Goal: Ask a question: Seek information or help from site administrators or community

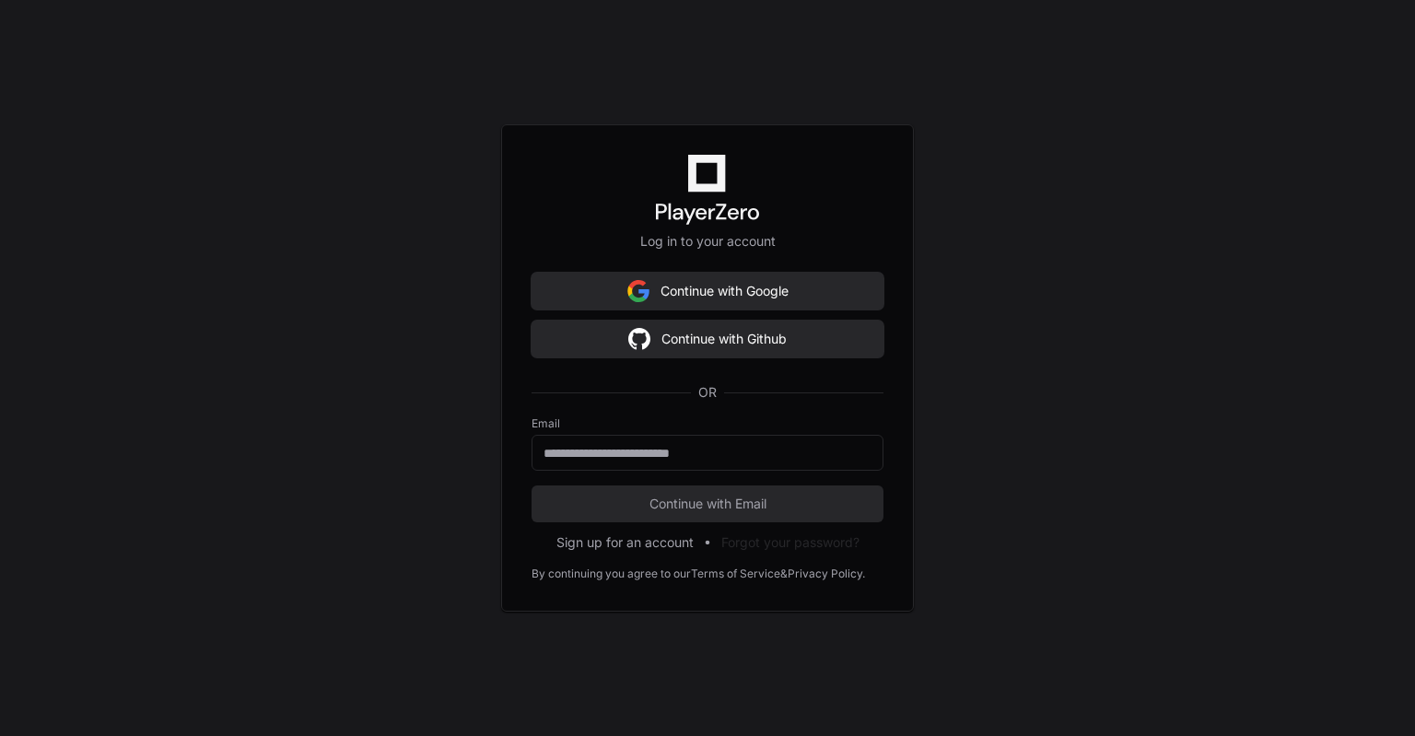
click at [699, 416] on div "OR" at bounding box center [708, 392] width 352 height 48
click at [689, 470] on div at bounding box center [708, 453] width 352 height 36
click at [689, 462] on div at bounding box center [708, 453] width 352 height 36
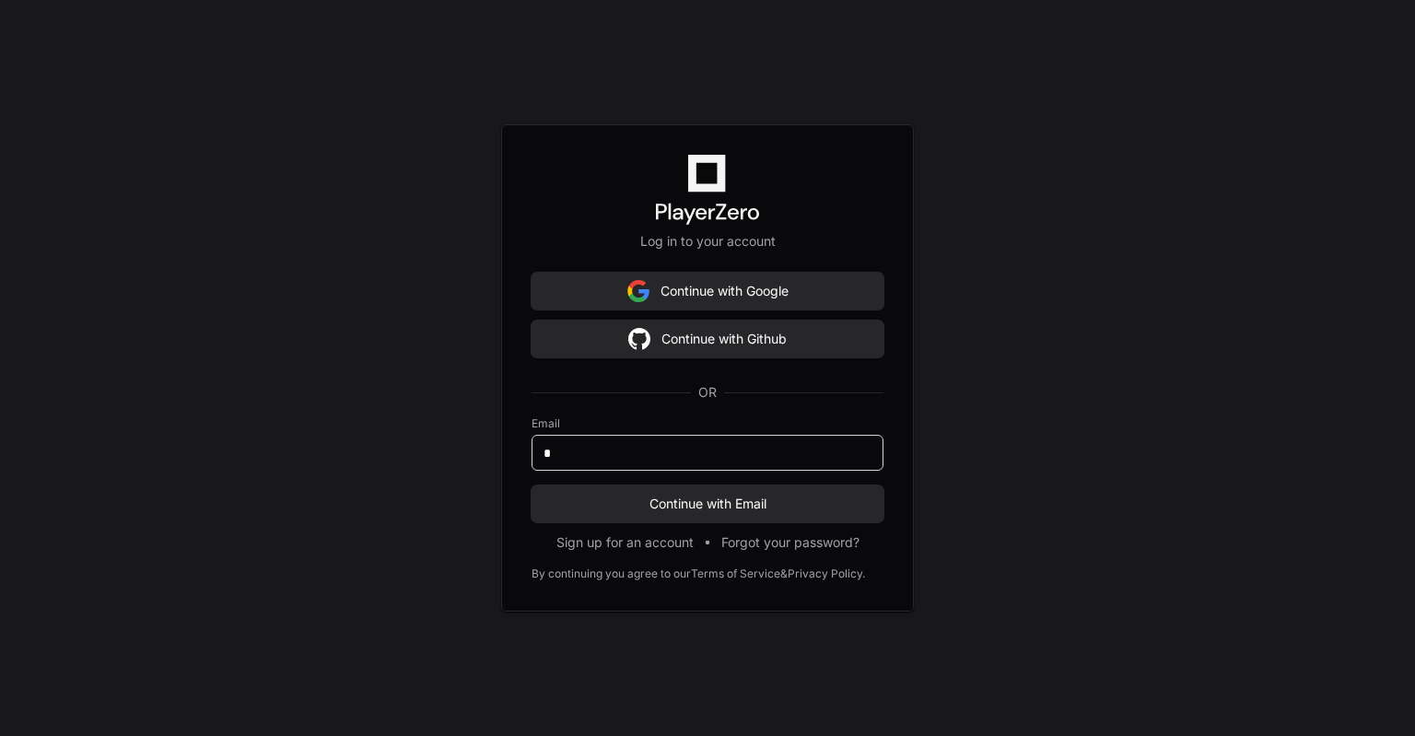
type input "**********"
click at [685, 504] on span "Continue with Email" at bounding box center [708, 504] width 352 height 18
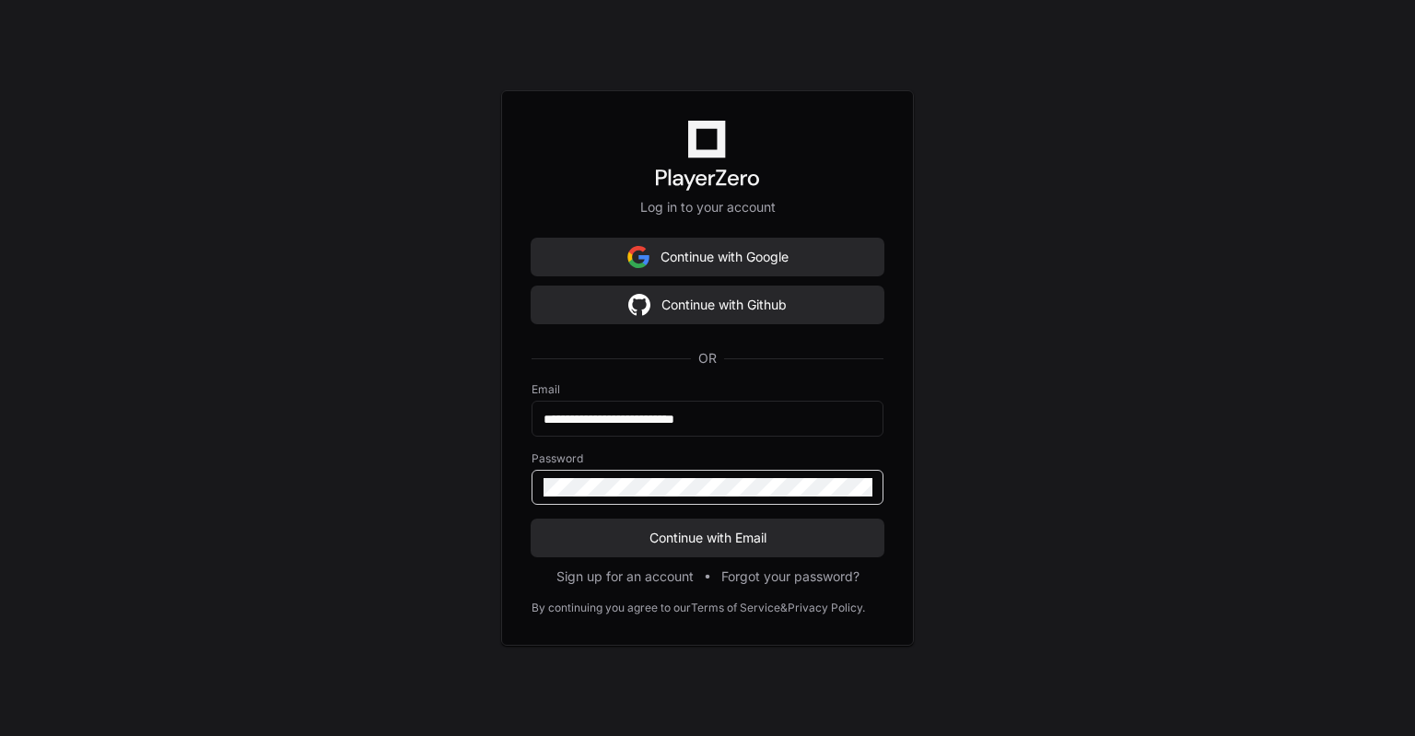
click button "Continue with Email" at bounding box center [708, 538] width 352 height 37
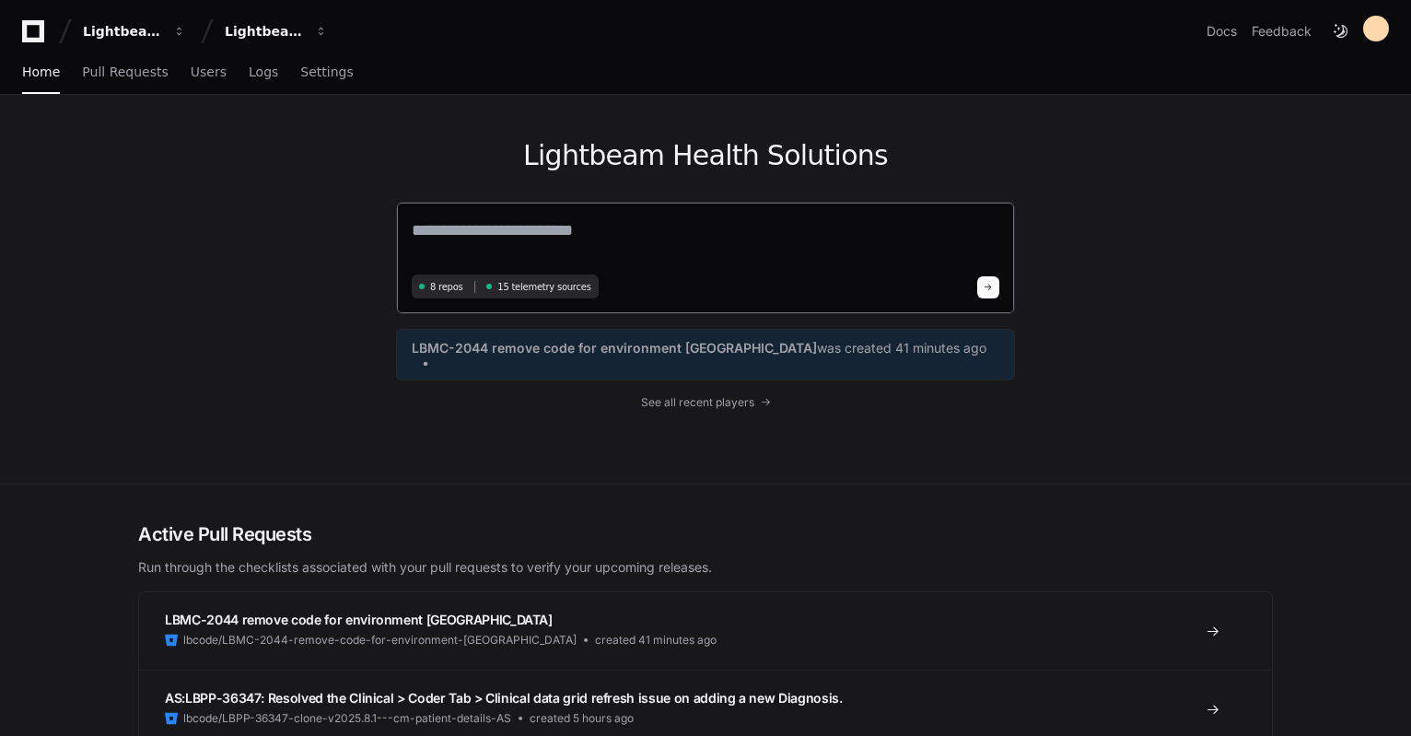
click at [589, 230] on textarea at bounding box center [706, 243] width 588 height 52
click at [654, 224] on textarea at bounding box center [706, 243] width 588 height 52
paste textarea "**********"
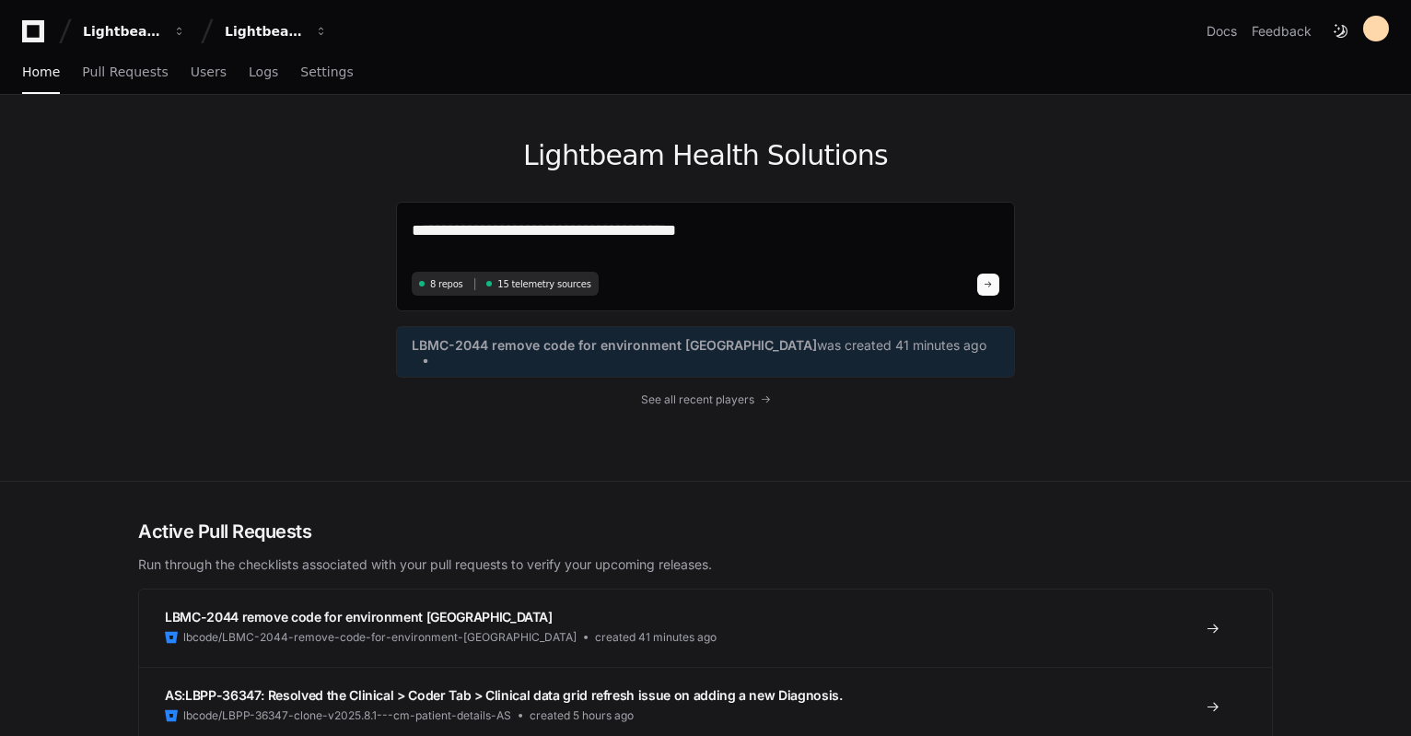
drag, startPoint x: 591, startPoint y: 228, endPoint x: 321, endPoint y: 230, distance: 269.9
click at [324, 230] on div "**********" at bounding box center [705, 288] width 1179 height 386
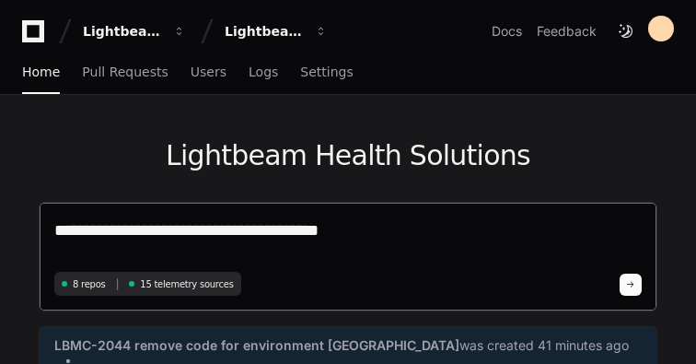
click at [59, 236] on textarea "**********" at bounding box center [348, 241] width 588 height 49
paste textarea "**********"
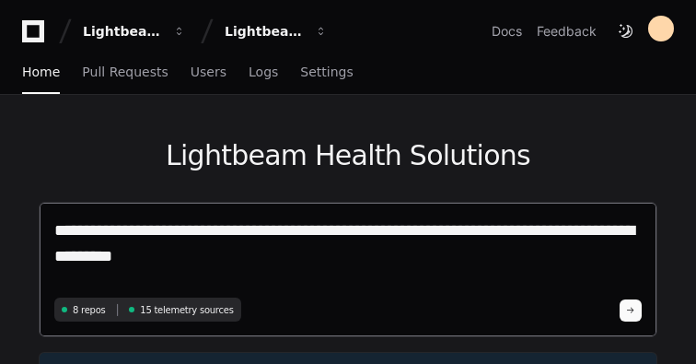
type textarea "**********"
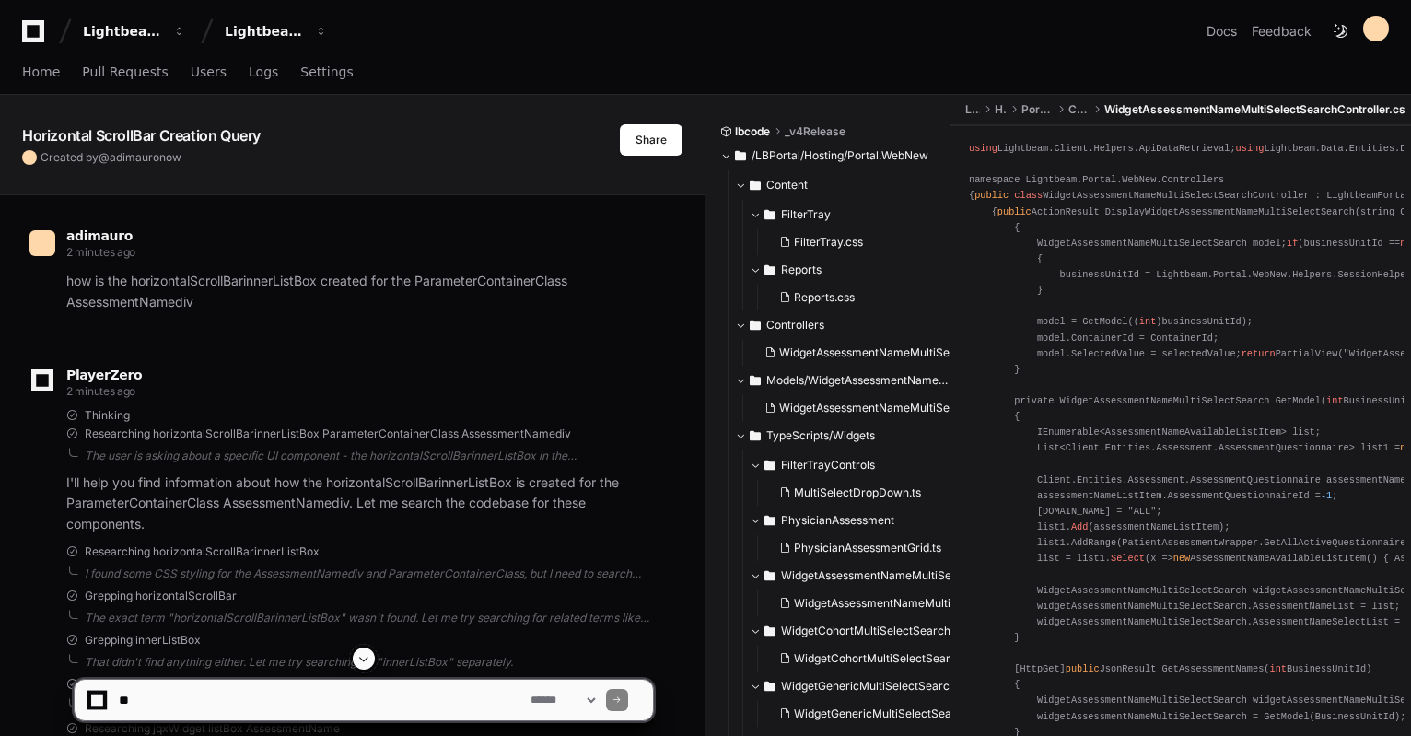
click at [446, 272] on p "how is the horizontalScrollBarinnerListBox created for the ParameterContainerCl…" at bounding box center [359, 292] width 587 height 42
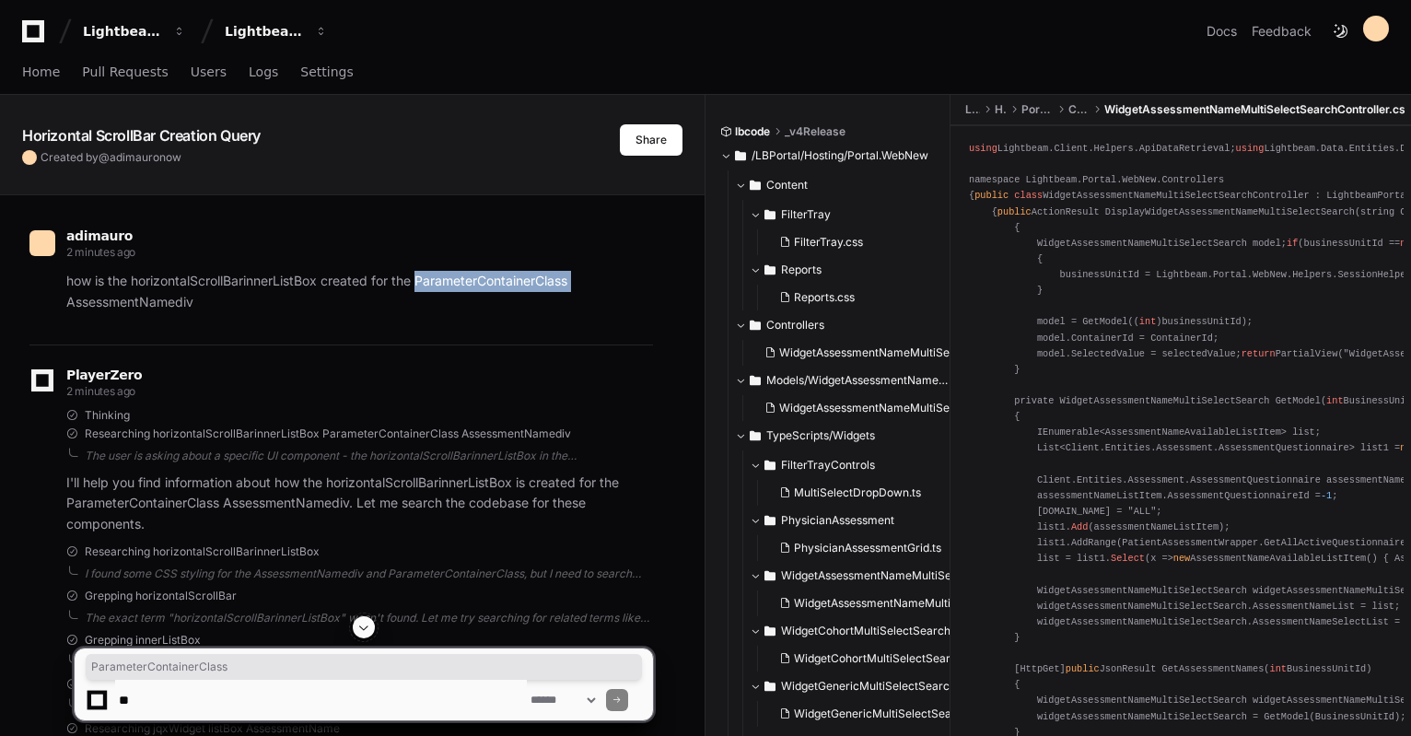
click at [447, 278] on p "how is the horizontalScrollBarinnerListBox created for the ParameterContainerCl…" at bounding box center [359, 292] width 587 height 42
drag, startPoint x: 251, startPoint y: 301, endPoint x: 419, endPoint y: 281, distance: 169.8
click at [419, 281] on p "how is the horizontalScrollBarinnerListBox created for the ParameterContainerCl…" at bounding box center [359, 292] width 587 height 42
copy p "ParameterContainerClass AssessmentNamediv"
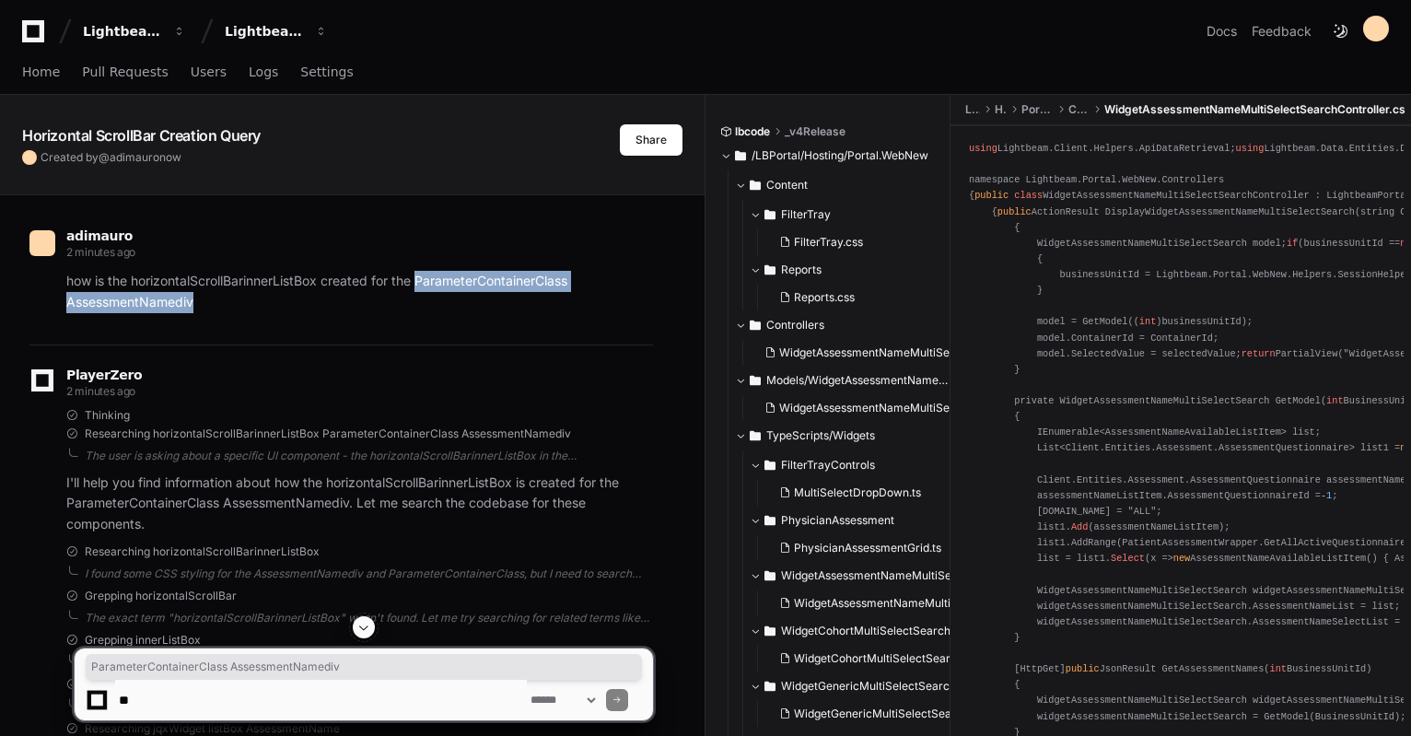
click at [311, 692] on textarea at bounding box center [321, 700] width 412 height 41
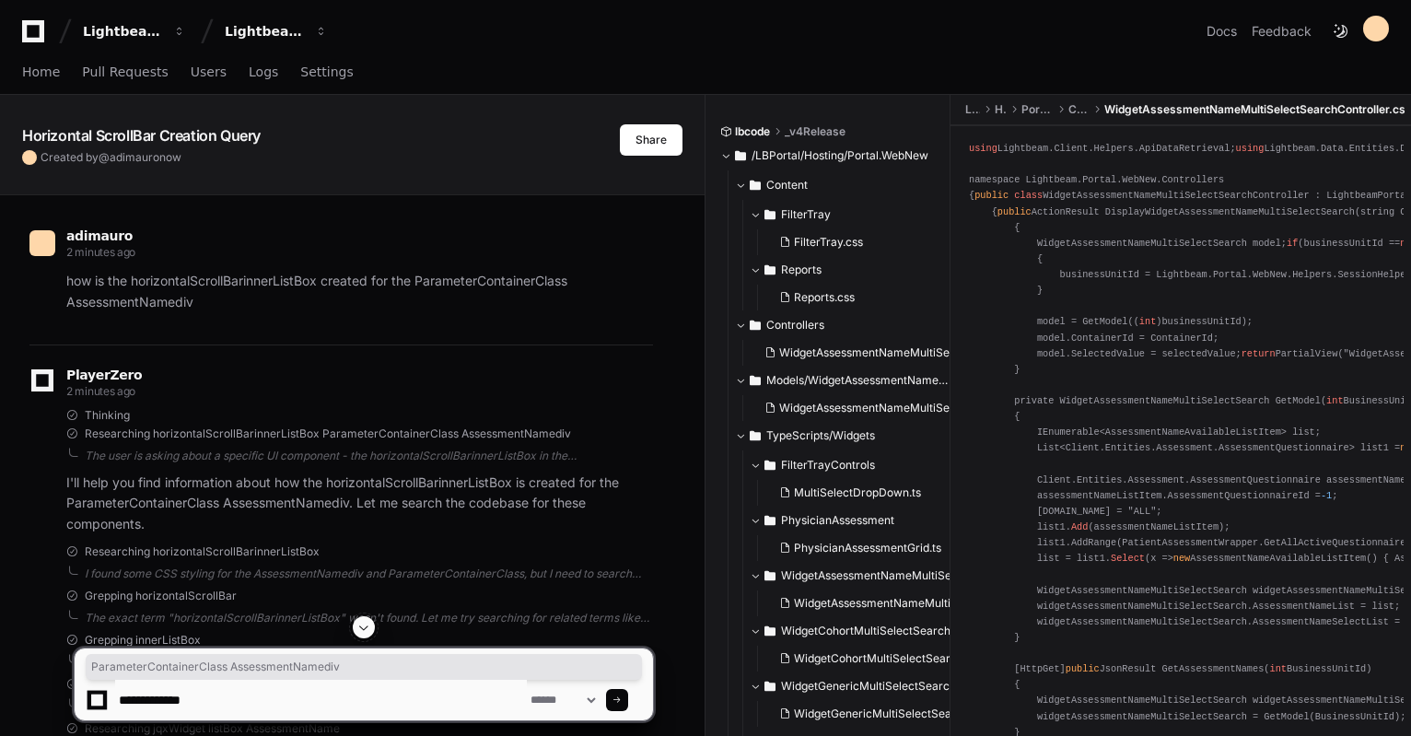
paste textarea "**********"
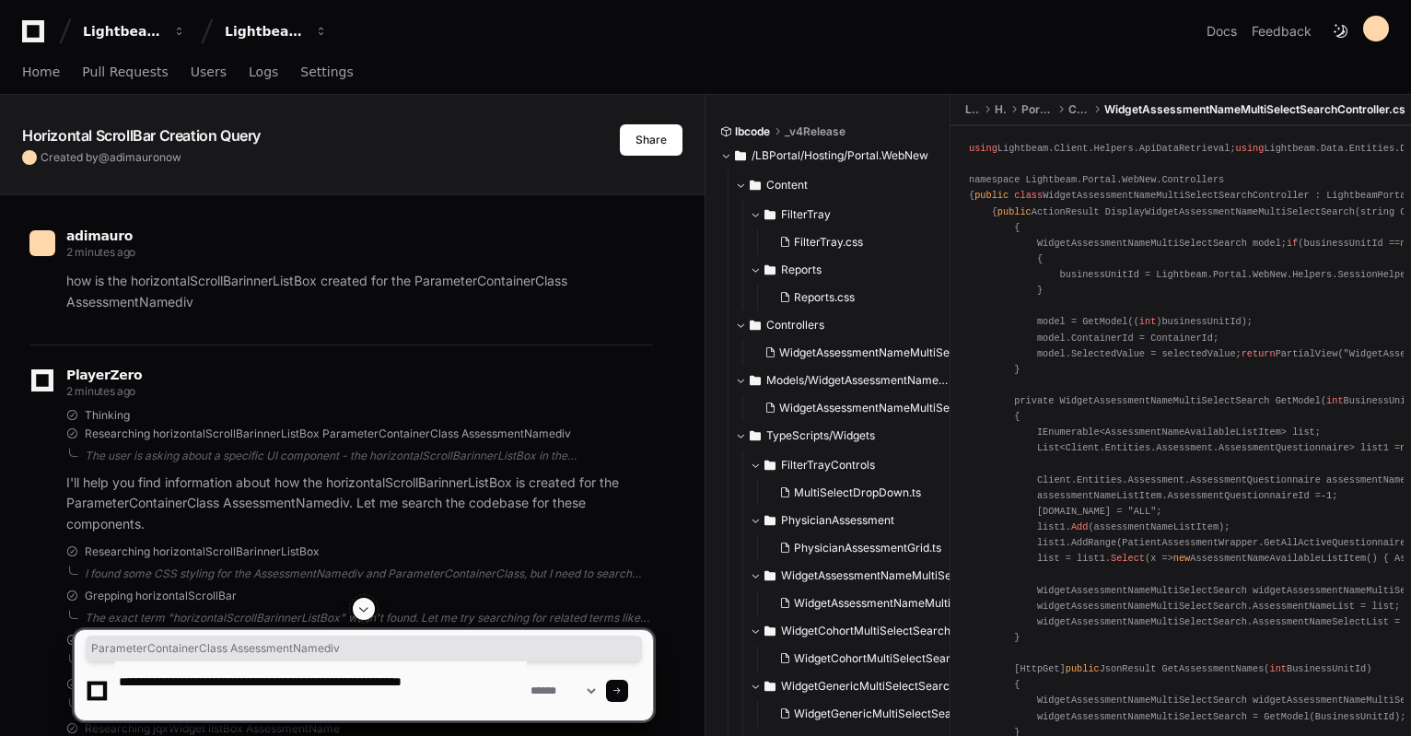
type textarea "**********"
type textarea "*"
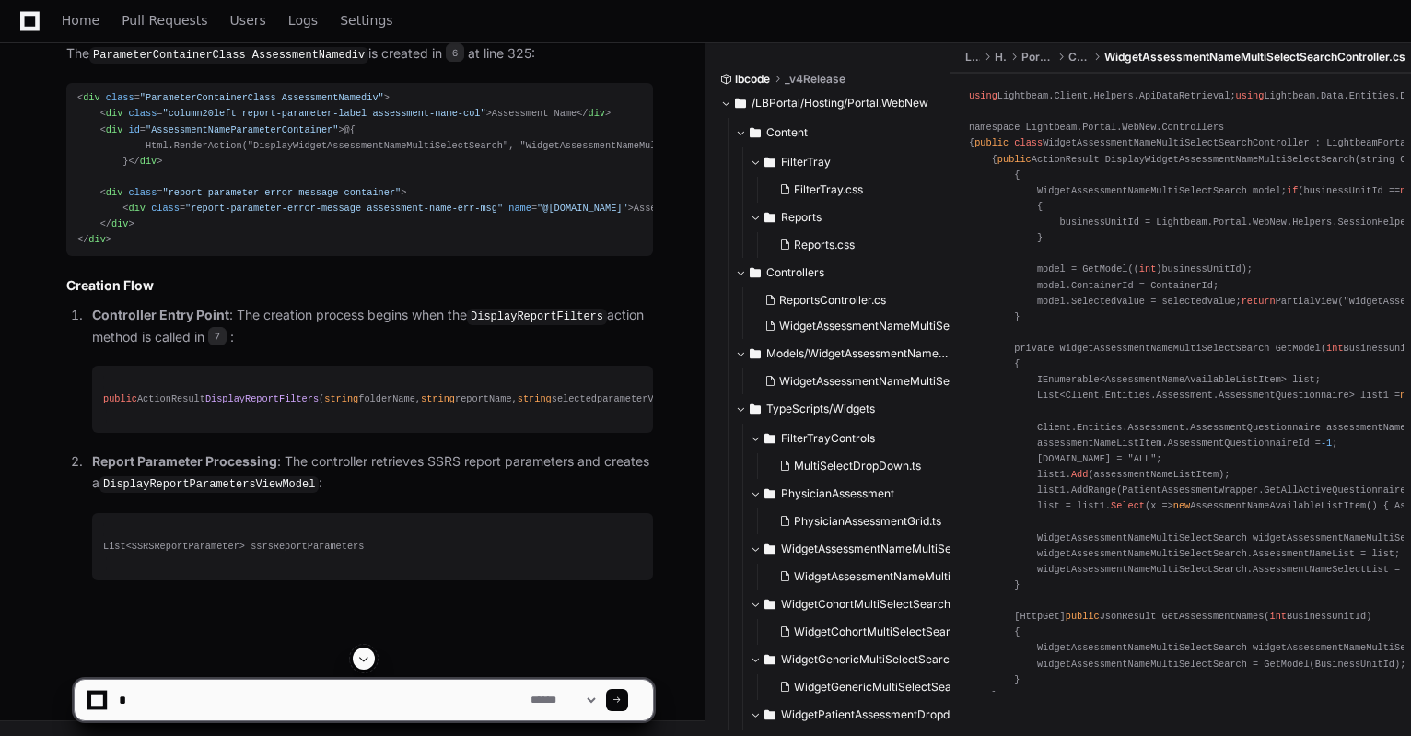
scroll to position [3290, 0]
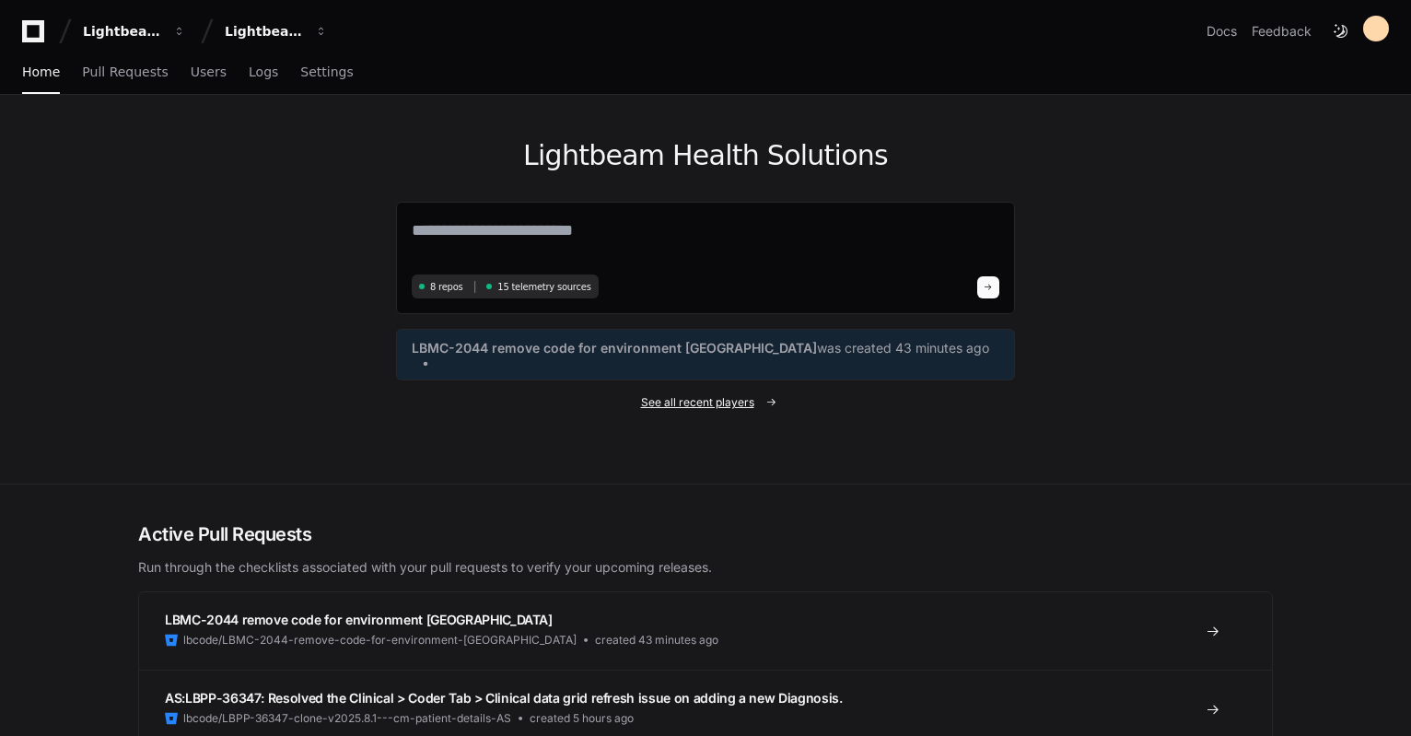
click at [715, 395] on span "See all recent players" at bounding box center [697, 402] width 113 height 15
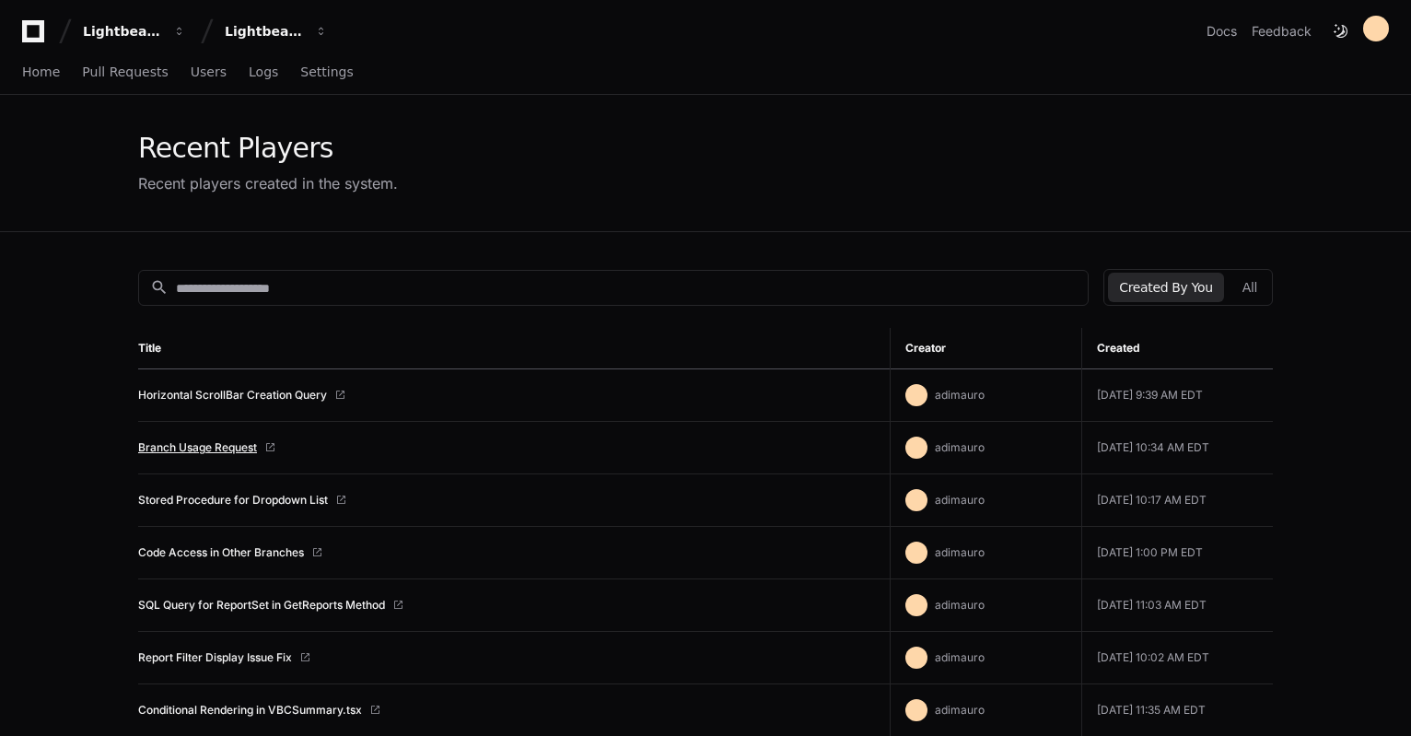
click at [170, 449] on link "Branch Usage Request" at bounding box center [197, 447] width 119 height 15
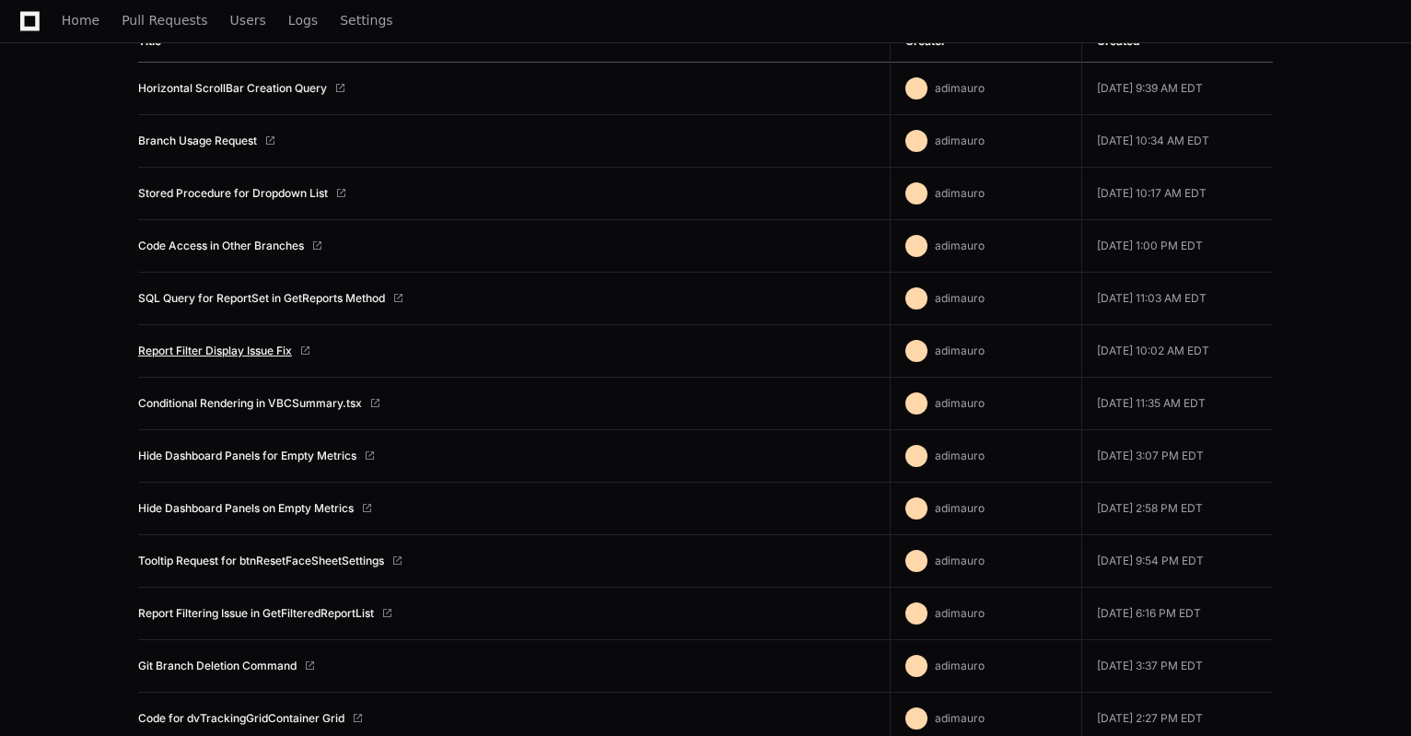
drag, startPoint x: 332, startPoint y: 295, endPoint x: 255, endPoint y: 344, distance: 90.7
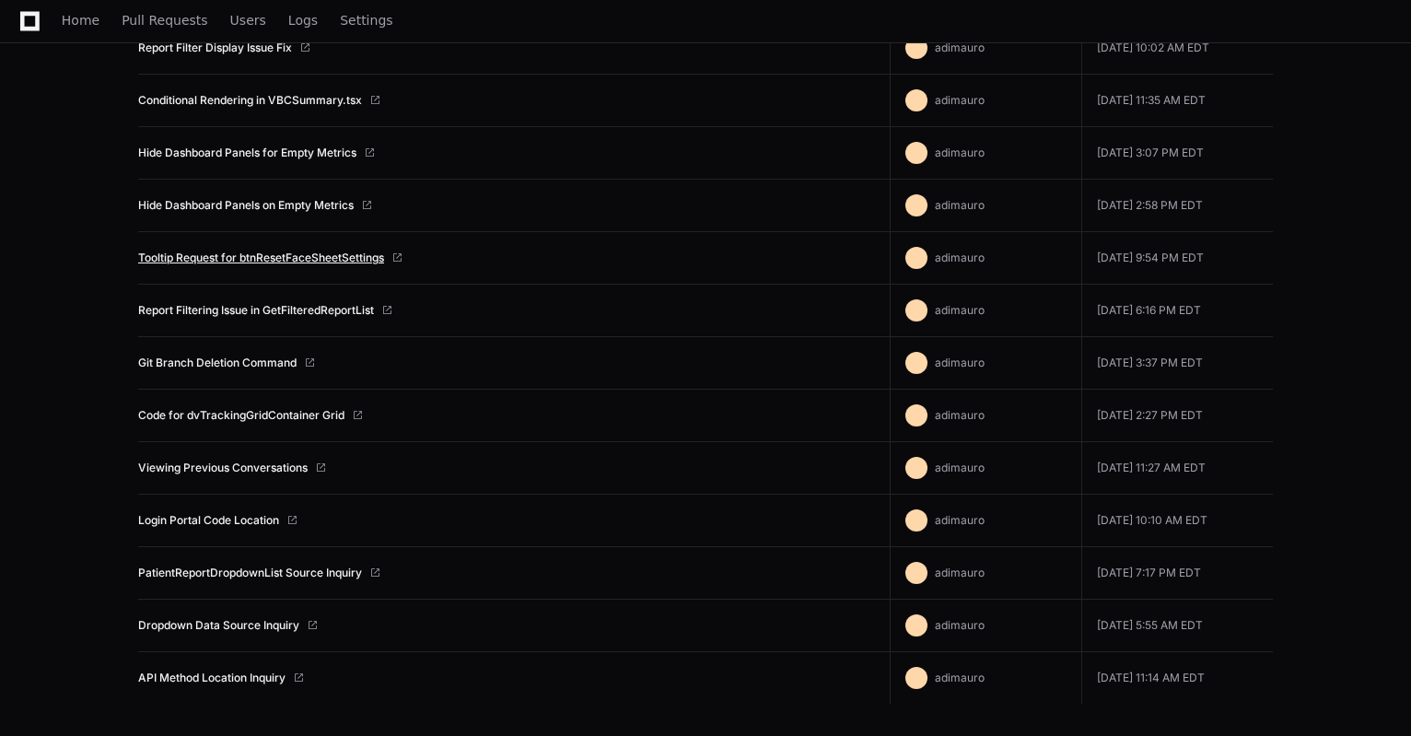
drag, startPoint x: 317, startPoint y: 248, endPoint x: 287, endPoint y: 259, distance: 31.5
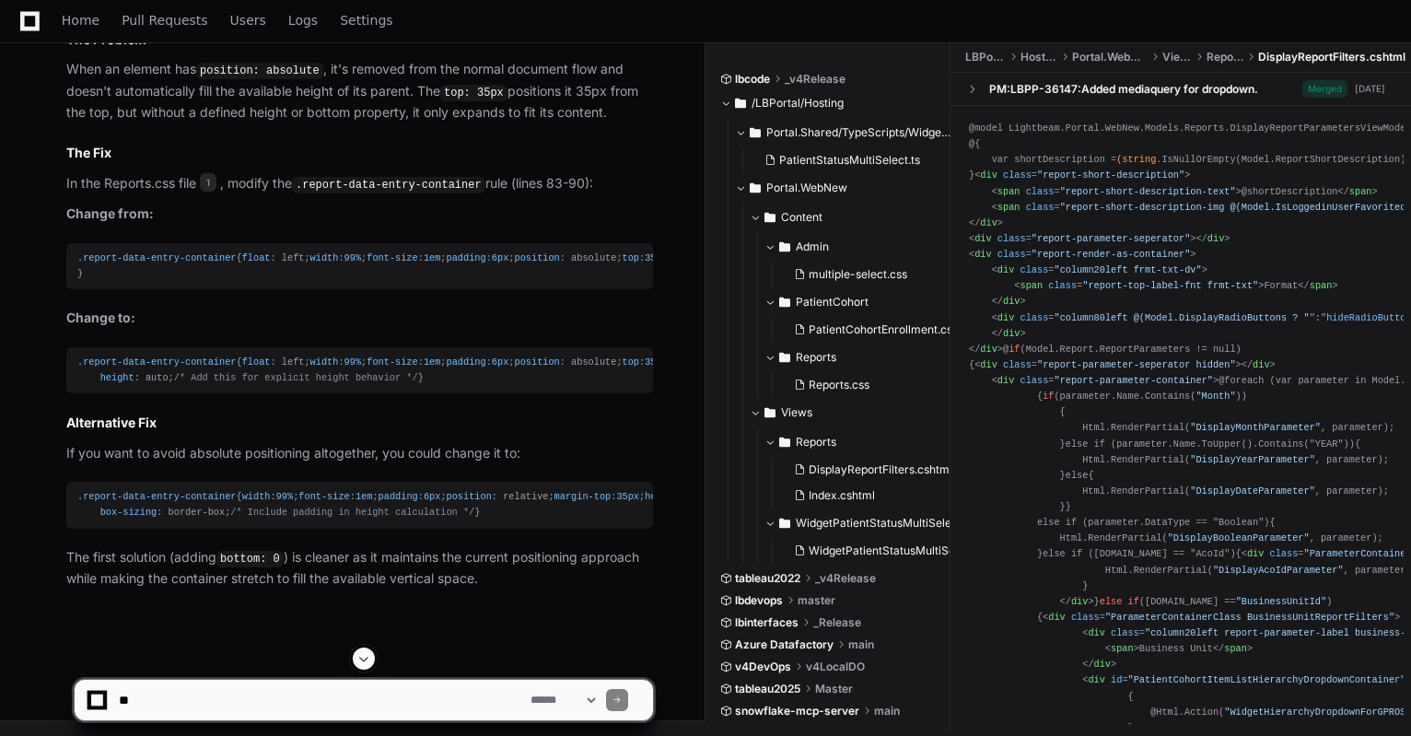
scroll to position [8954, 0]
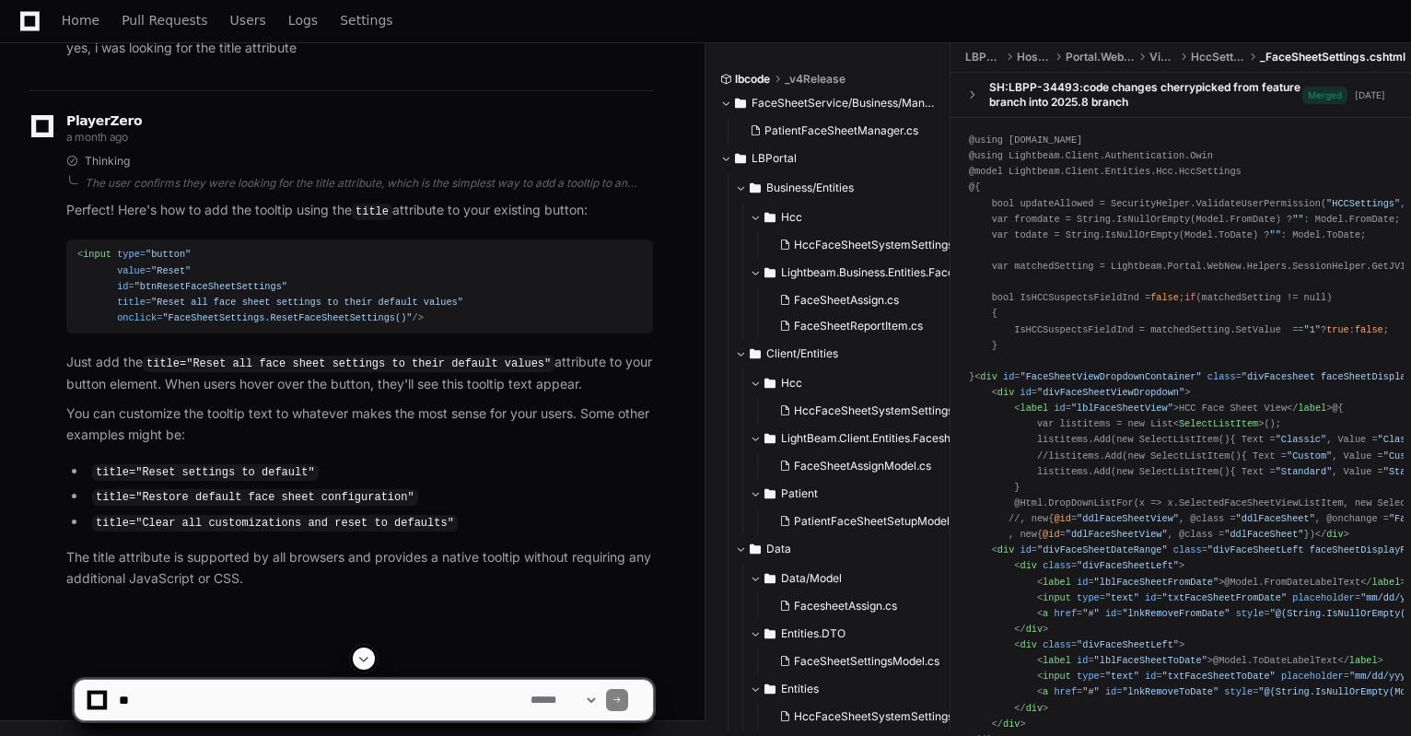
scroll to position [5292, 0]
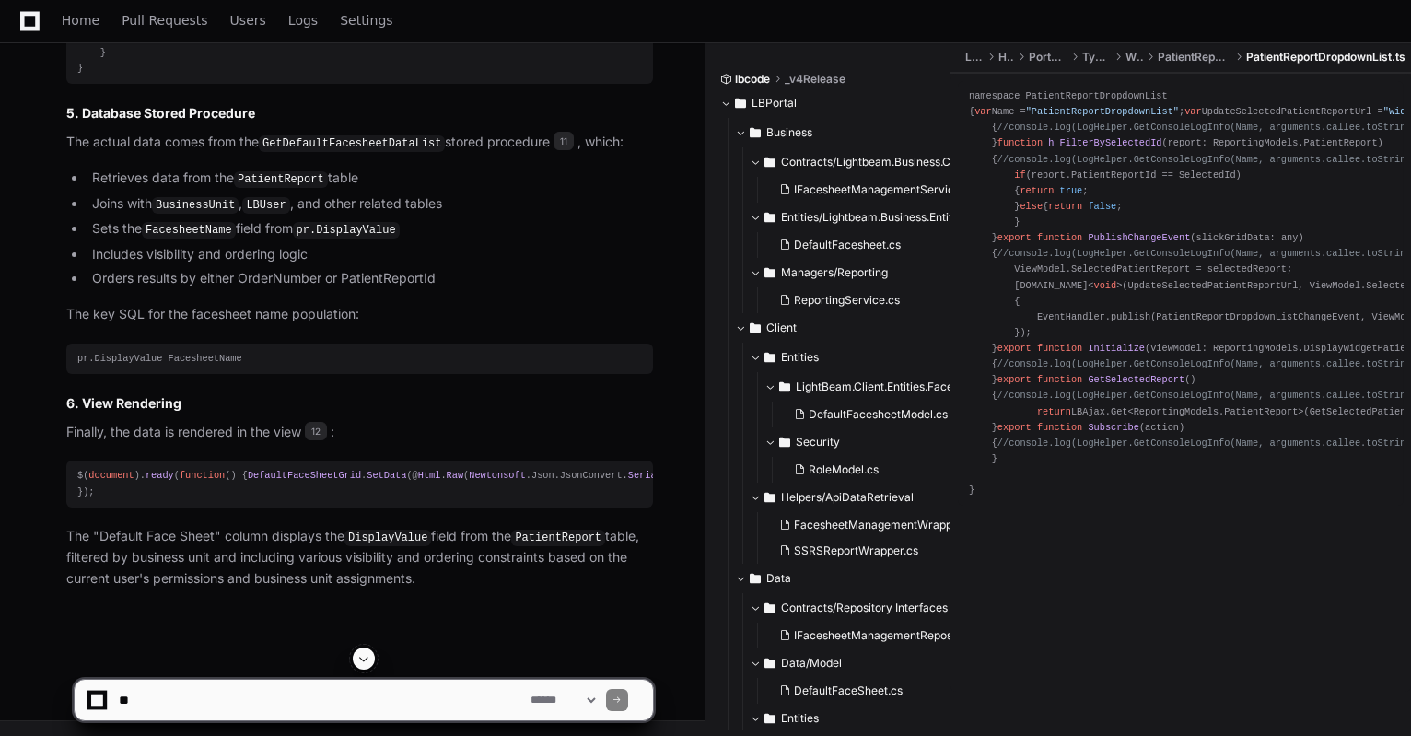
scroll to position [3631, 0]
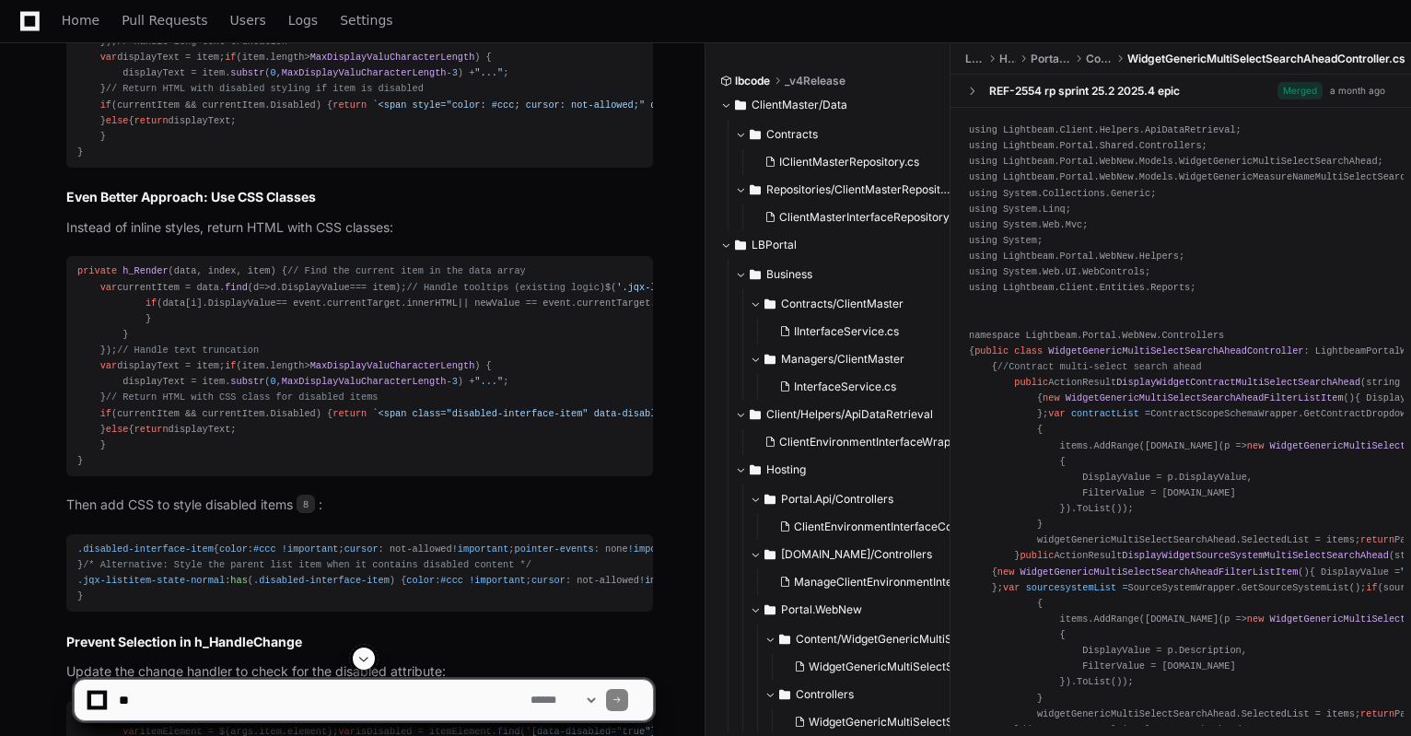
scroll to position [921, 0]
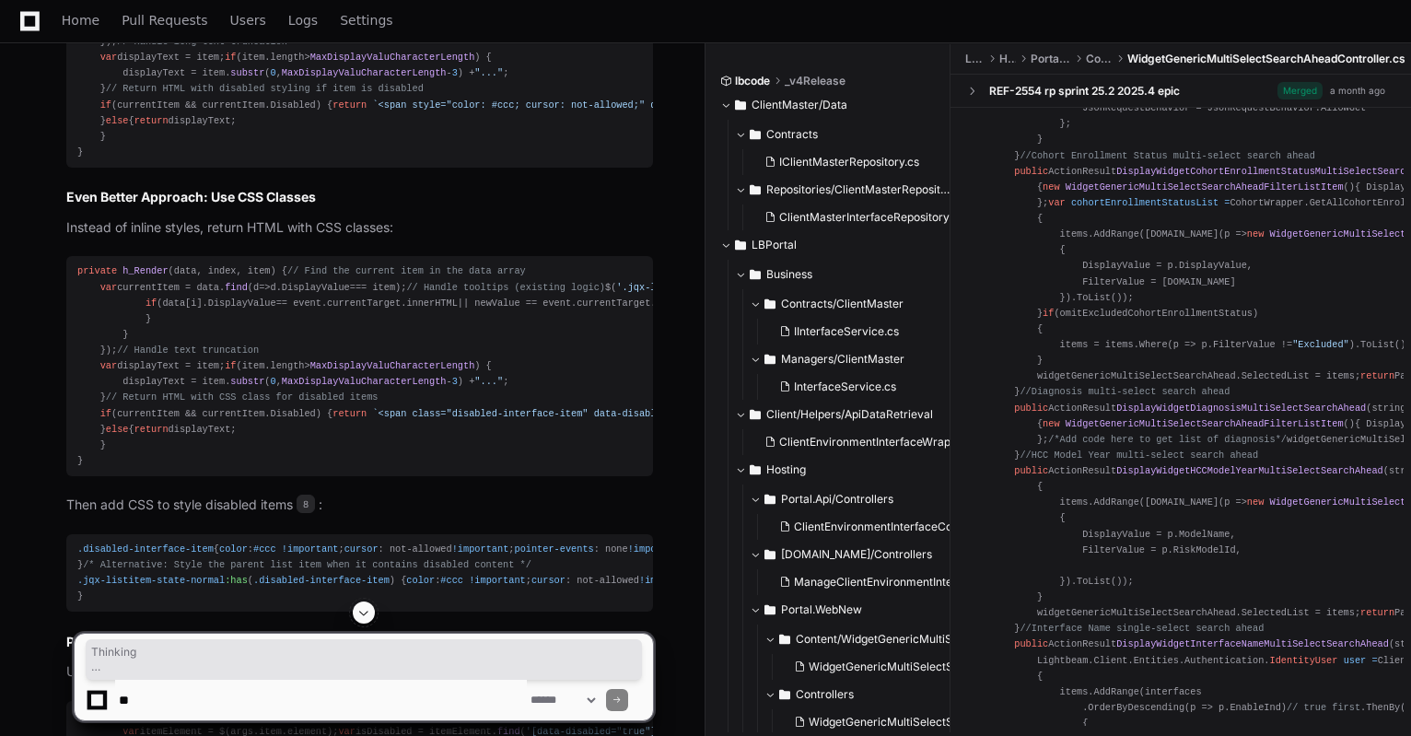
drag, startPoint x: 697, startPoint y: 475, endPoint x: 694, endPoint y: 531, distance: 55.4
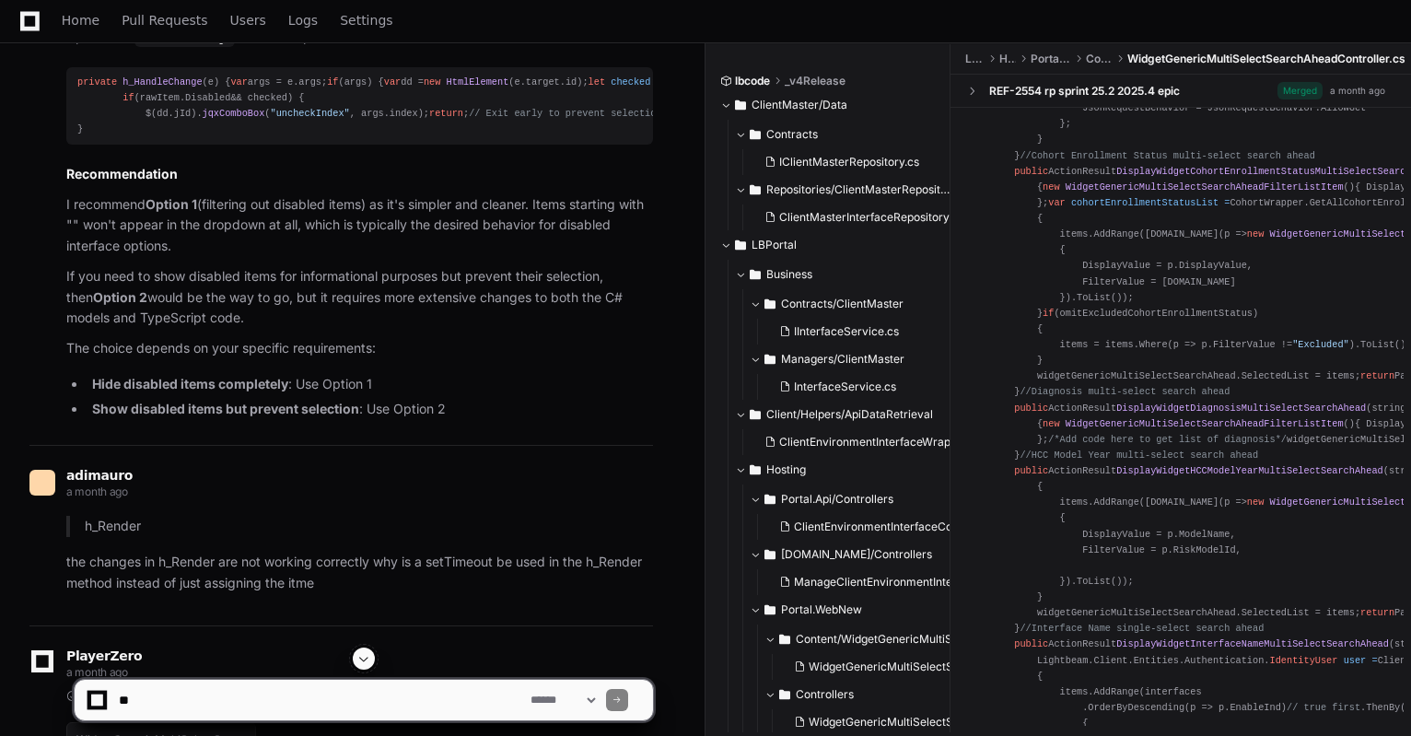
drag, startPoint x: 715, startPoint y: 353, endPoint x: 720, endPoint y: 449, distance: 96.0
click at [719, 424] on div "lbcode _v4Release ClientMaster/Data Contracts IClientMasterRepository.cs Reposi…" at bounding box center [1059, 391] width 706 height 694
drag, startPoint x: 718, startPoint y: 474, endPoint x: 714, endPoint y: 509, distance: 35.2
click at [714, 509] on div "lbcode _v4Release ClientMaster/Data Contracts IClientMasterRepository.cs Reposi…" at bounding box center [1059, 391] width 706 height 694
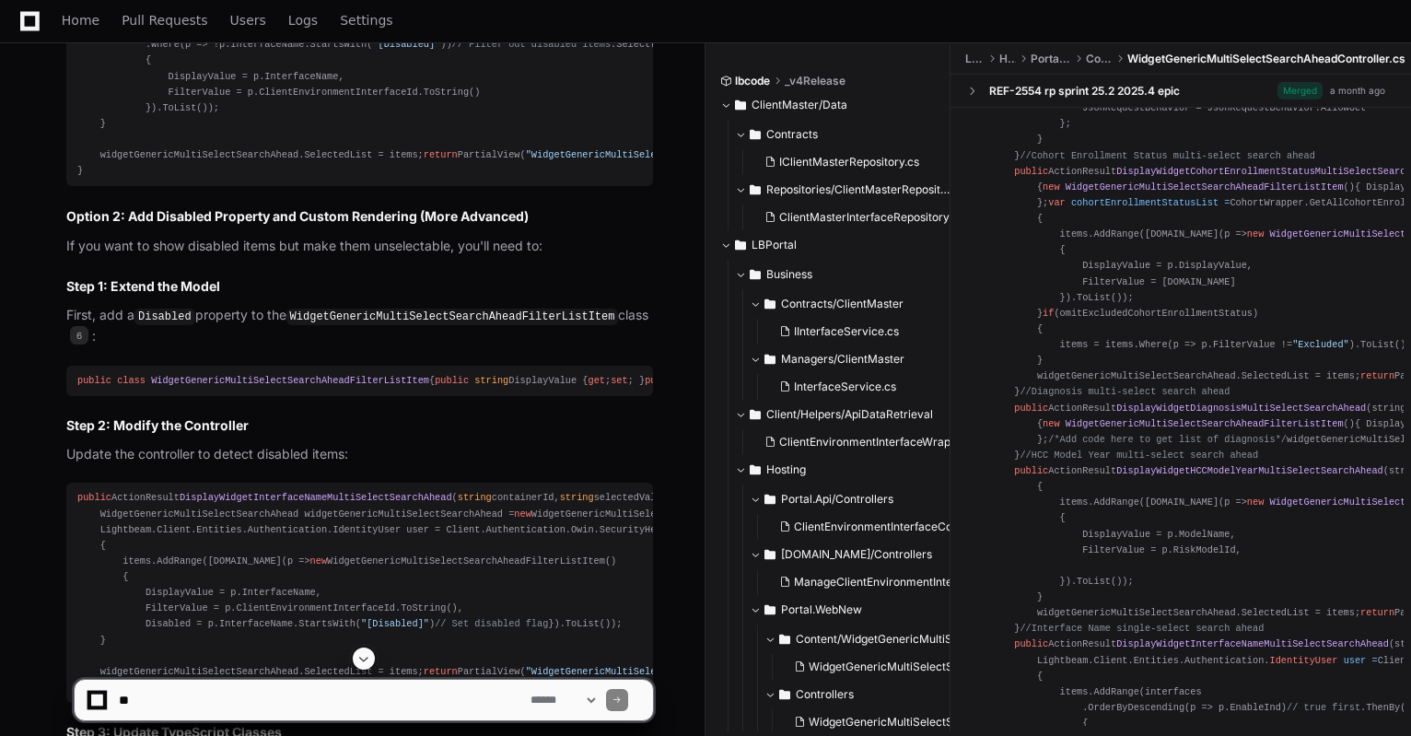
scroll to position [4606, 0]
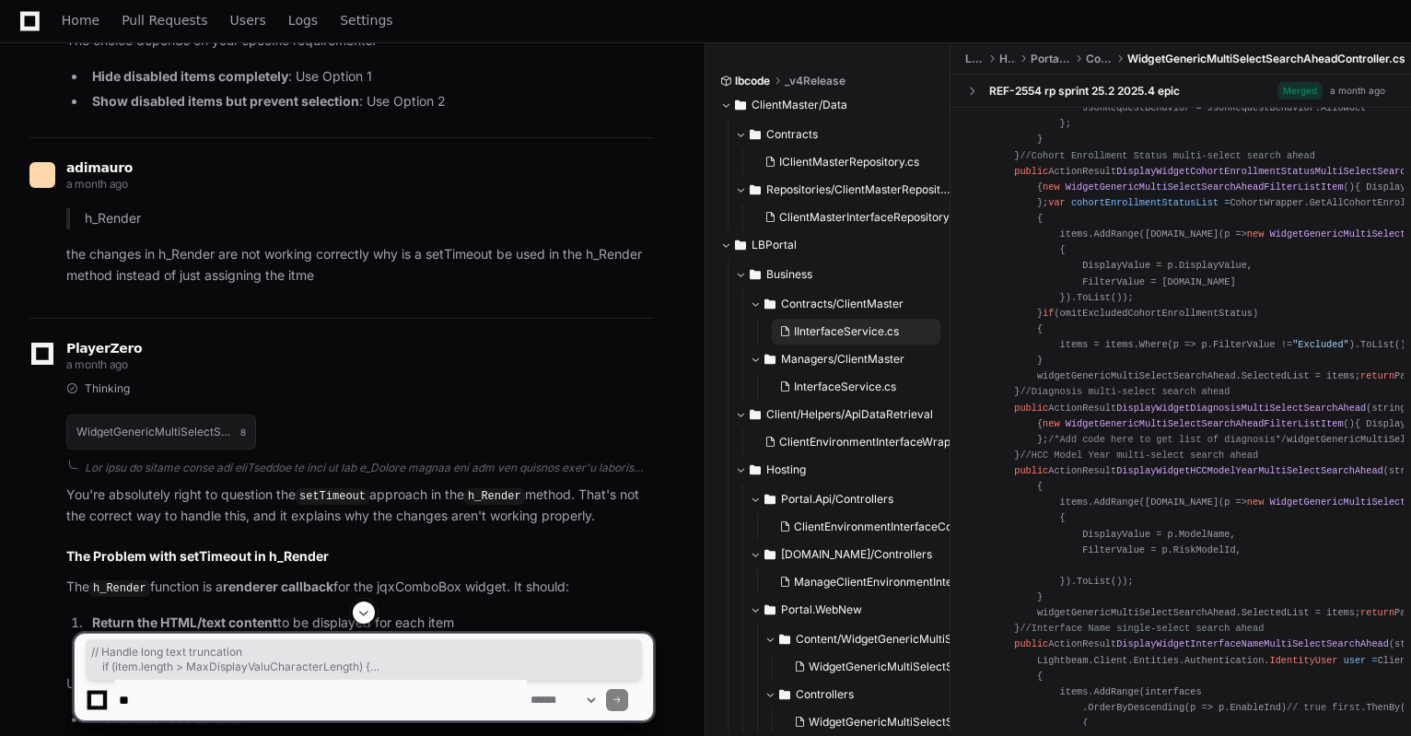
drag, startPoint x: 661, startPoint y: 350, endPoint x: 908, endPoint y: 322, distance: 249.3
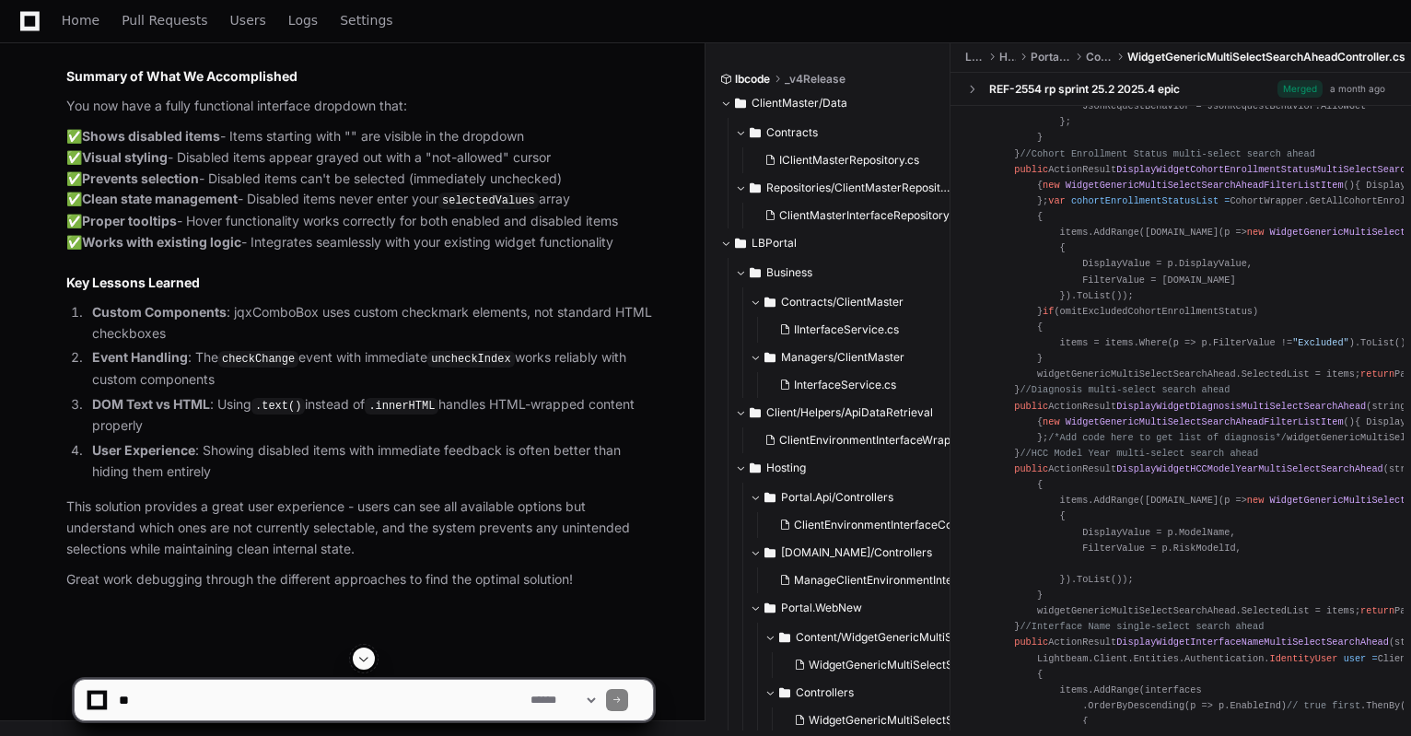
scroll to position [33405, 0]
drag, startPoint x: 713, startPoint y: 605, endPoint x: 709, endPoint y: 575, distance: 30.6
click at [709, 575] on div "lbcode _v4Release ClientMaster/Data Contracts IClientMasterRepository.cs Reposi…" at bounding box center [1059, 389] width 706 height 694
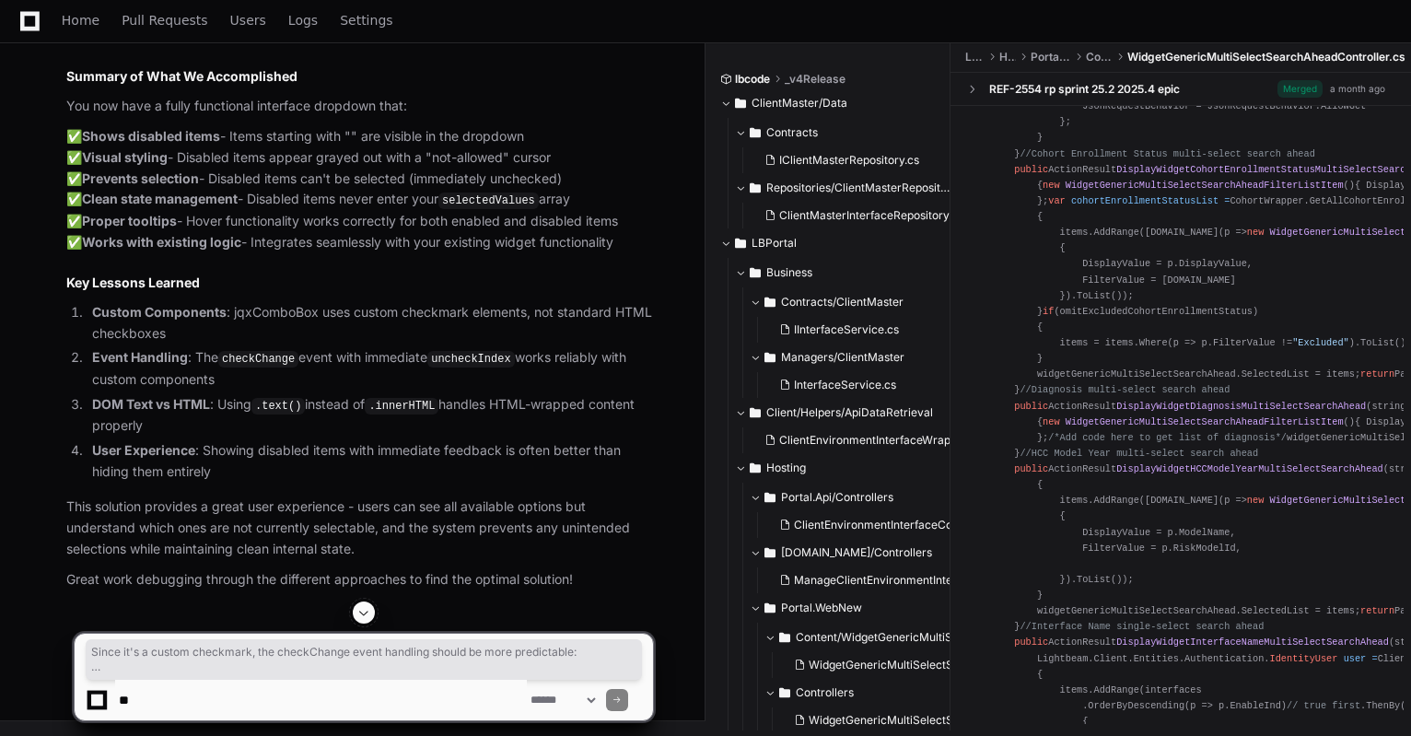
drag, startPoint x: 659, startPoint y: 198, endPoint x: 665, endPoint y: 109, distance: 89.6
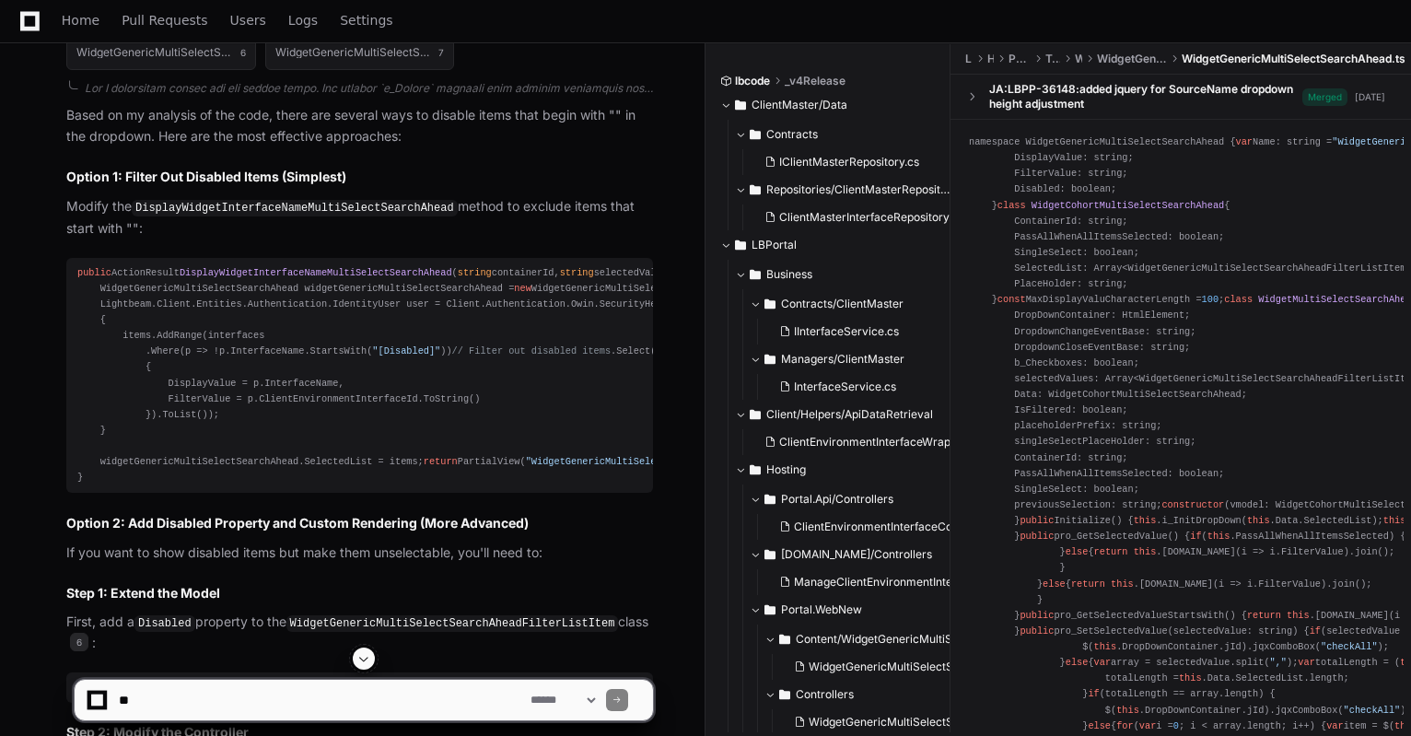
scroll to position [2149, 0]
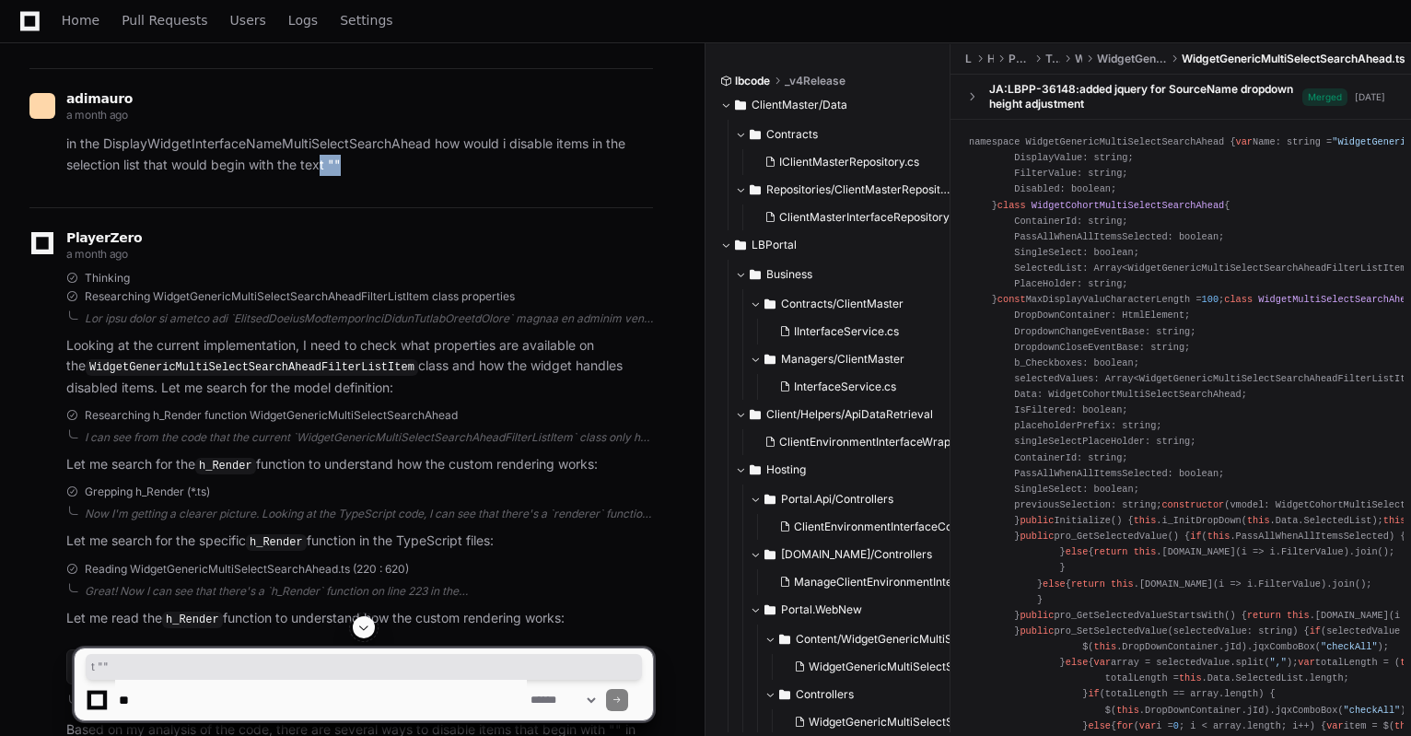
drag, startPoint x: 321, startPoint y: 307, endPoint x: 368, endPoint y: 307, distance: 47.9
click at [368, 176] on p "in the DisplayWidgetInterfaceNameMultiSelectSearchAhead how would i disable ite…" at bounding box center [359, 155] width 587 height 42
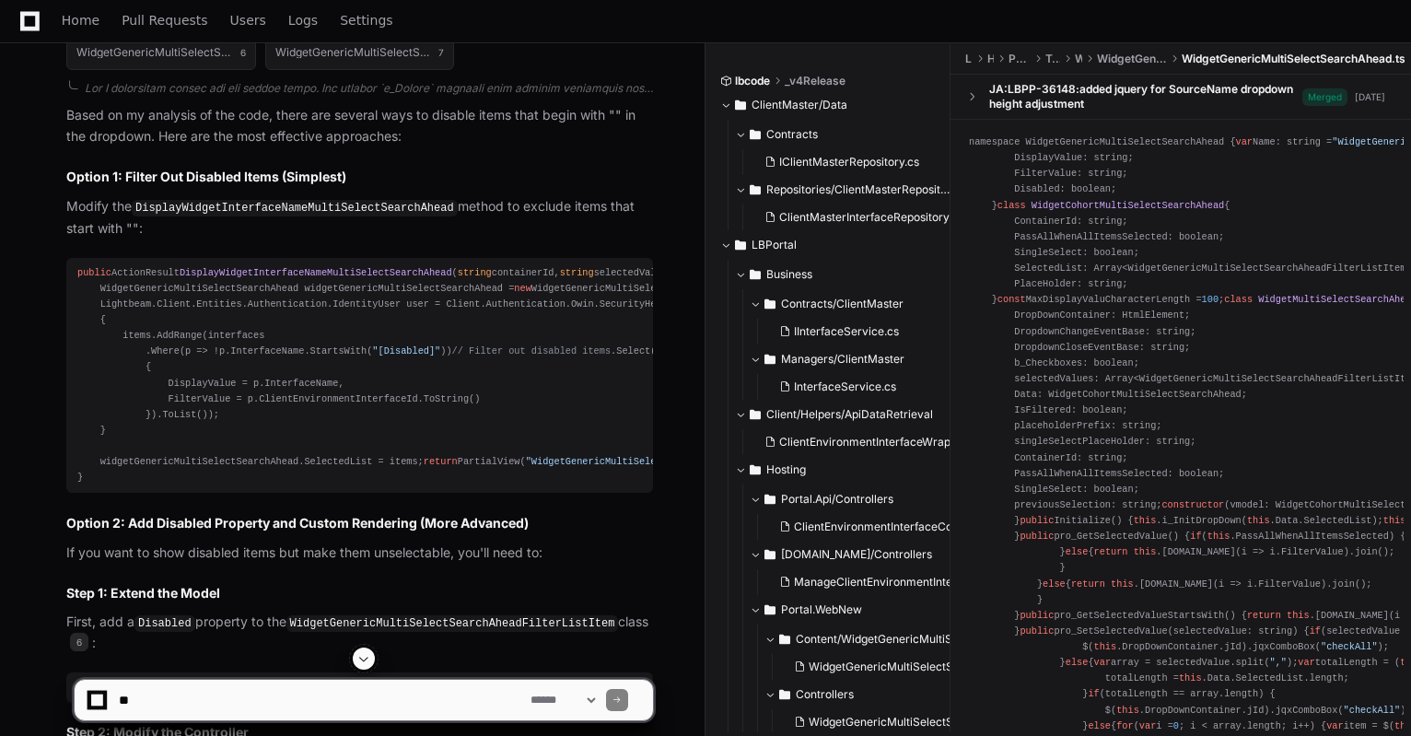
scroll to position [2456, 0]
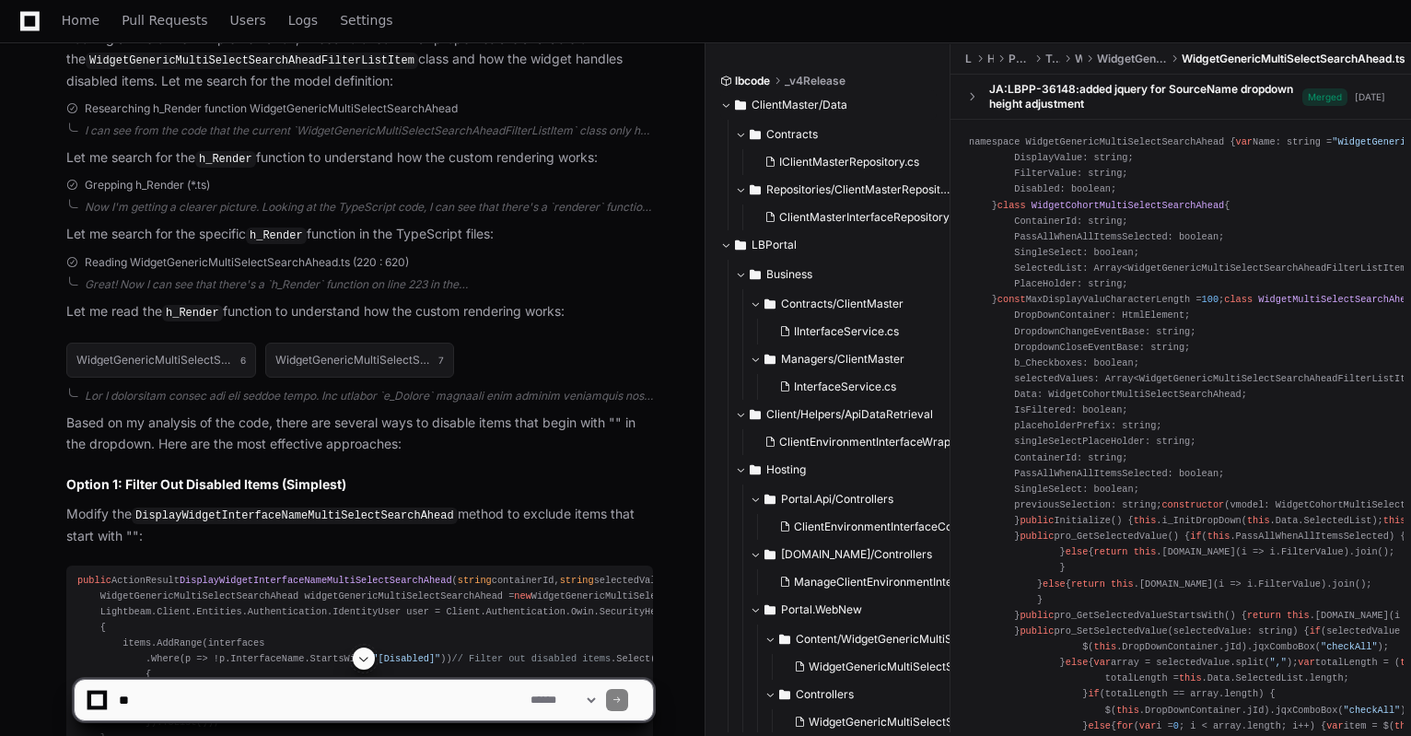
click at [733, 107] on button "ClientMaster/Data" at bounding box center [828, 104] width 216 height 29
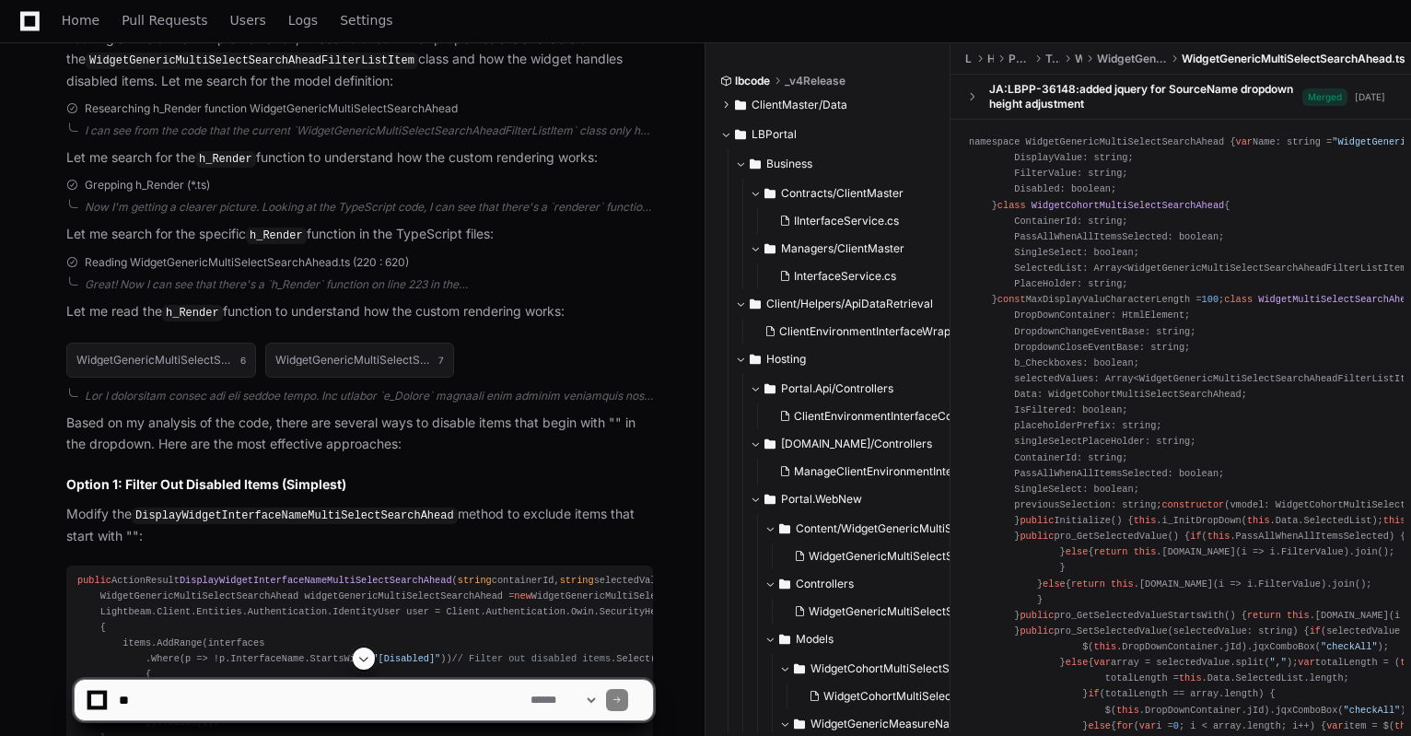
click at [730, 124] on button "LBPortal" at bounding box center [828, 134] width 216 height 29
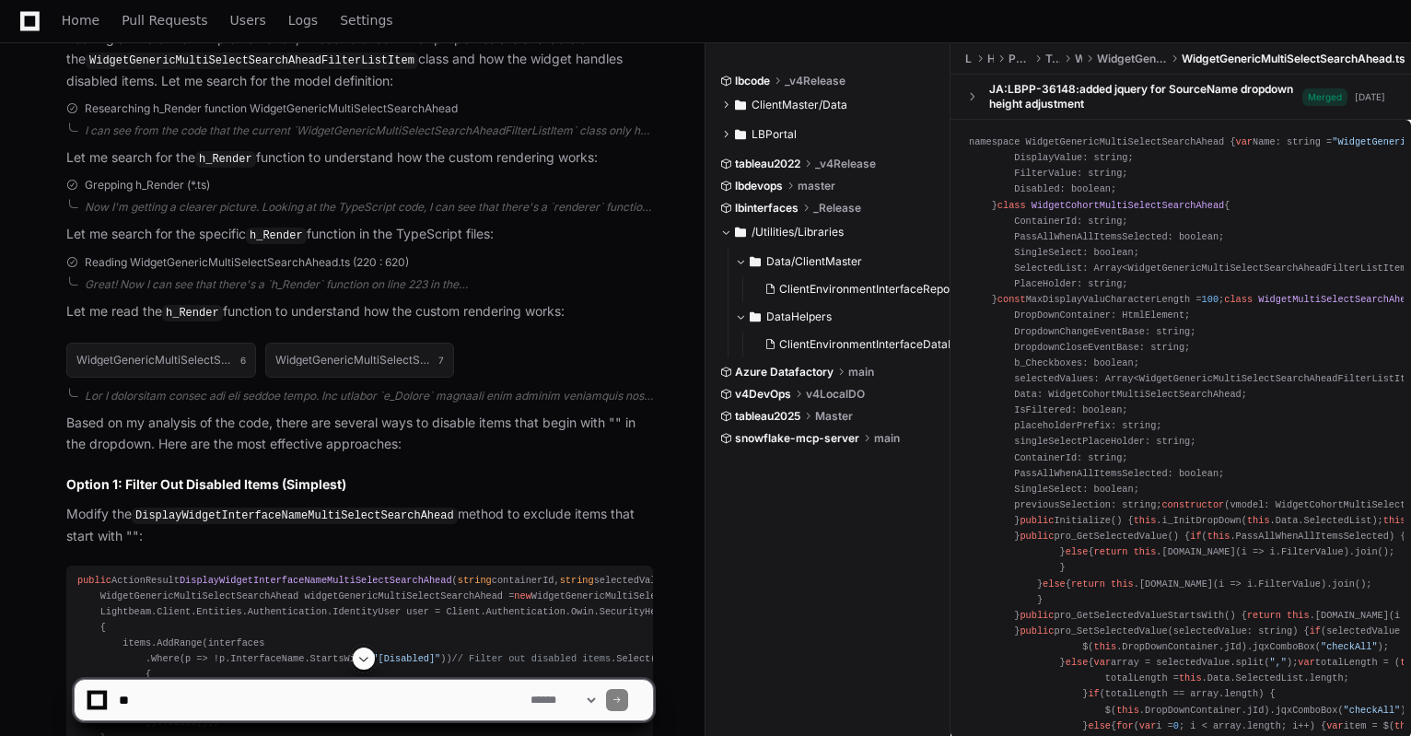
click at [727, 231] on span at bounding box center [725, 232] width 11 height 11
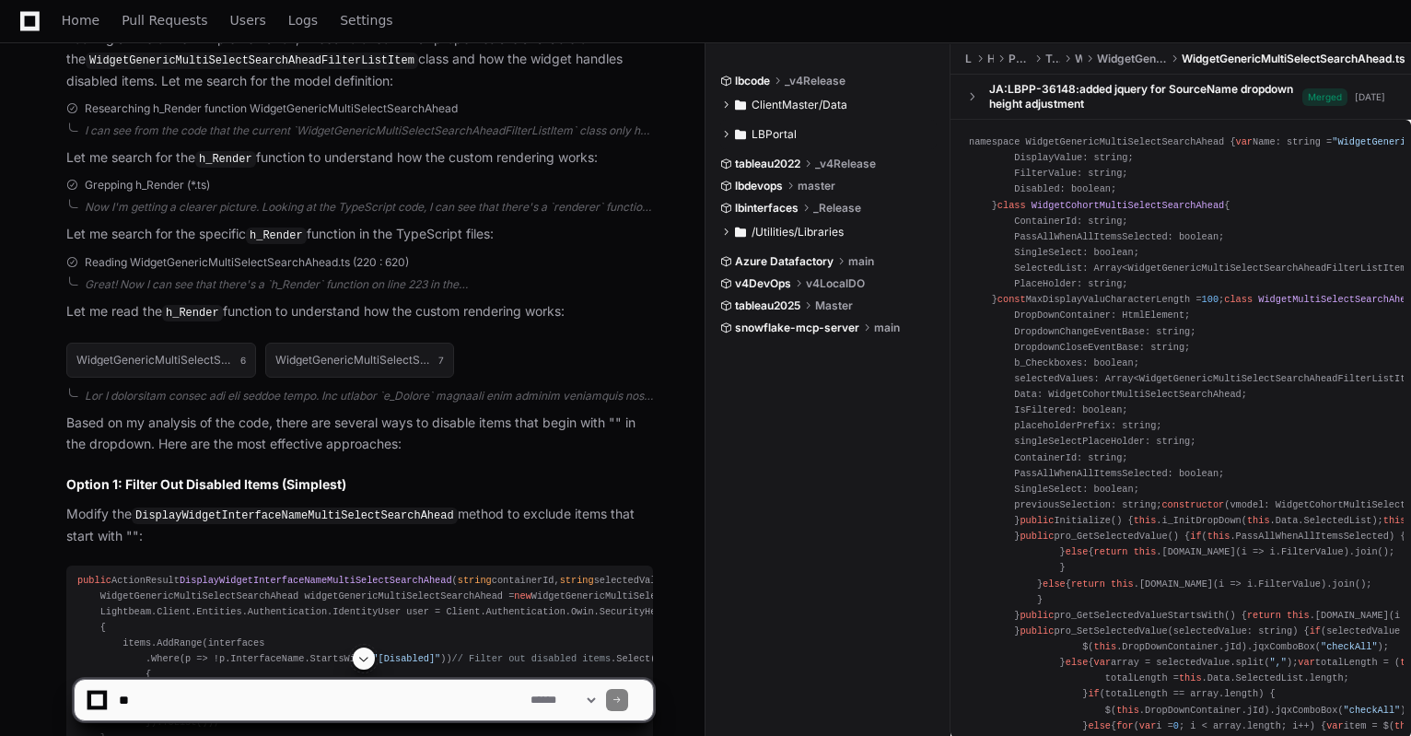
click at [726, 134] on span at bounding box center [725, 134] width 11 height 11
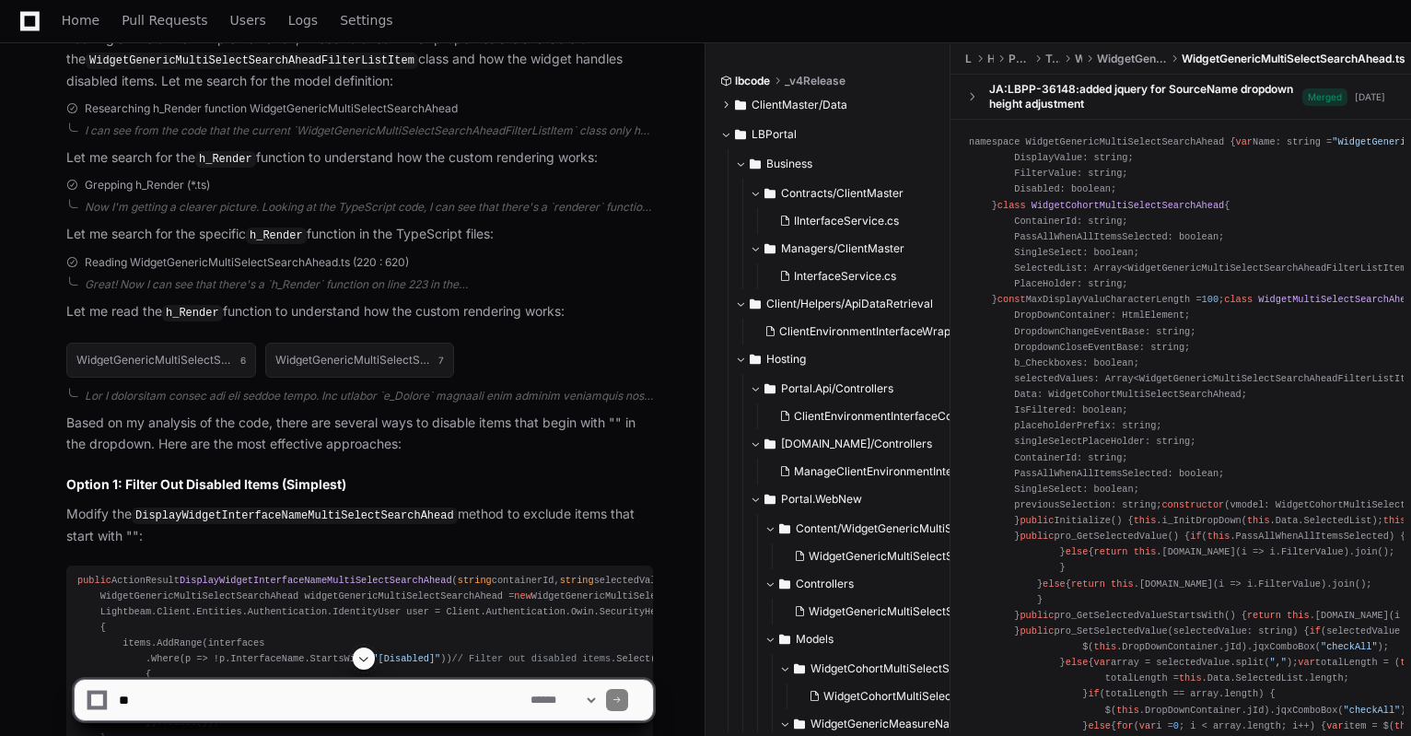
drag, startPoint x: 706, startPoint y: 445, endPoint x: 683, endPoint y: 440, distance: 23.5
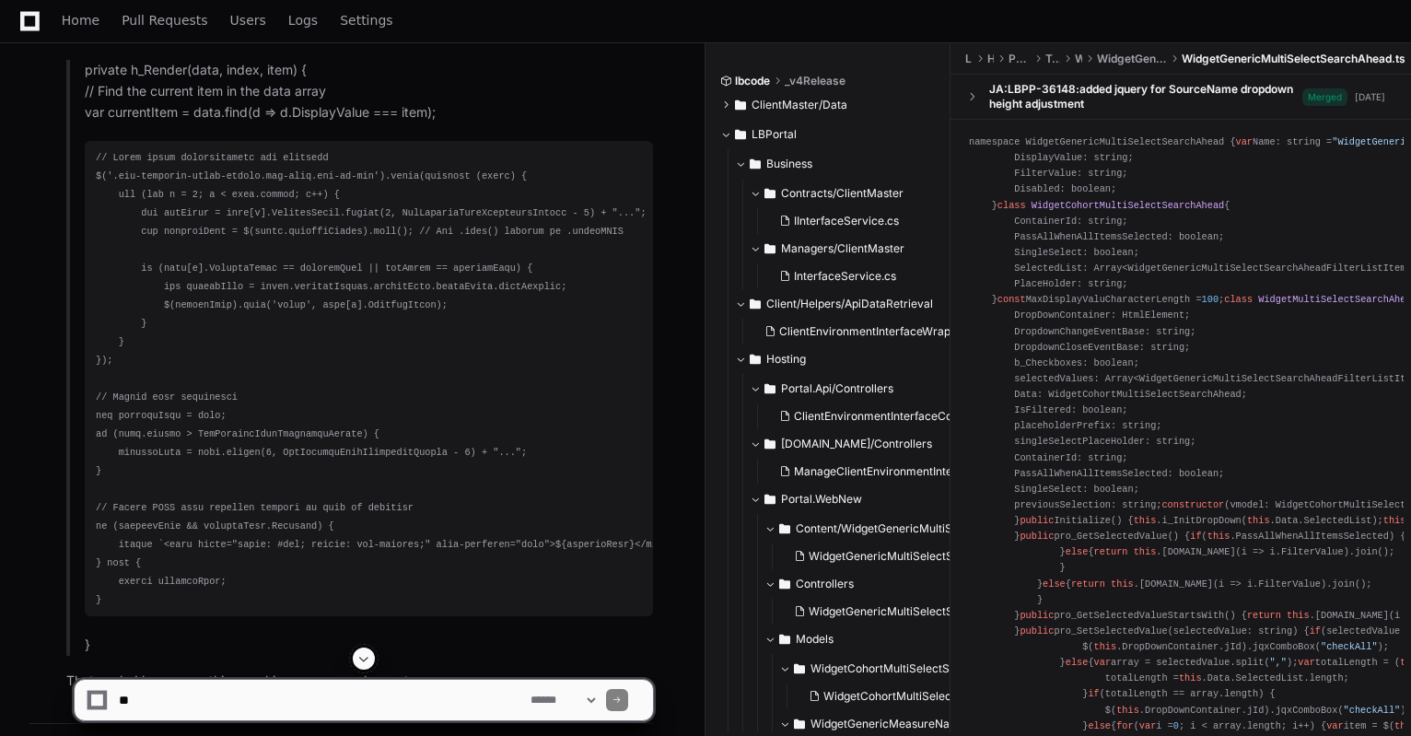
scroll to position [21430, 0]
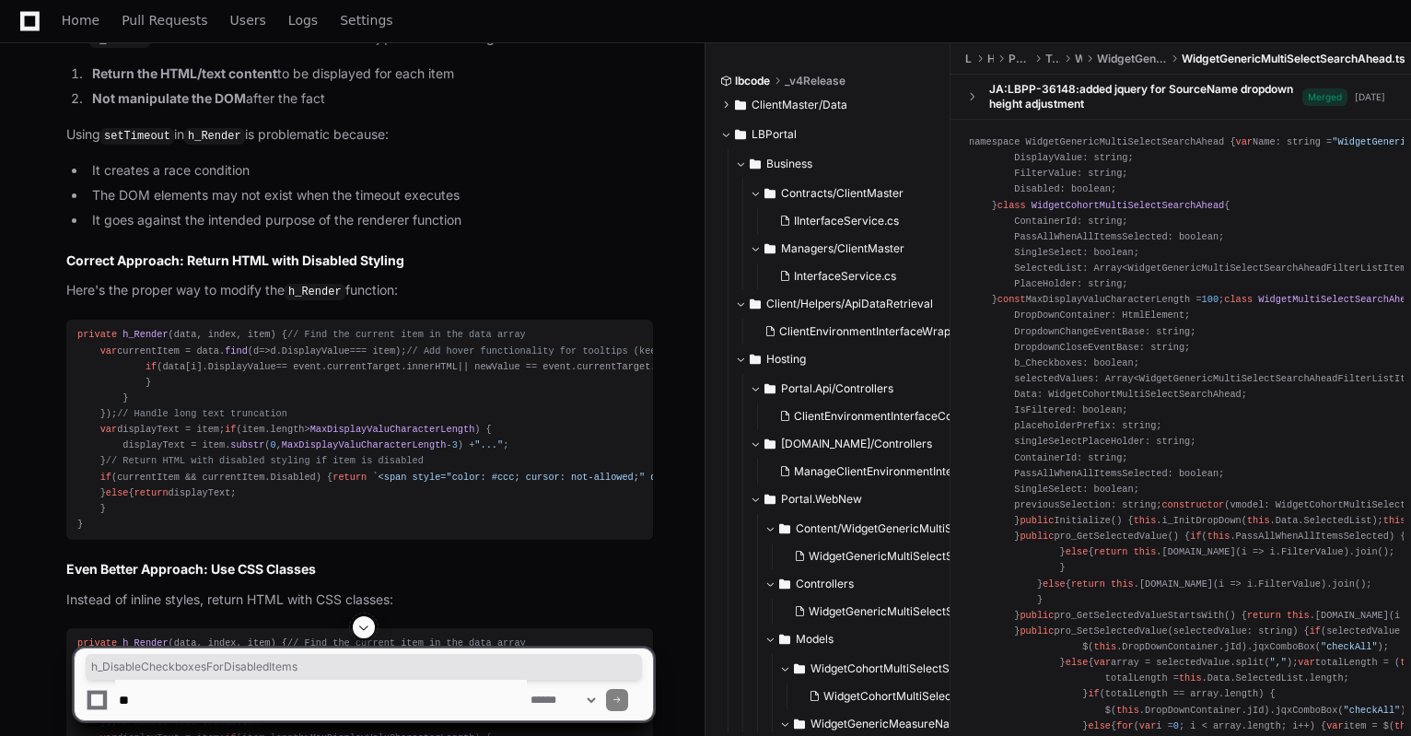
scroll to position [4847, 0]
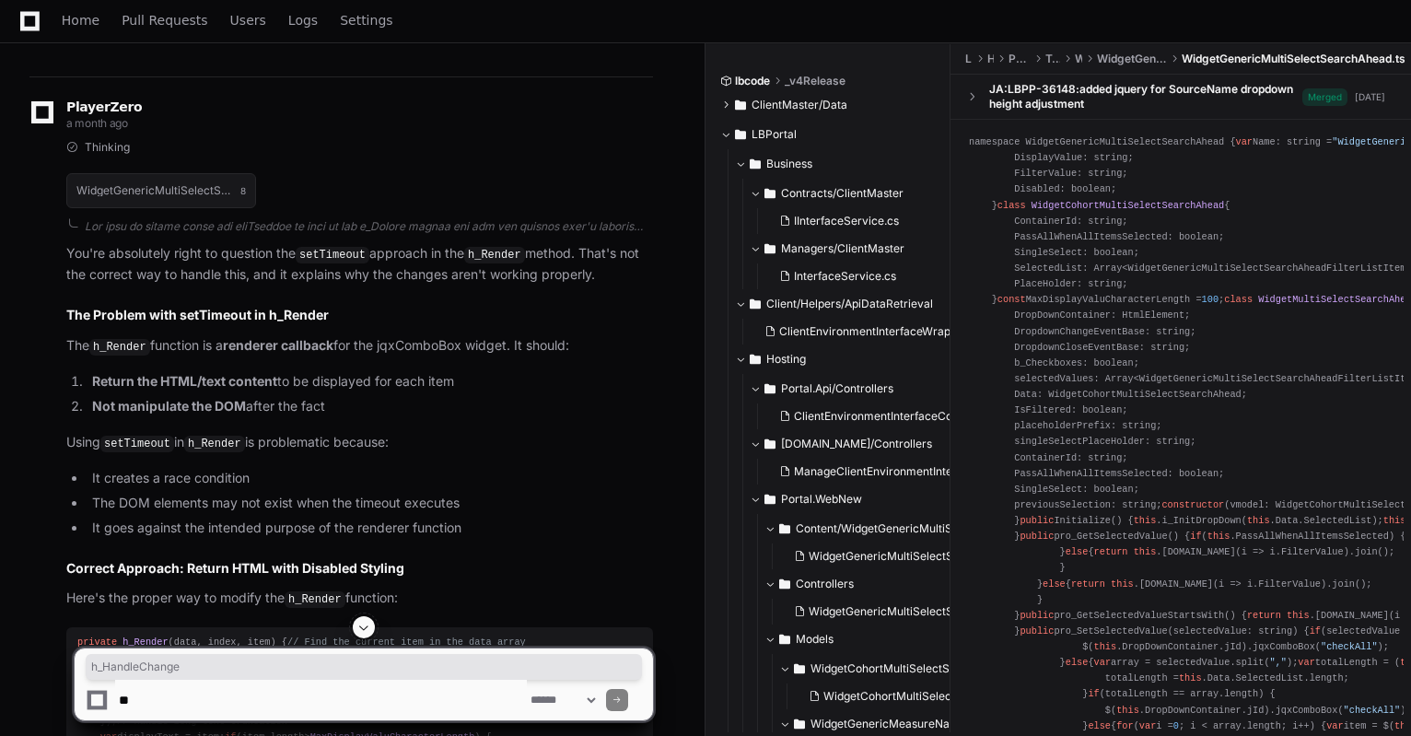
copy p "h_HandleChange"
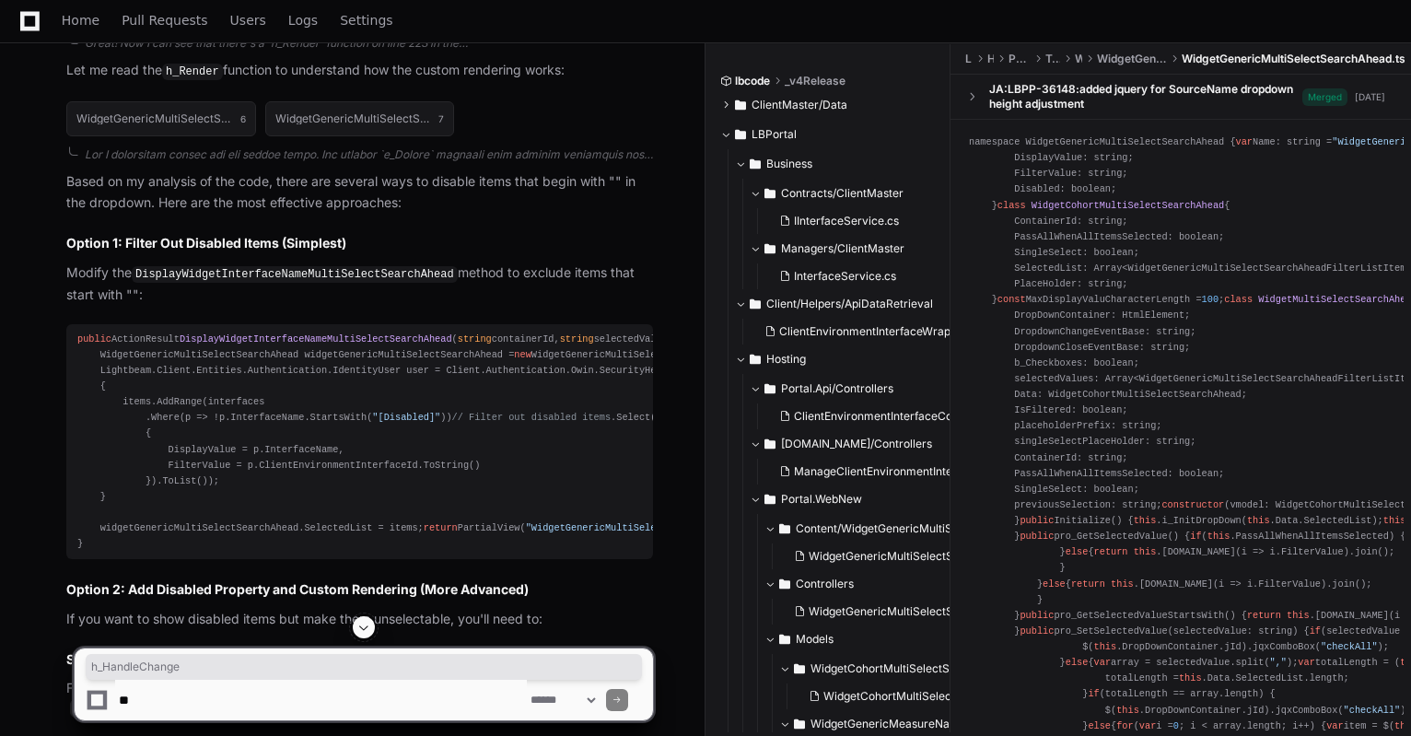
scroll to position [2392, 0]
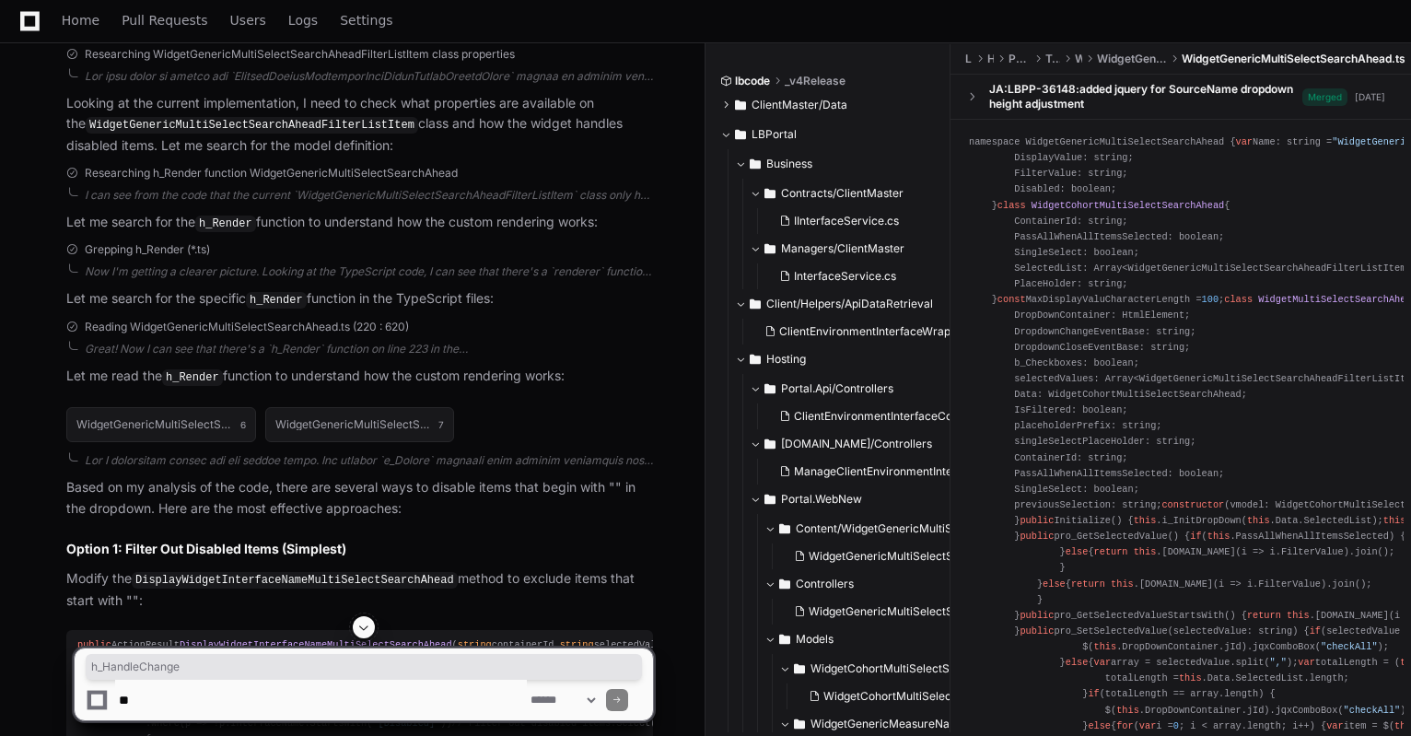
click at [340, 134] on code "WidgetGenericMultiSelectSearchAheadFilterListItem" at bounding box center [252, 125] width 333 height 17
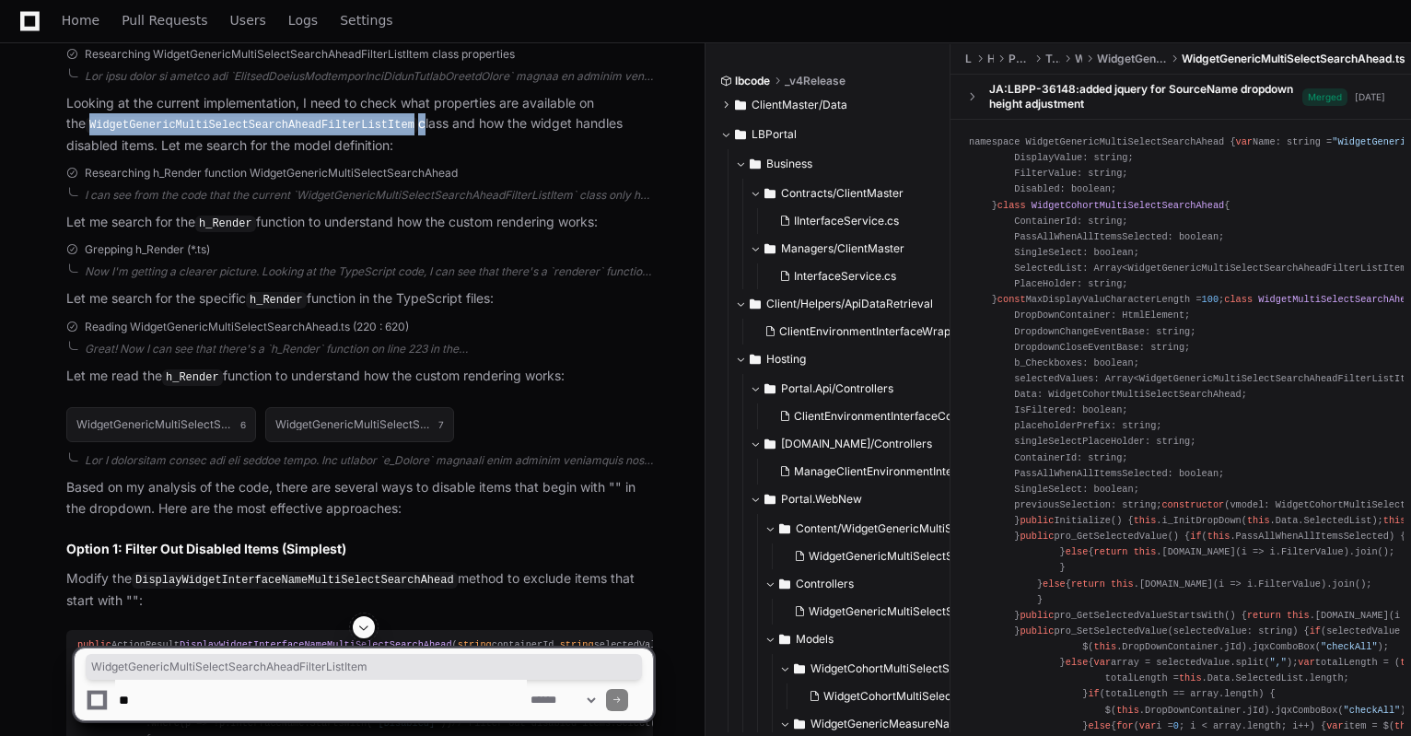
click at [340, 134] on code "WidgetGenericMultiSelectSearchAheadFilterListItem" at bounding box center [252, 125] width 333 height 17
click at [373, 157] on p "Looking at the current implementation, I need to check what properties are avai…" at bounding box center [359, 125] width 587 height 64
drag, startPoint x: 368, startPoint y: 264, endPoint x: 70, endPoint y: 262, distance: 298.5
click at [86, 134] on code "WidgetGenericMultiSelectSearchAheadFilterListItem" at bounding box center [252, 125] width 333 height 17
copy code "WidgetGenericMultiSelectSearchAheadFilterListItem"
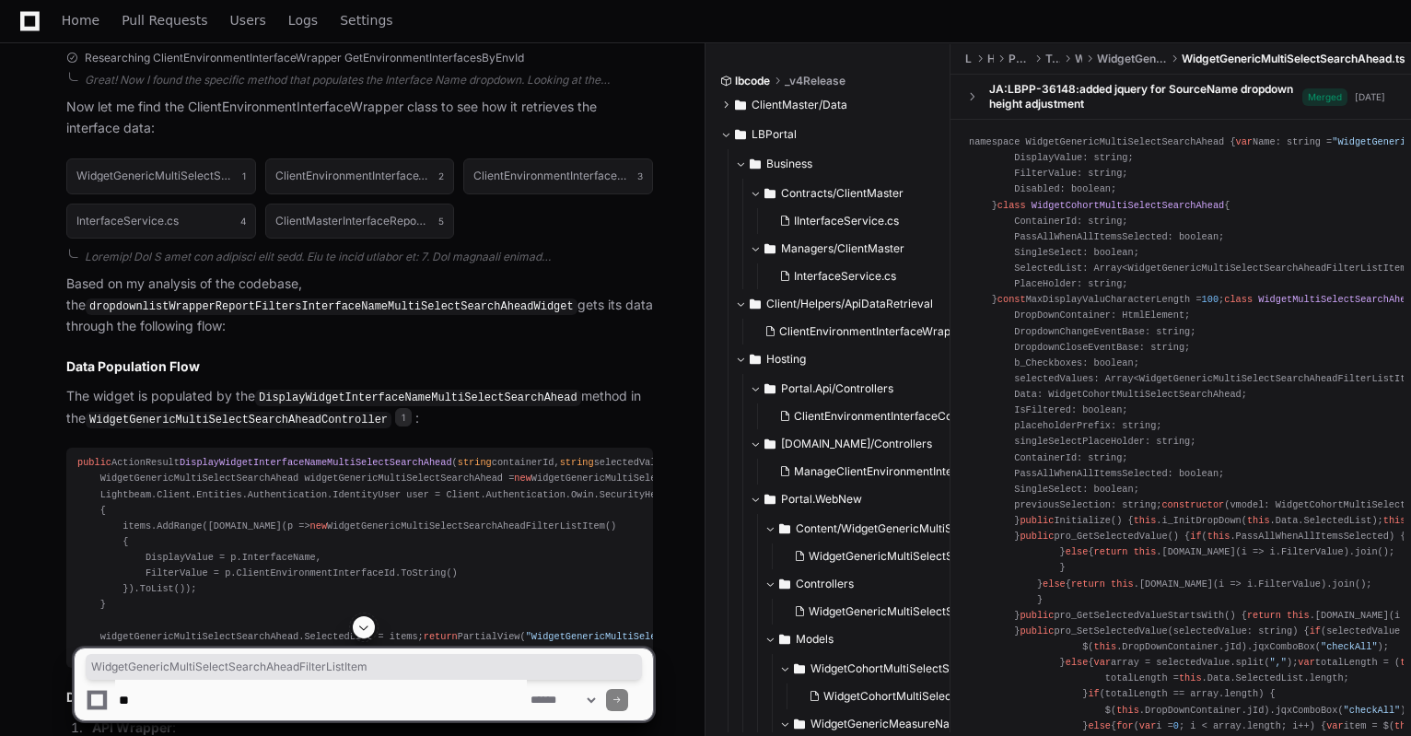
scroll to position [0, 0]
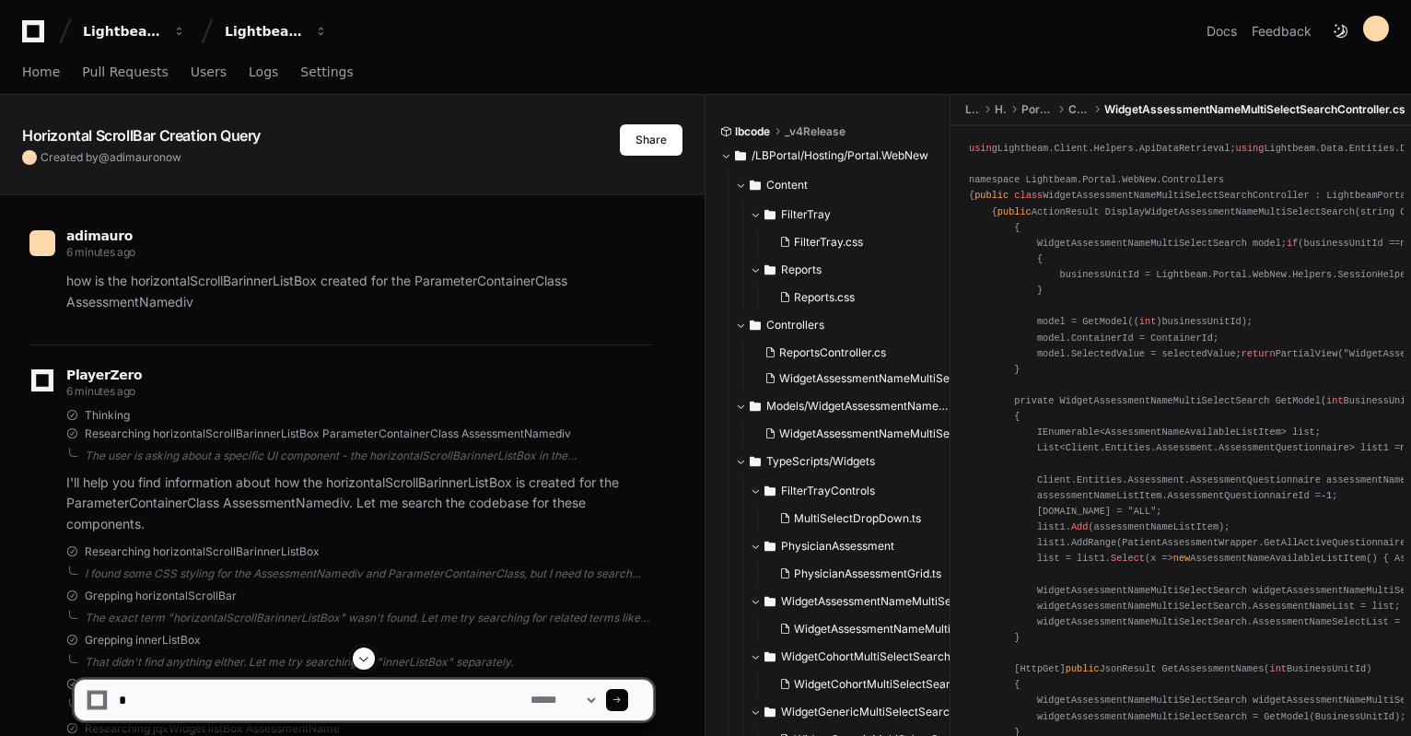
click at [32, 29] on icon at bounding box center [33, 31] width 37 height 22
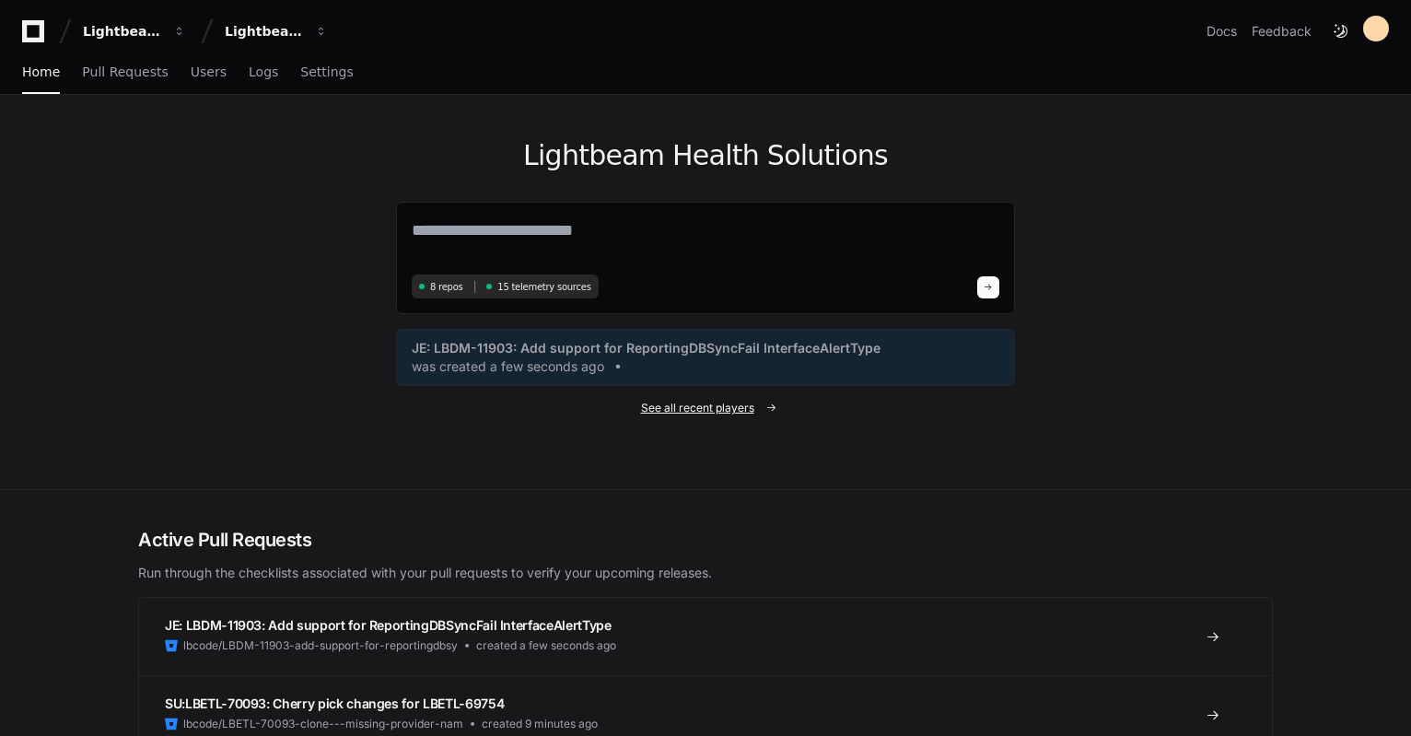
click at [734, 404] on span "See all recent players" at bounding box center [697, 408] width 113 height 15
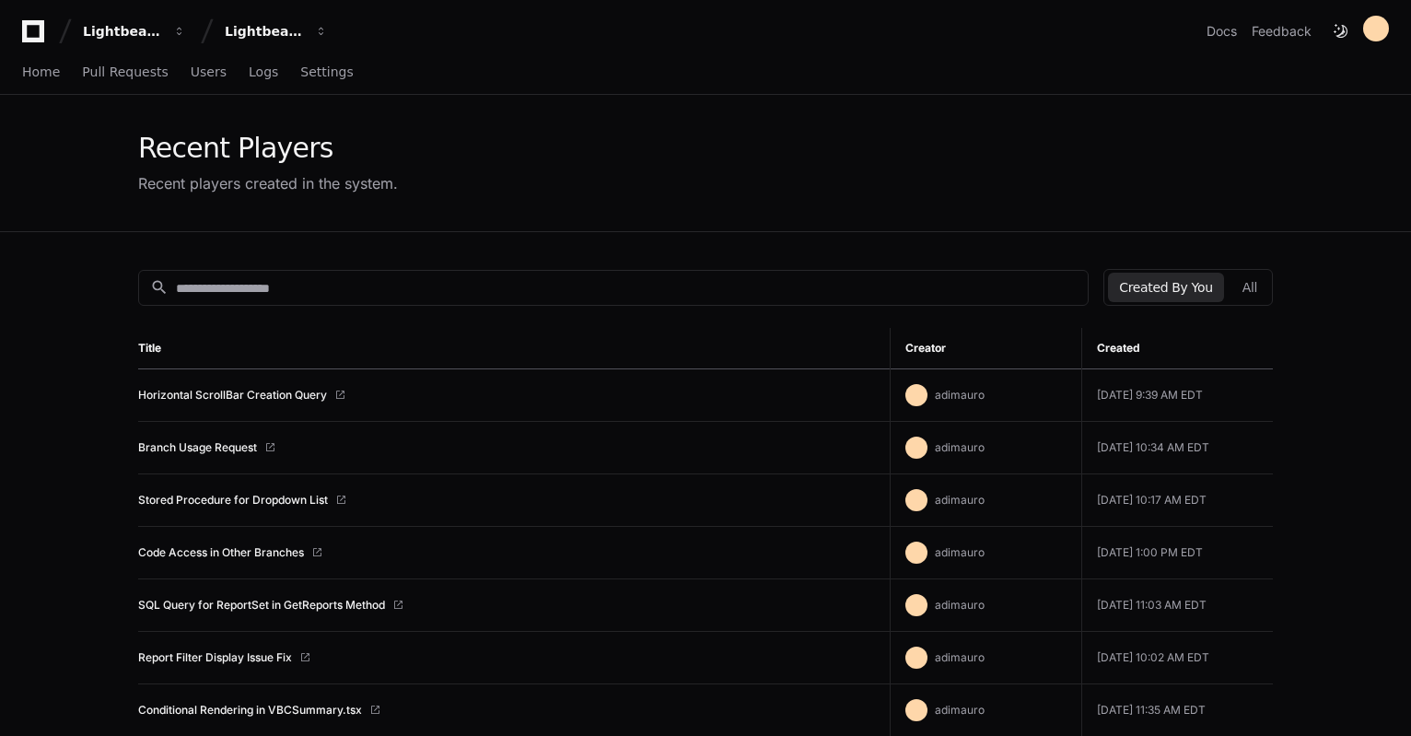
click at [37, 33] on icon at bounding box center [33, 31] width 37 height 22
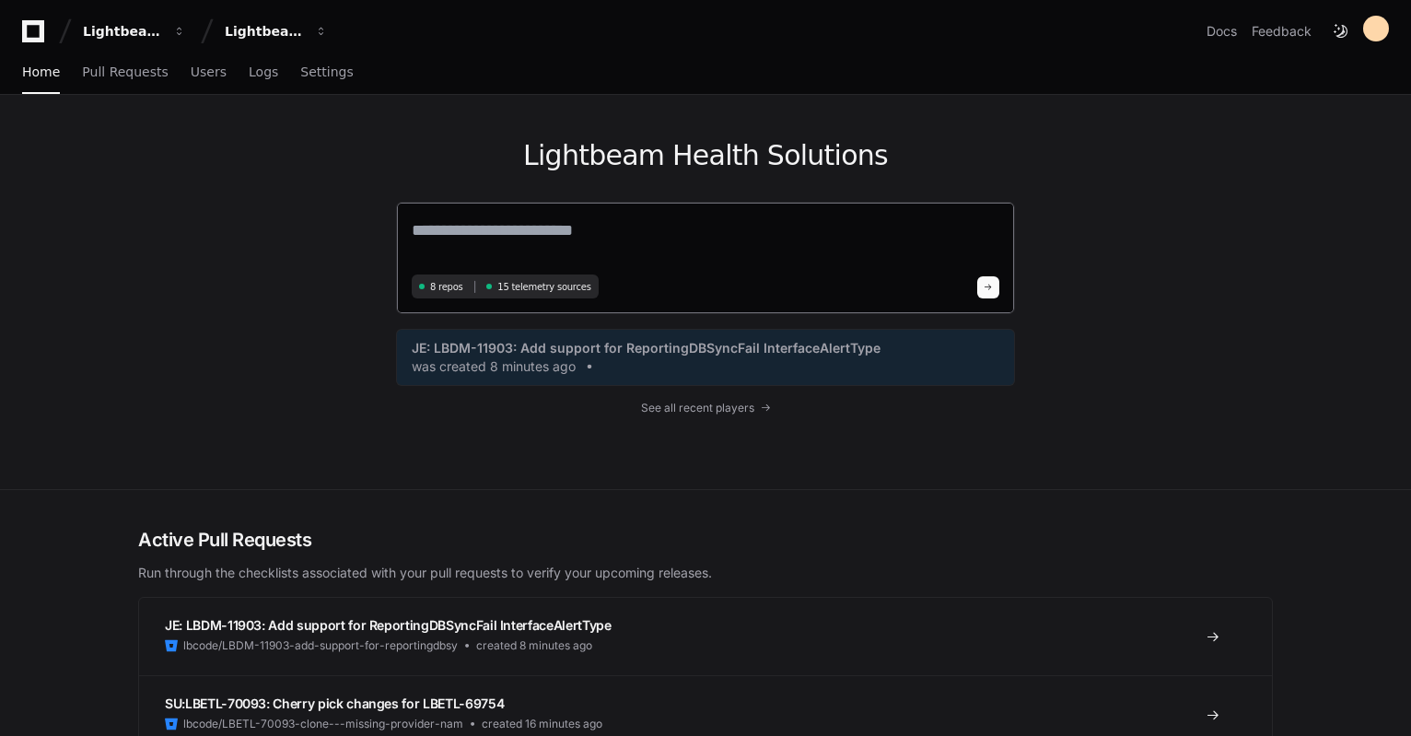
click at [548, 224] on textarea at bounding box center [706, 243] width 588 height 52
paste textarea "**********"
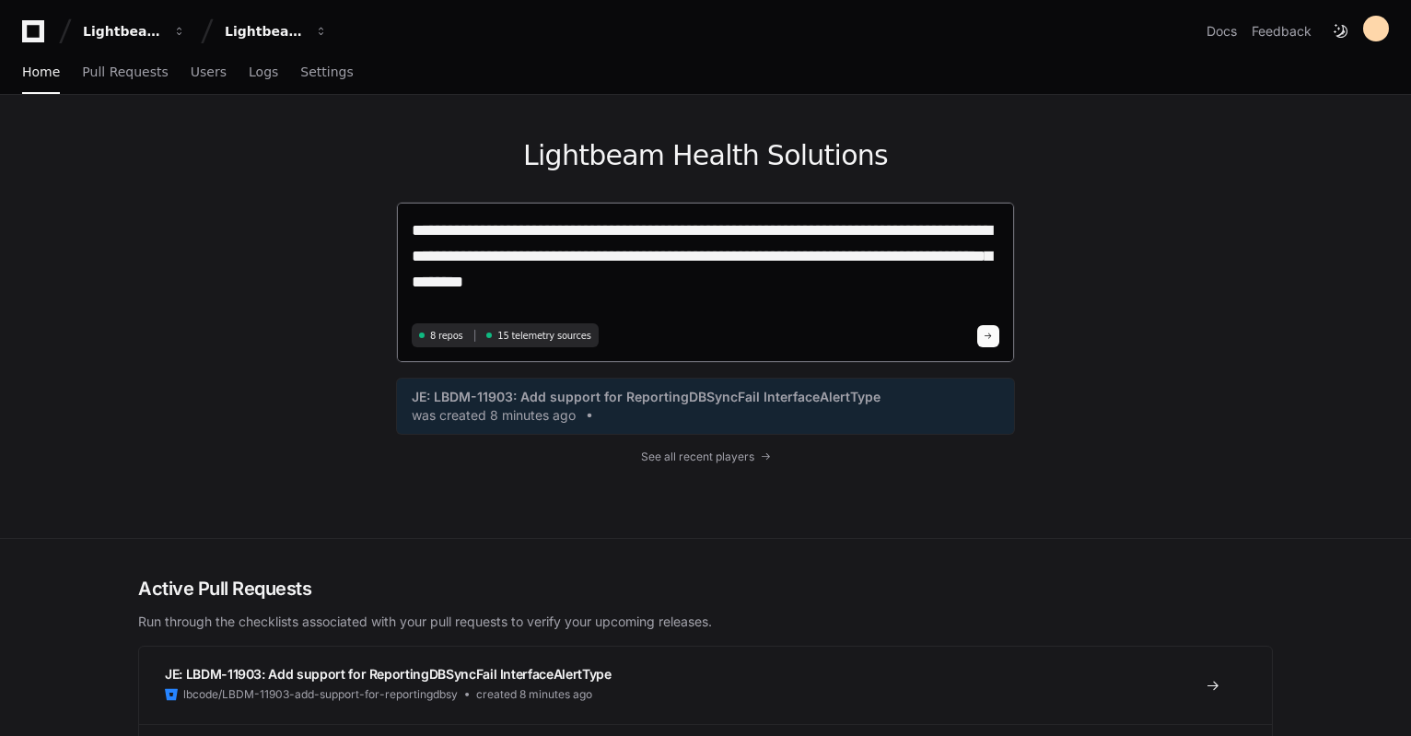
click at [630, 250] on textarea "**********" at bounding box center [706, 267] width 588 height 100
drag, startPoint x: 630, startPoint y: 250, endPoint x: 706, endPoint y: 256, distance: 75.8
click at [706, 256] on textarea "**********" at bounding box center [706, 267] width 588 height 100
click at [680, 275] on textarea "**********" at bounding box center [706, 267] width 588 height 100
paste textarea "**********"
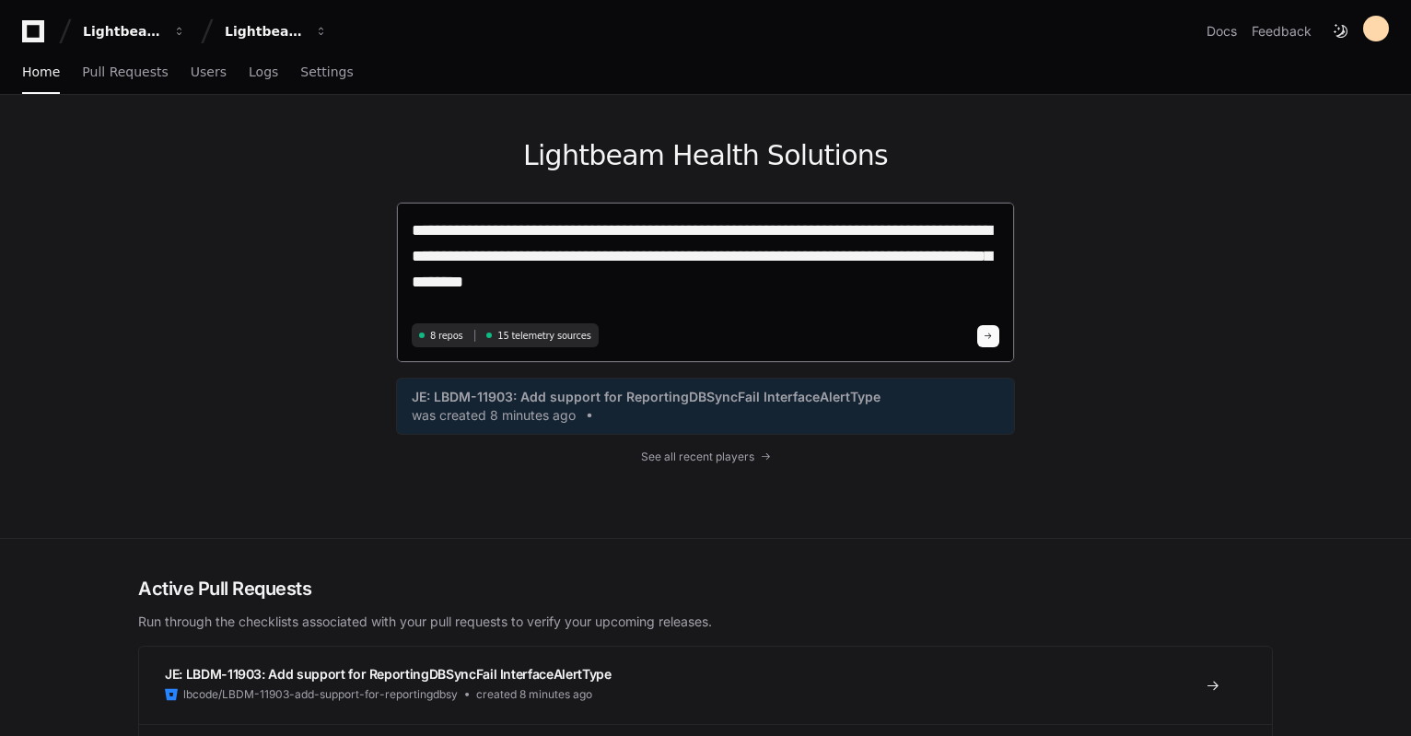
type textarea "**********"
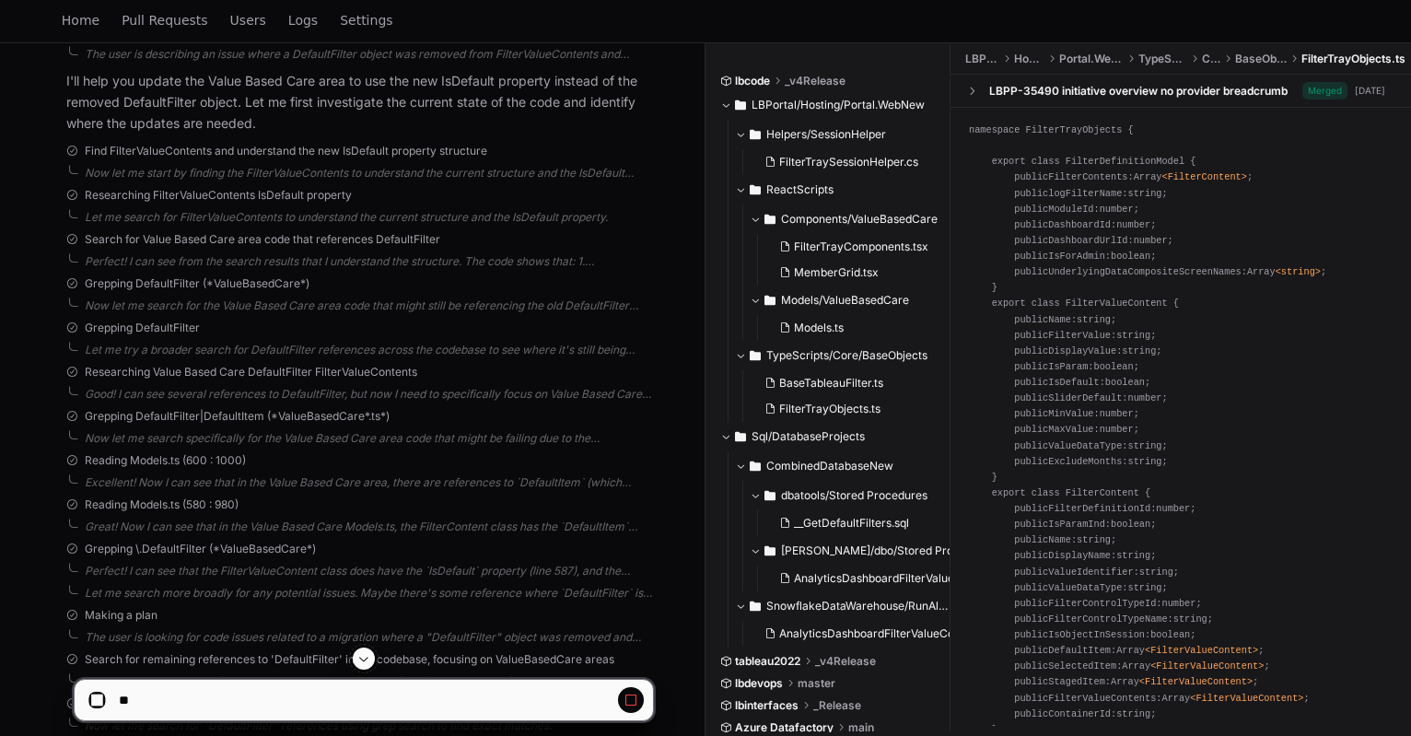
scroll to position [637, 0]
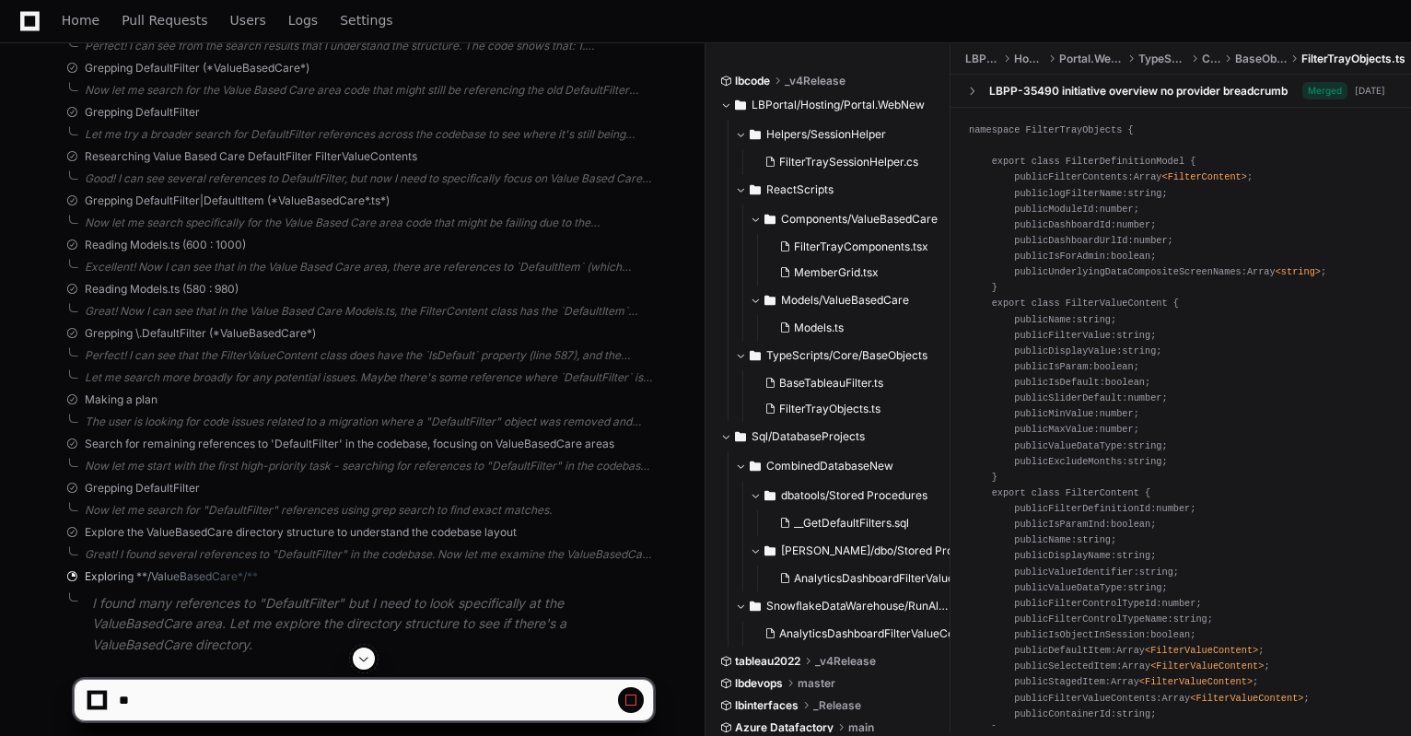
click at [640, 696] on button at bounding box center [631, 700] width 26 height 26
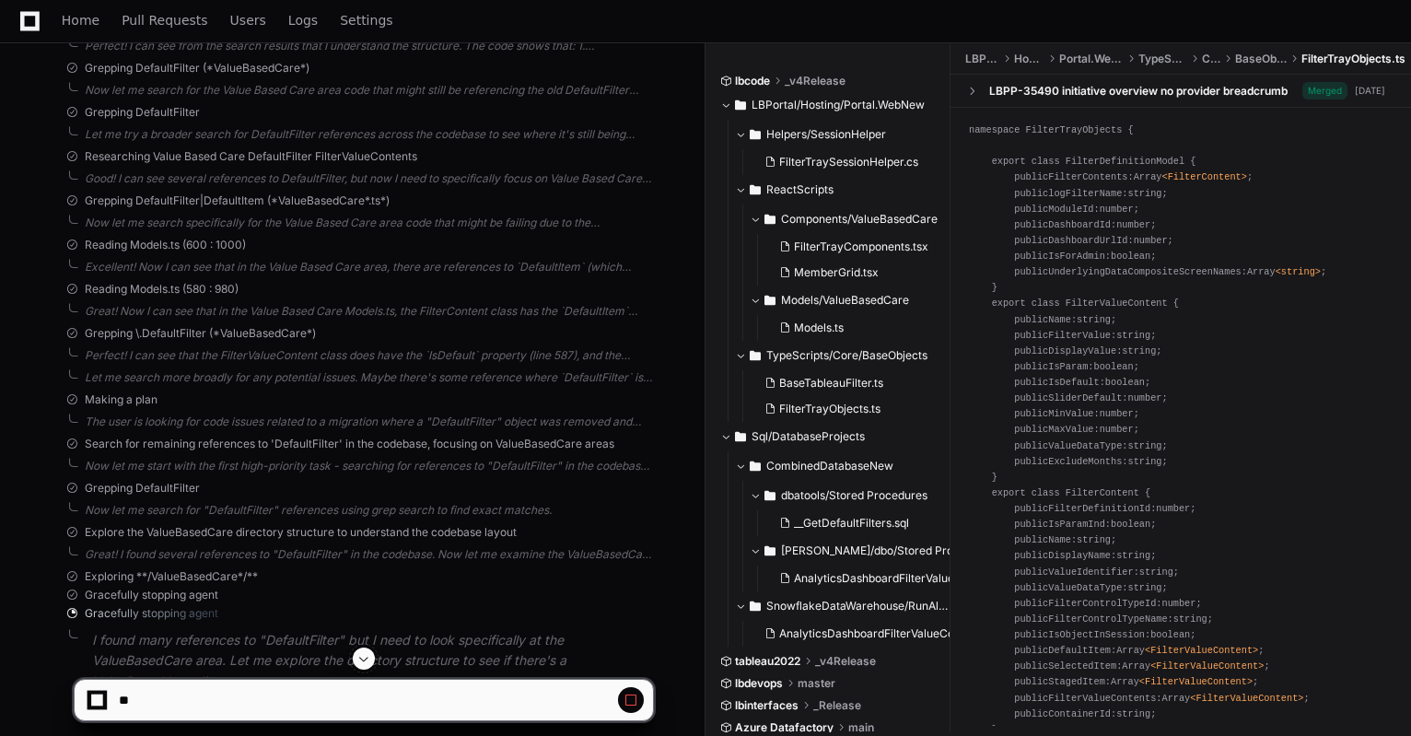
click at [630, 698] on span at bounding box center [631, 700] width 15 height 15
click at [468, 703] on textarea at bounding box center [321, 700] width 412 height 41
paste textarea "**********"
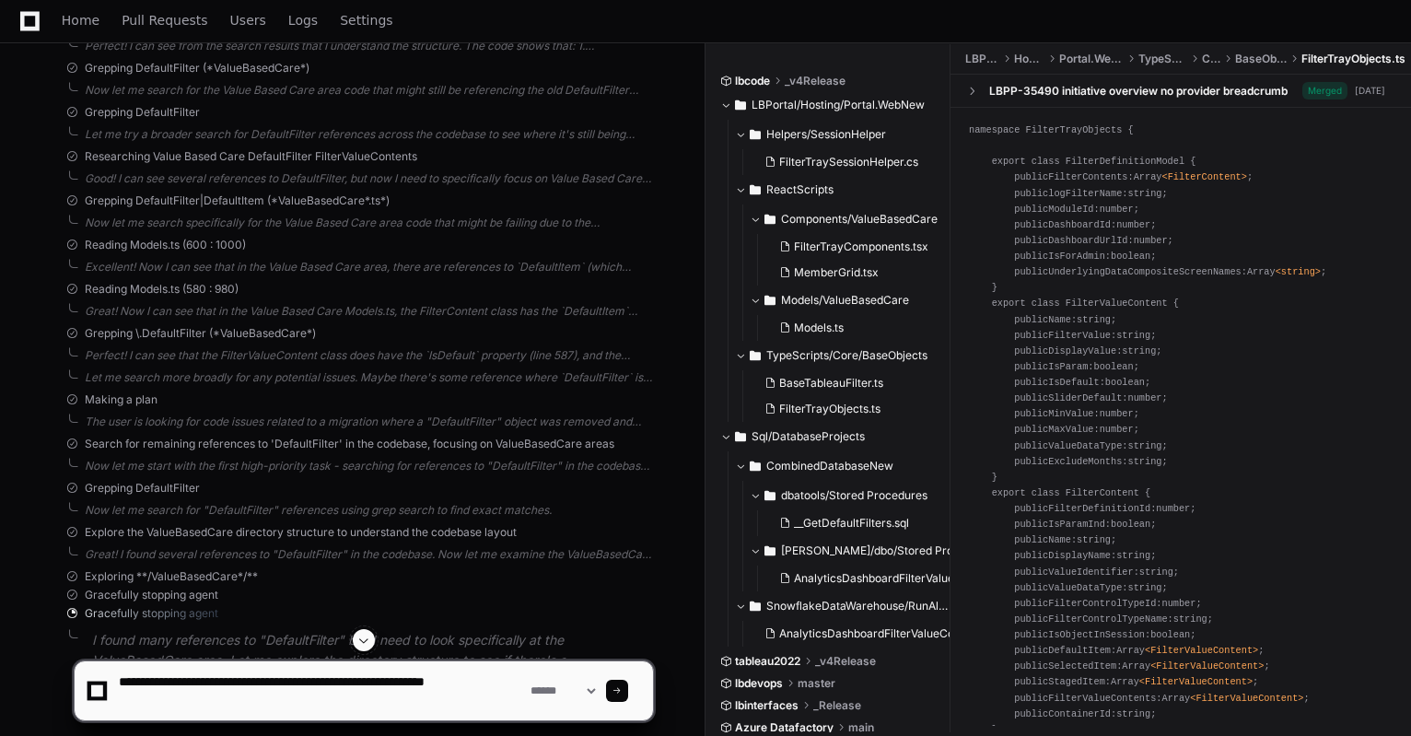
click at [447, 692] on textarea at bounding box center [321, 690] width 412 height 59
paste textarea "**********"
click at [296, 705] on textarea at bounding box center [321, 690] width 412 height 59
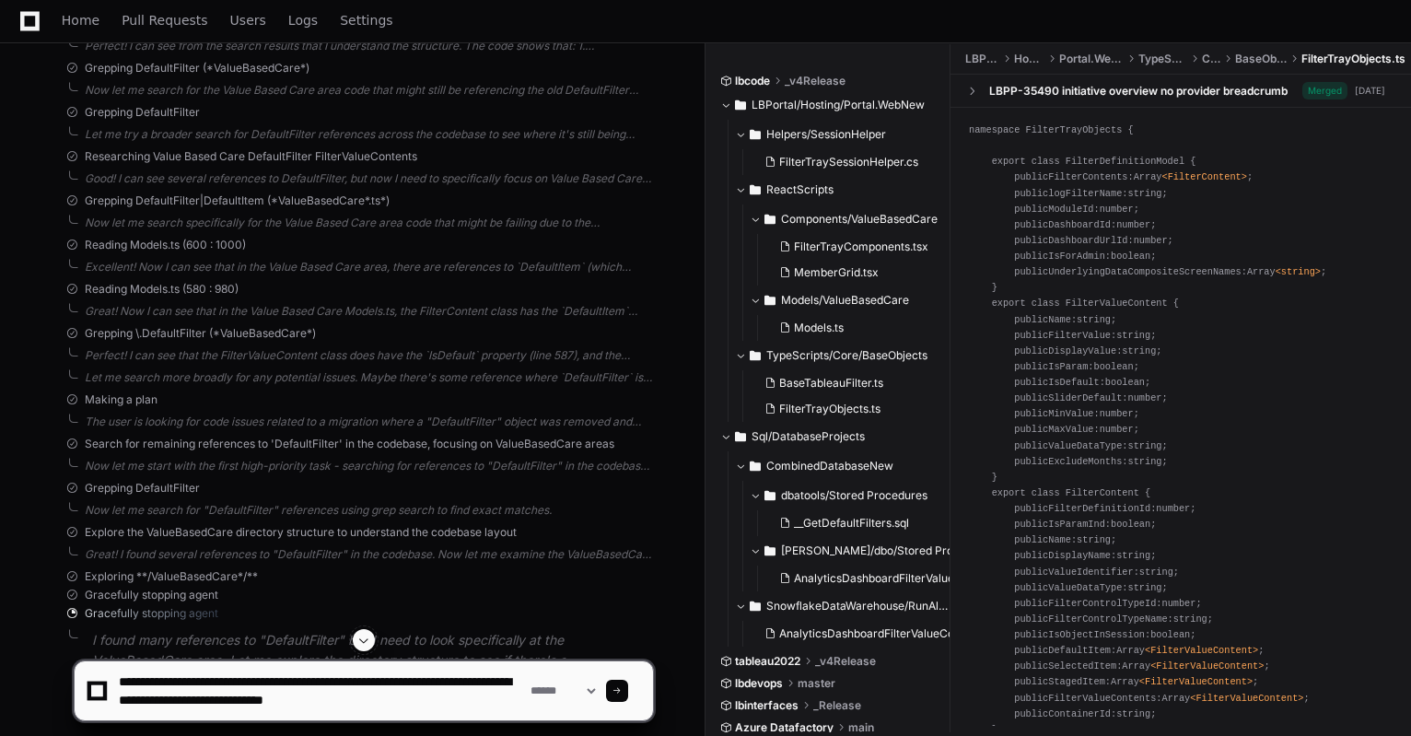
click at [487, 706] on textarea at bounding box center [321, 690] width 412 height 59
click at [361, 693] on textarea at bounding box center [321, 690] width 412 height 59
paste textarea "**********"
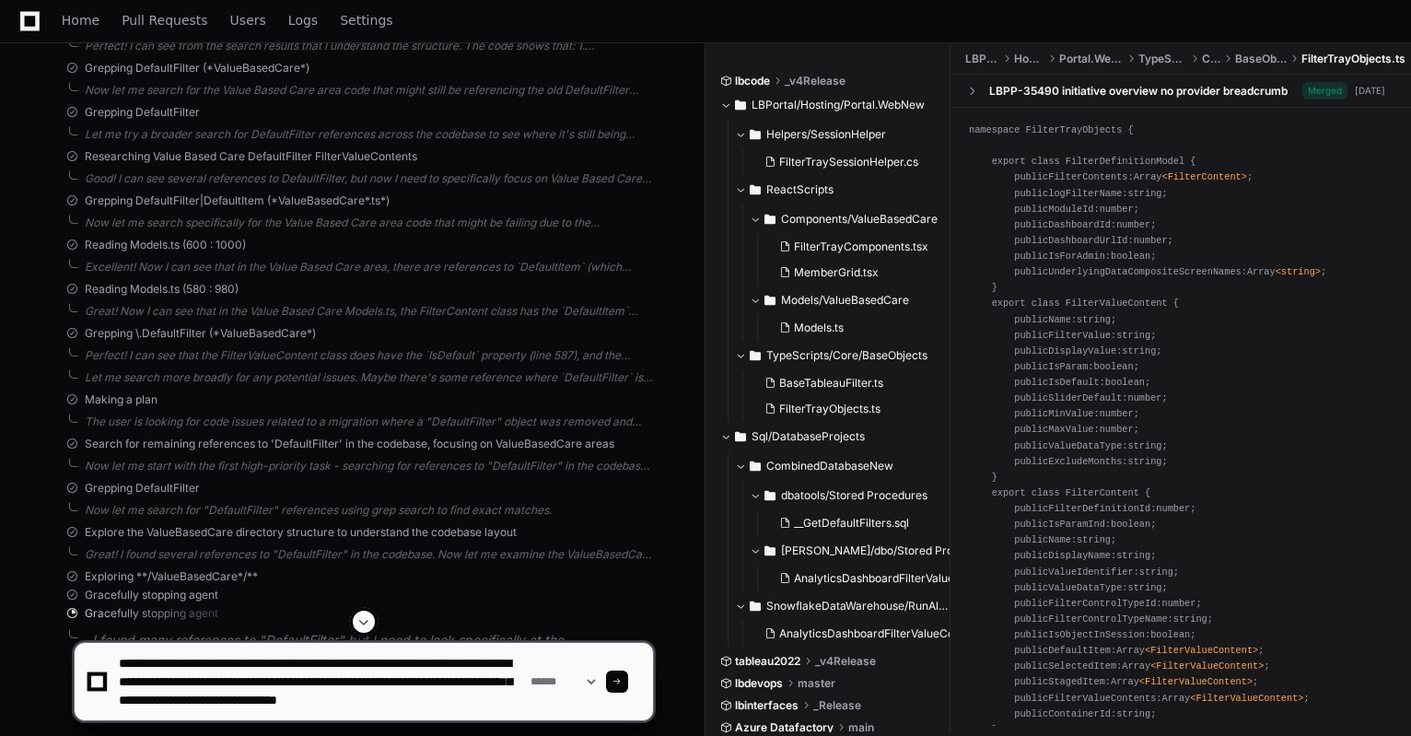
click at [310, 709] on textarea at bounding box center [321, 681] width 412 height 77
paste textarea "**********"
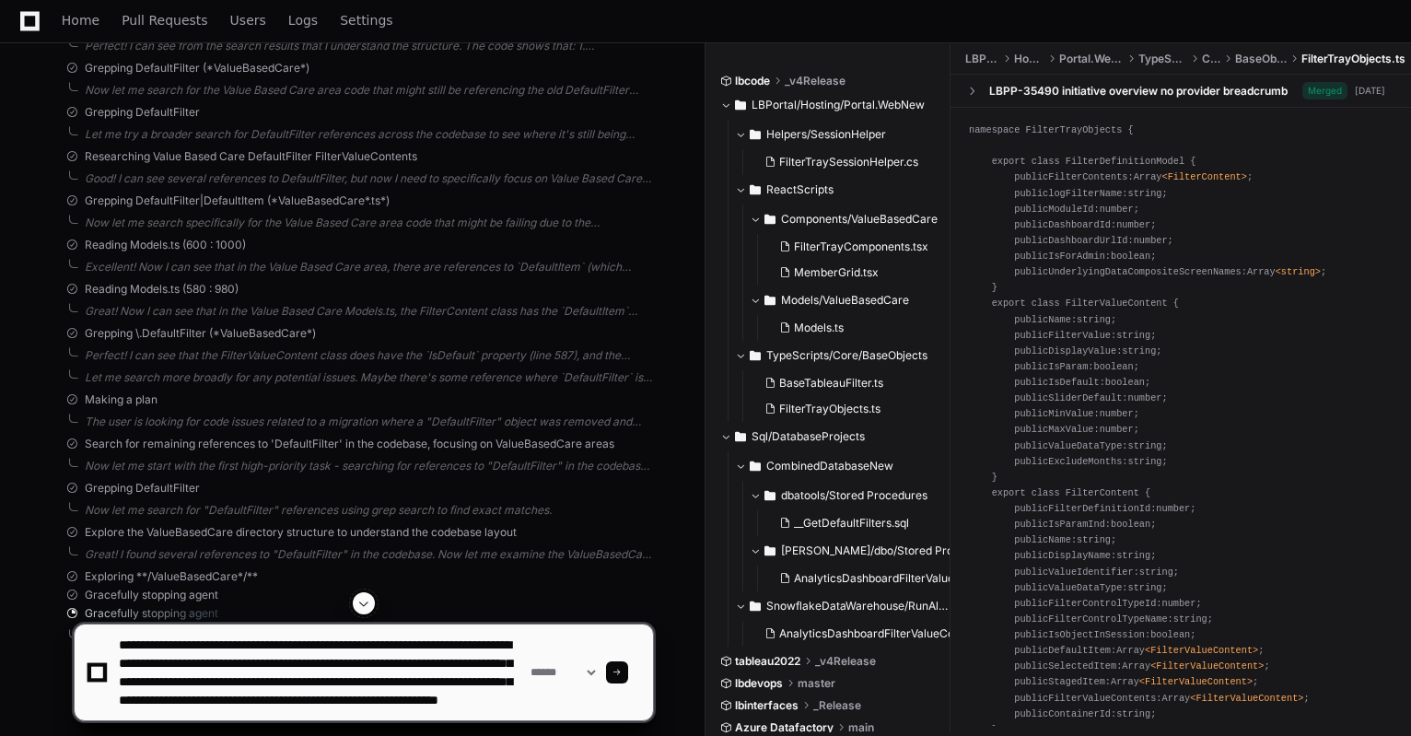
type textarea "**********"
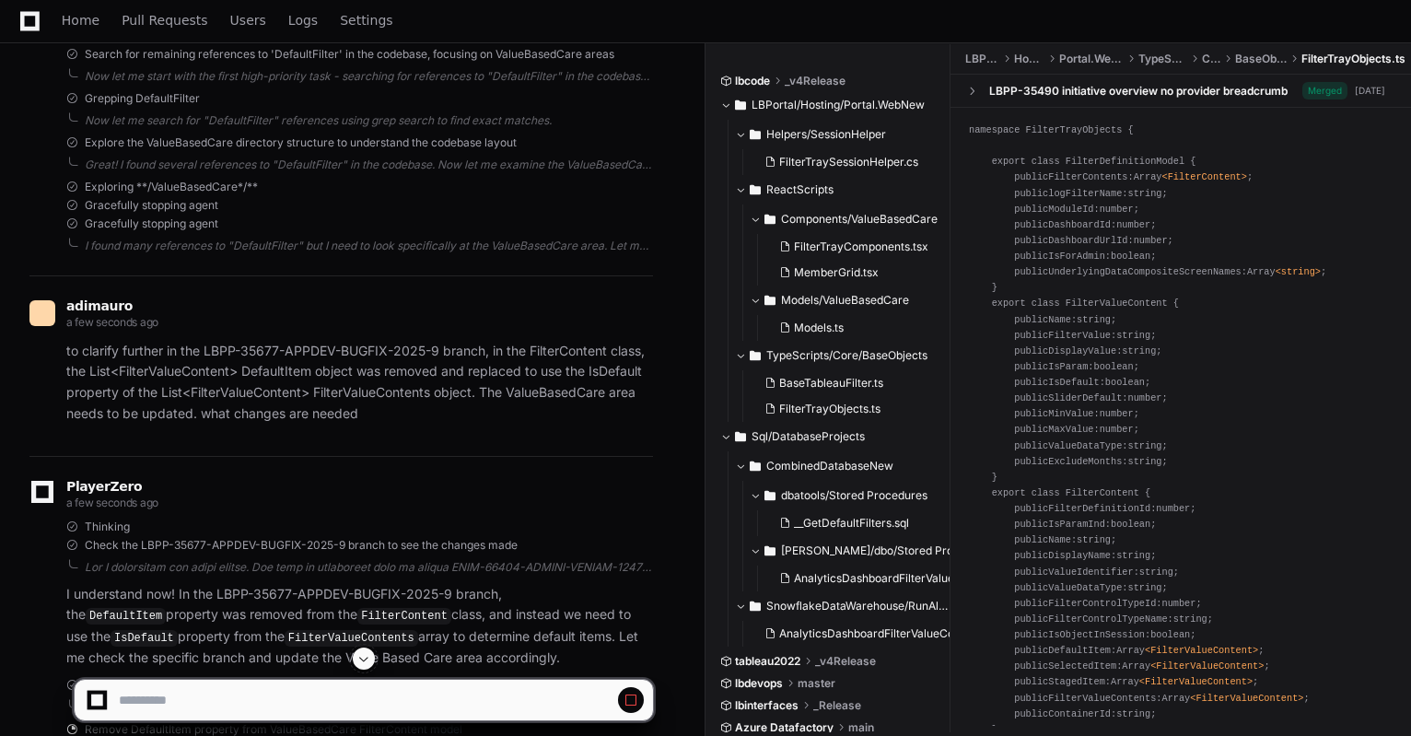
scroll to position [1328, 0]
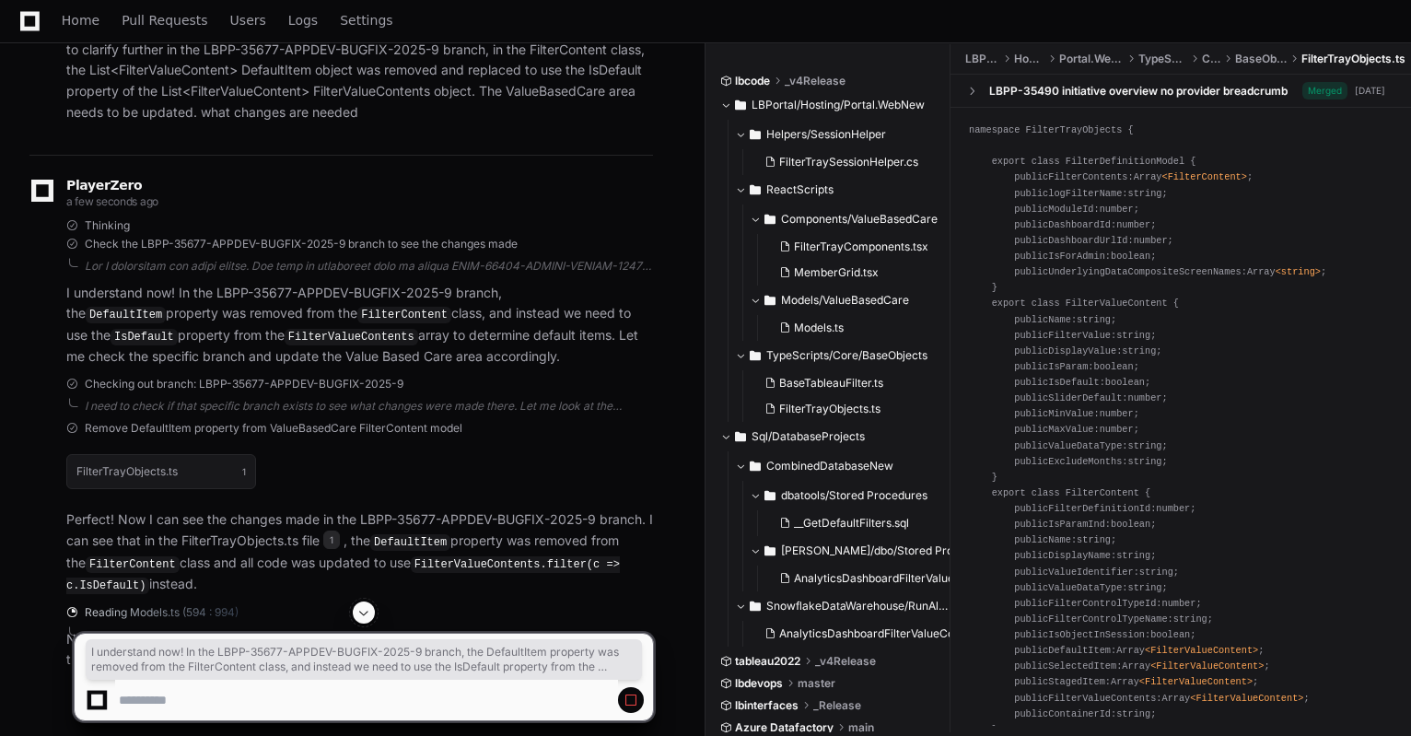
drag, startPoint x: 485, startPoint y: 352, endPoint x: 40, endPoint y: 293, distance: 449.8
click at [40, 293] on div "Thinking Check the LBPP-35677-APPDEV-BUGFIX-2025-9 branch to see the changes ma…" at bounding box center [341, 293] width 624 height 150
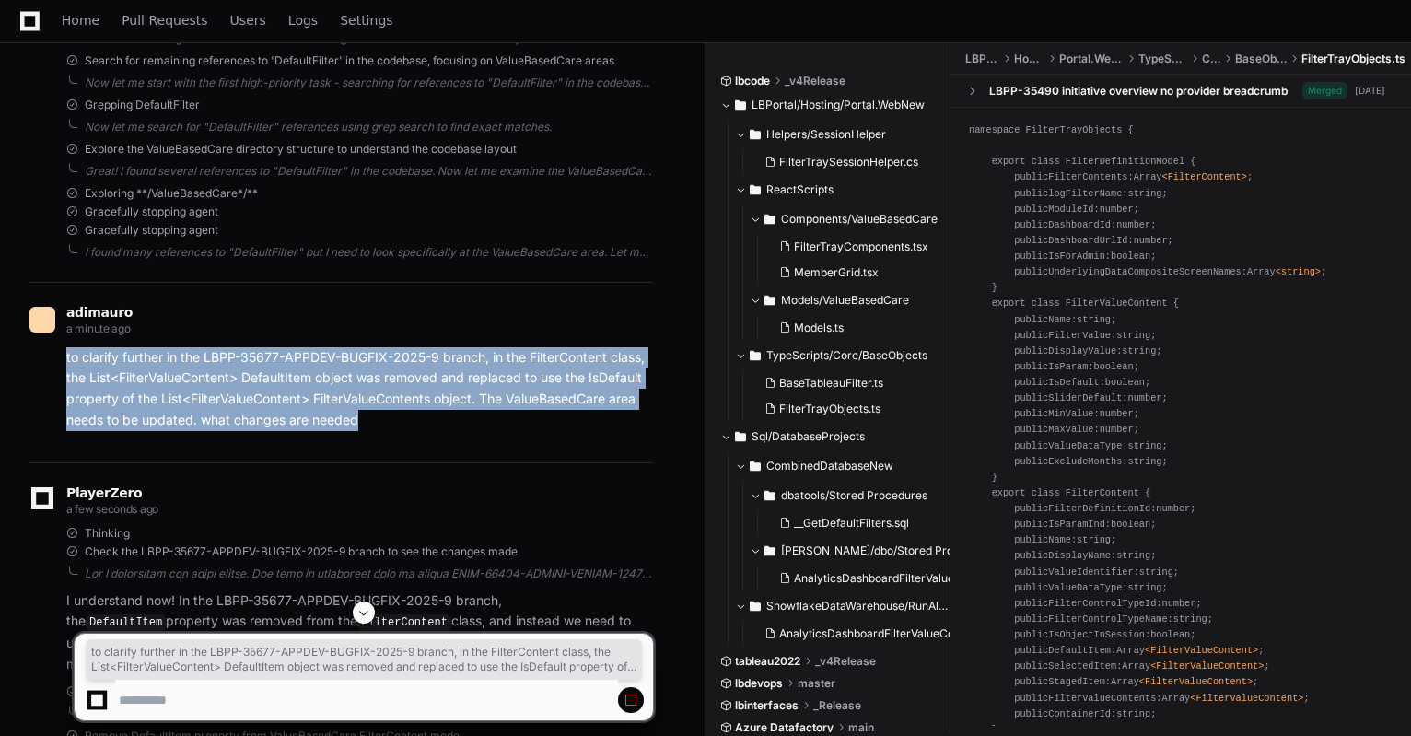
drag, startPoint x: 394, startPoint y: 422, endPoint x: 63, endPoint y: 357, distance: 338.0
click at [63, 357] on div "to clarify further in the LBPP-35677-APPDEV-BUGFIX-2025-9 branch, in the Filter…" at bounding box center [341, 389] width 624 height 84
copy p "to clarify further in the LBPP-35677-APPDEV-BUGFIX-2025-9 branch, in the Filter…"
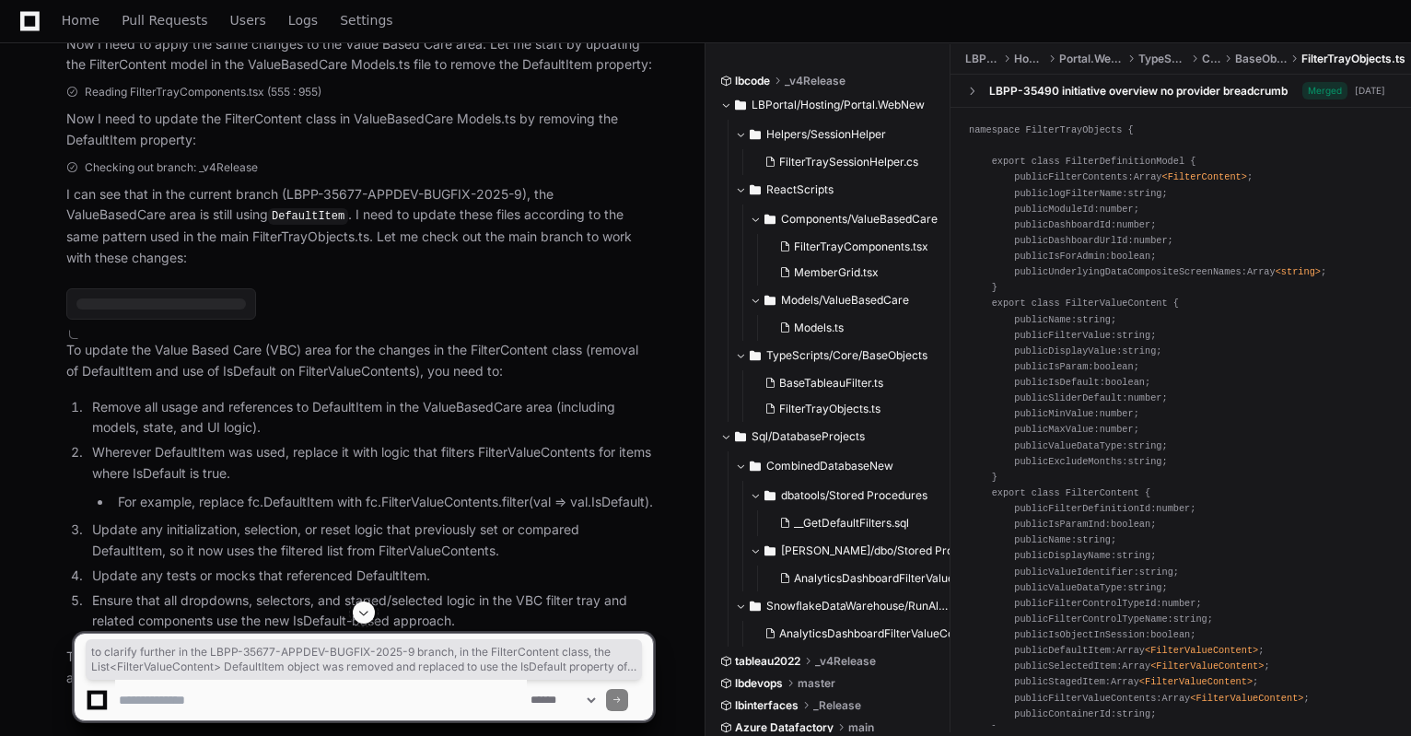
scroll to position [2058, 0]
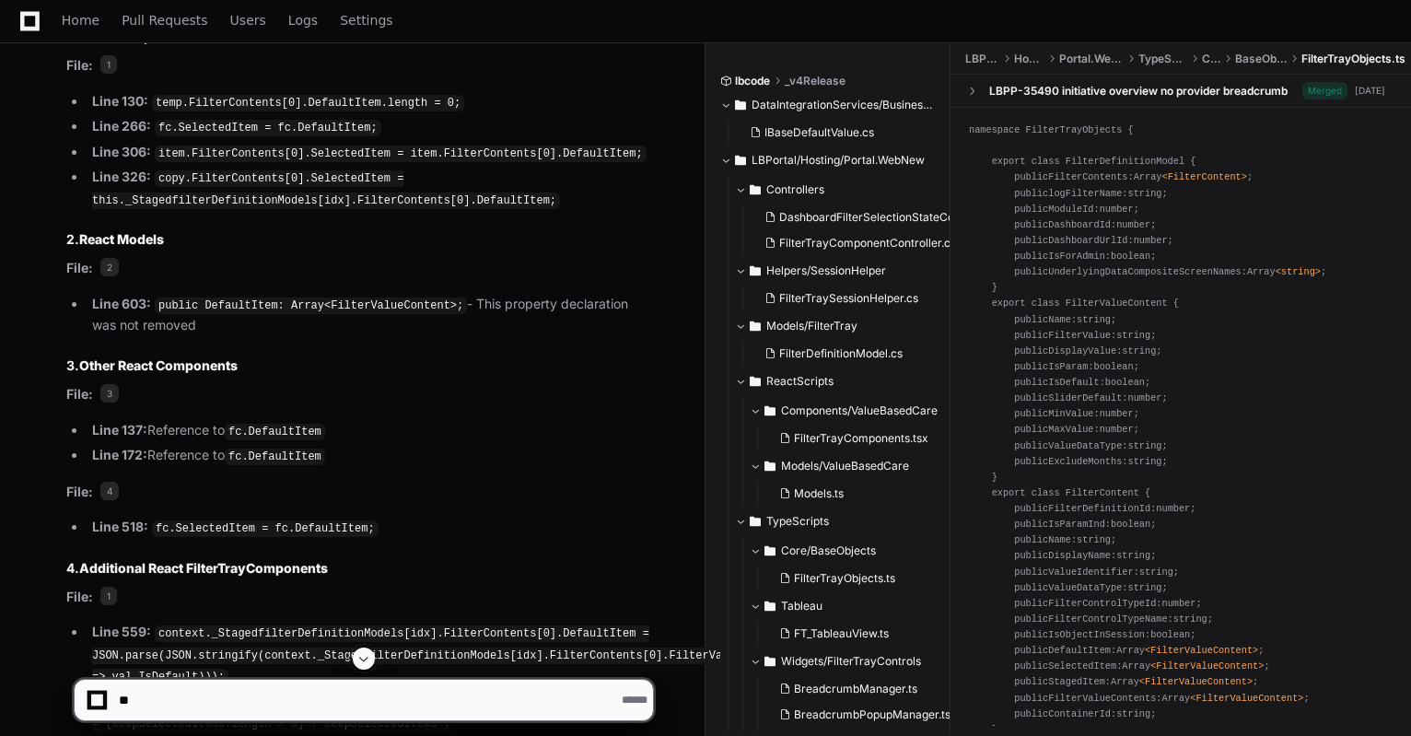
scroll to position [6141, 0]
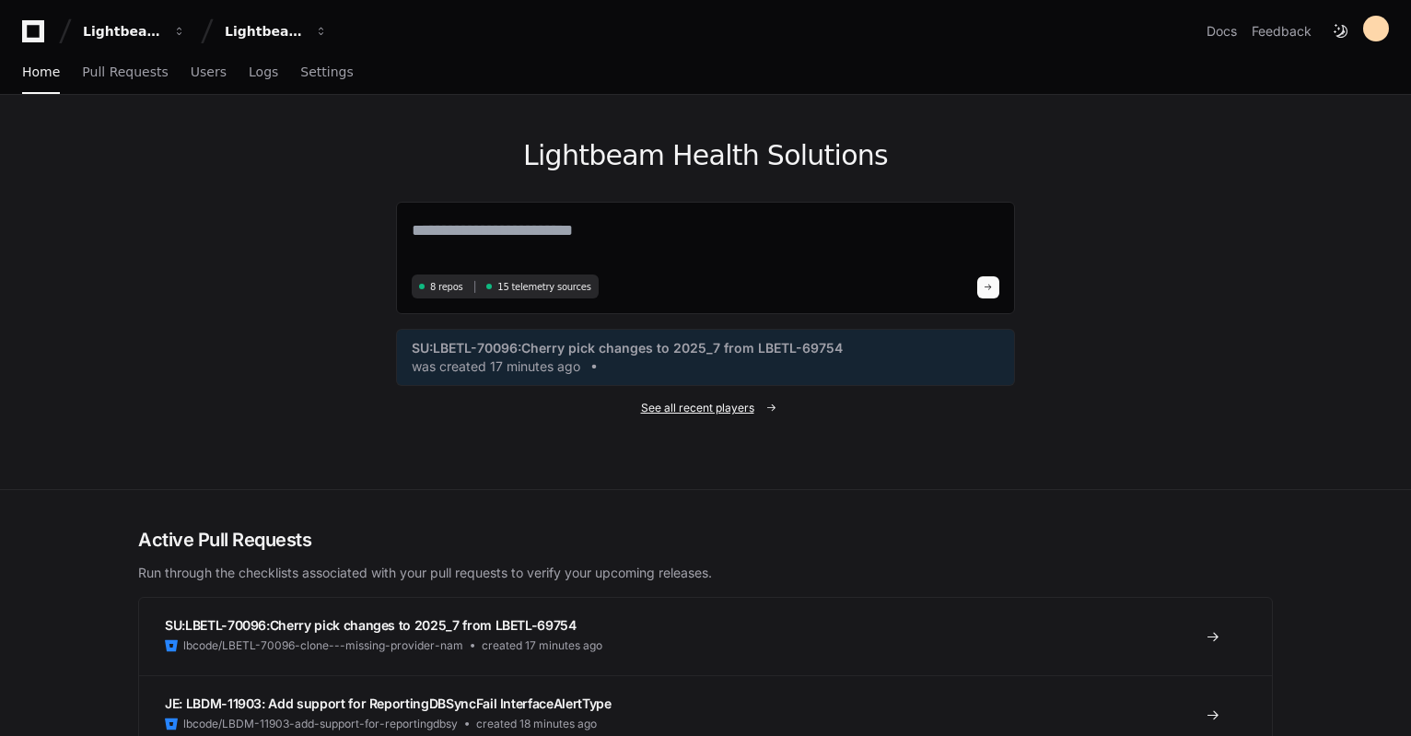
click at [692, 401] on span "See all recent players" at bounding box center [697, 408] width 113 height 15
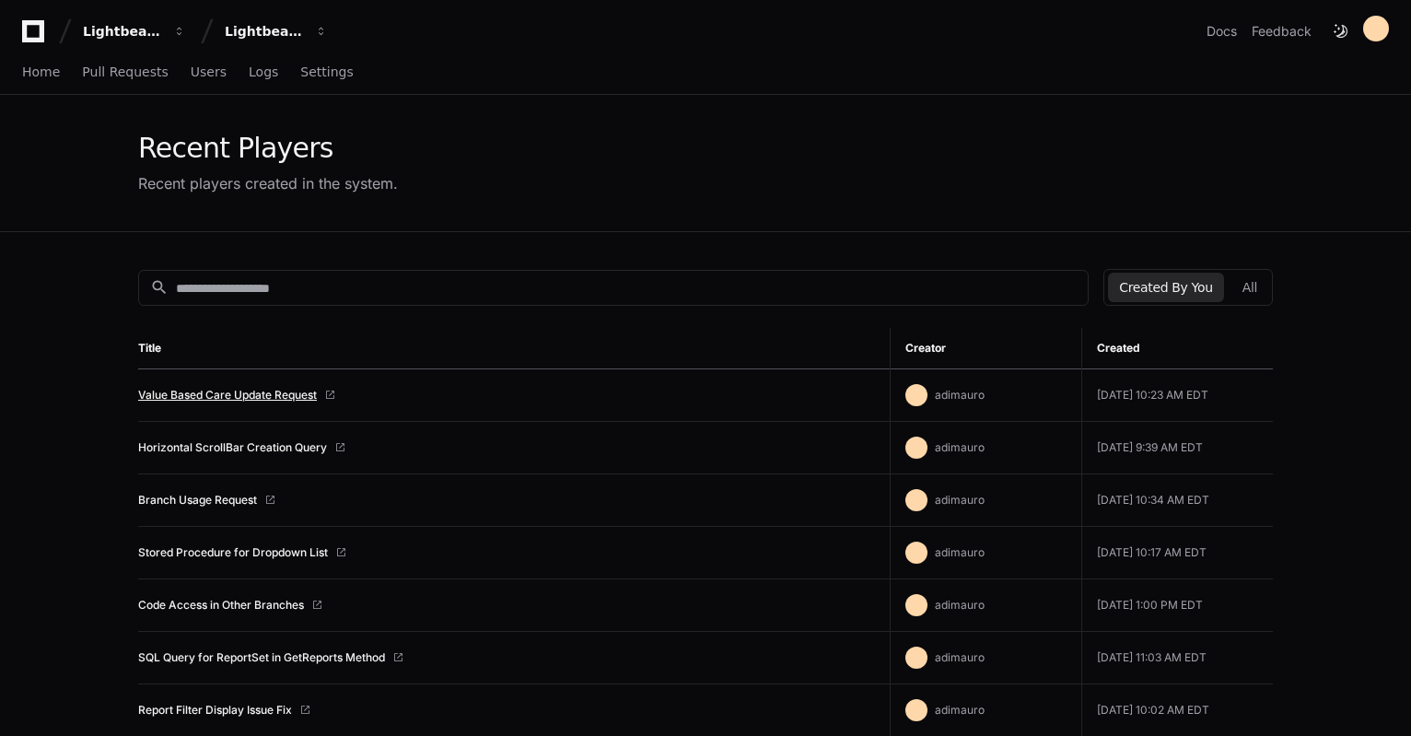
click at [237, 399] on link "Value Based Care Update Request" at bounding box center [227, 395] width 179 height 15
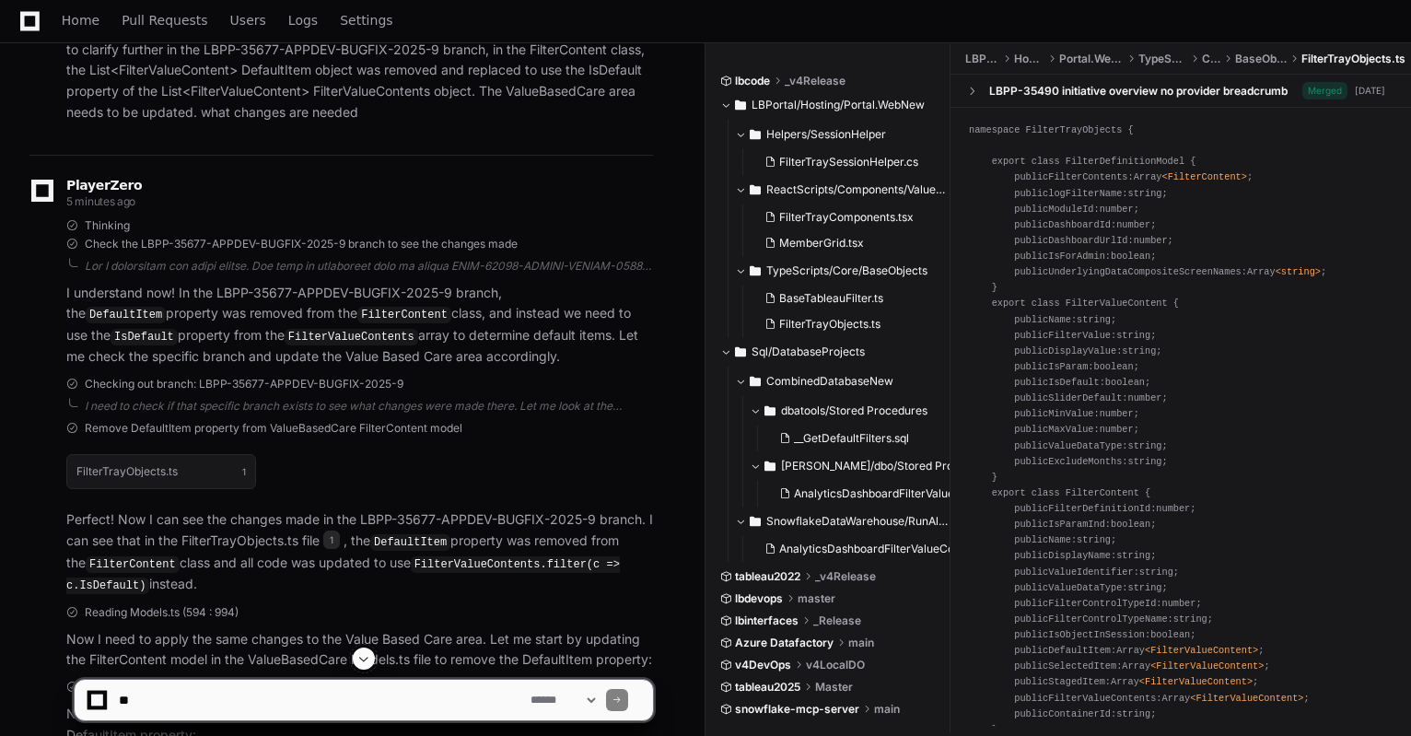
scroll to position [2058, 0]
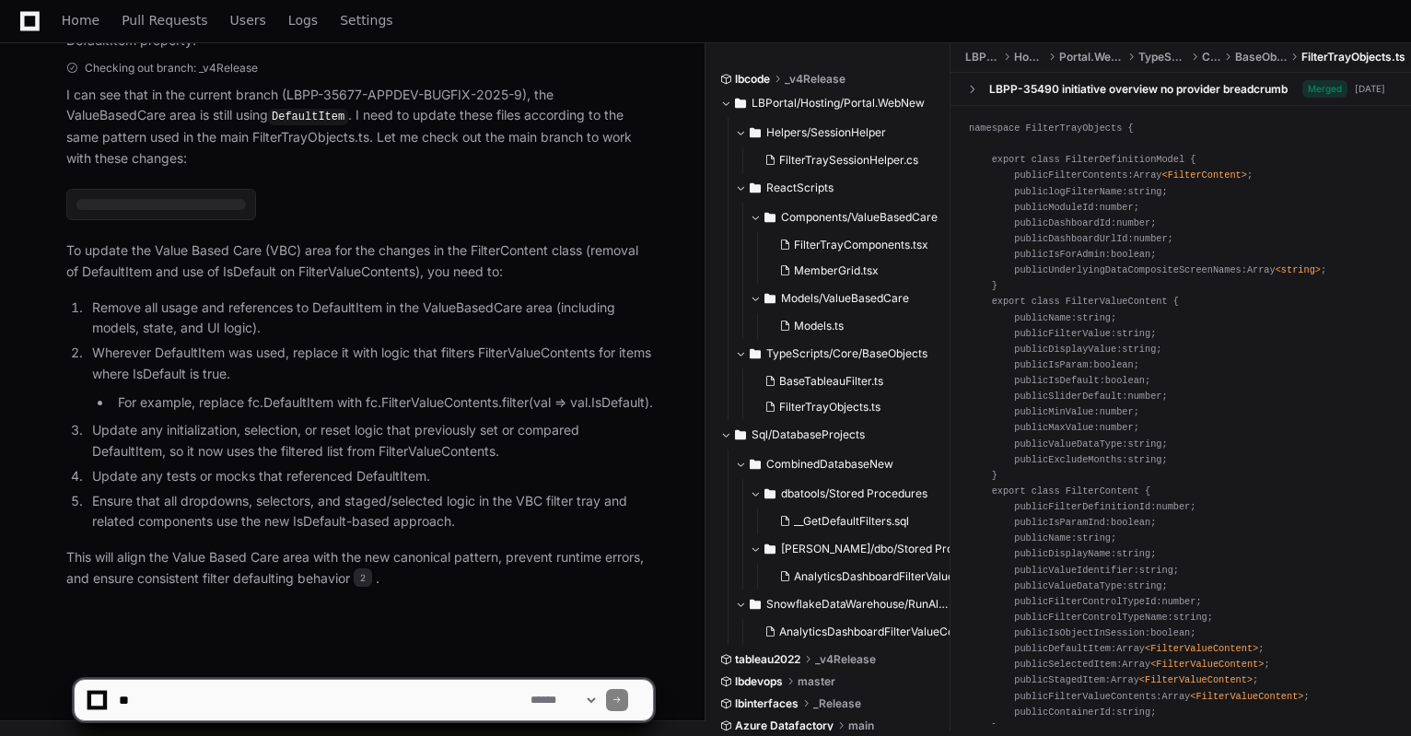
click at [354, 690] on textarea at bounding box center [321, 700] width 412 height 41
click at [357, 708] on textarea at bounding box center [321, 700] width 412 height 41
click at [368, 577] on span "2" at bounding box center [363, 577] width 18 height 18
click at [145, 699] on textarea at bounding box center [321, 700] width 412 height 41
type textarea "**********"
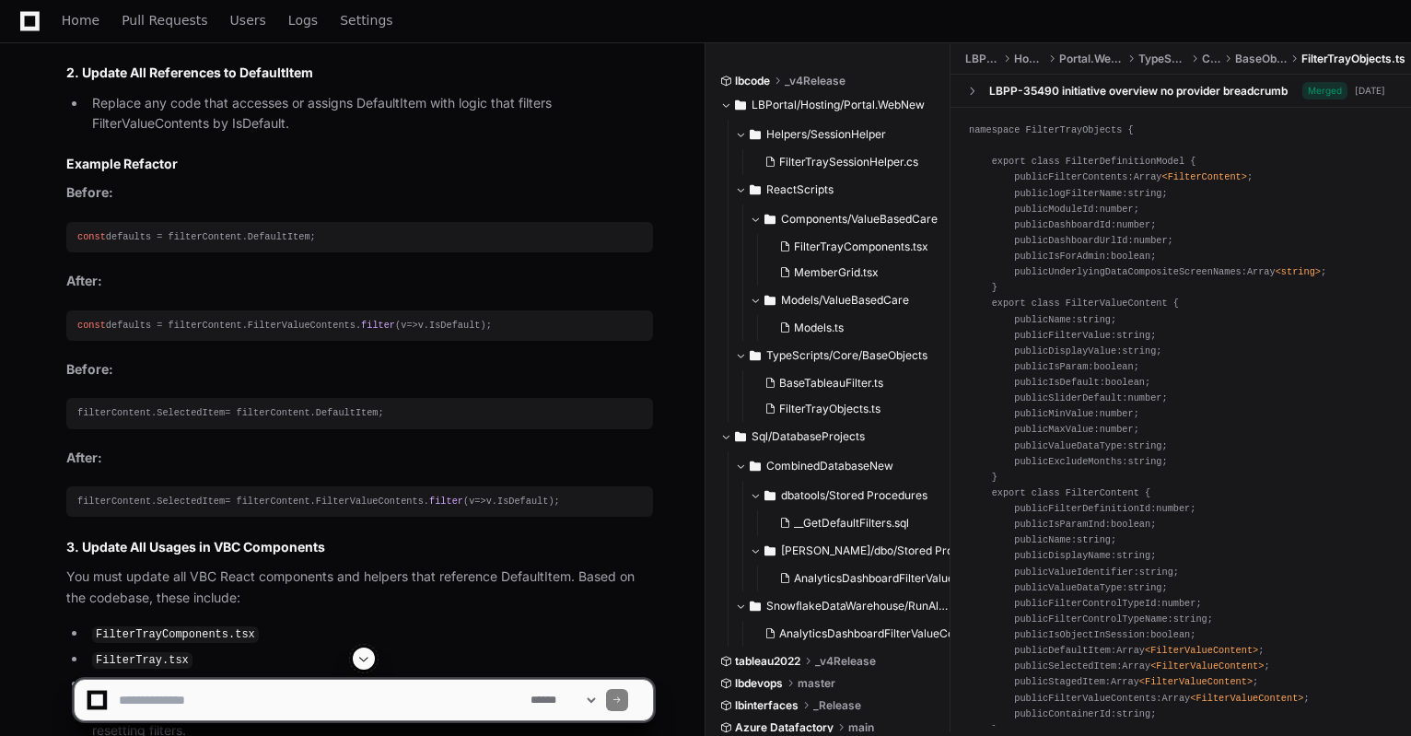
scroll to position [3306, 0]
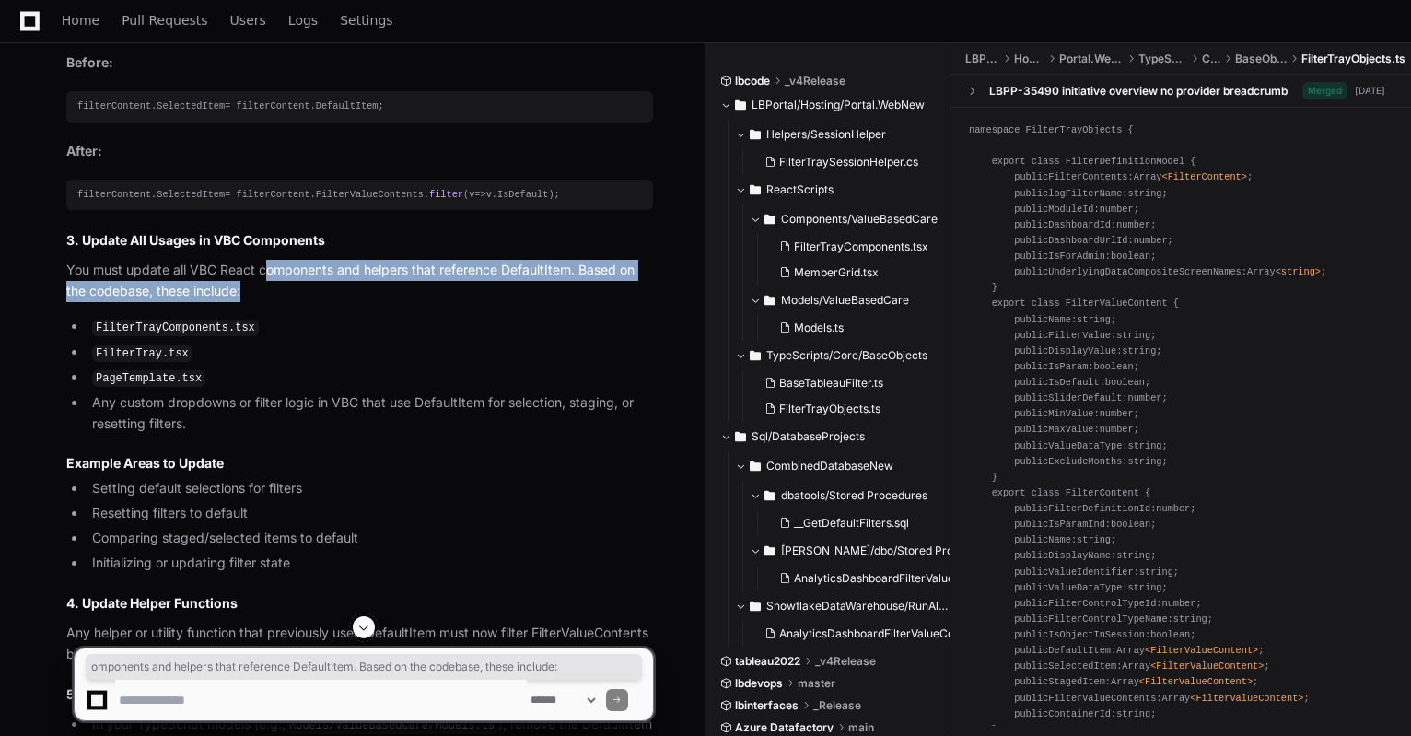
drag, startPoint x: 265, startPoint y: 307, endPoint x: 277, endPoint y: 316, distance: 15.1
click at [277, 302] on p "You must update all VBC React components and helpers that reference DefaultItem…" at bounding box center [359, 281] width 587 height 42
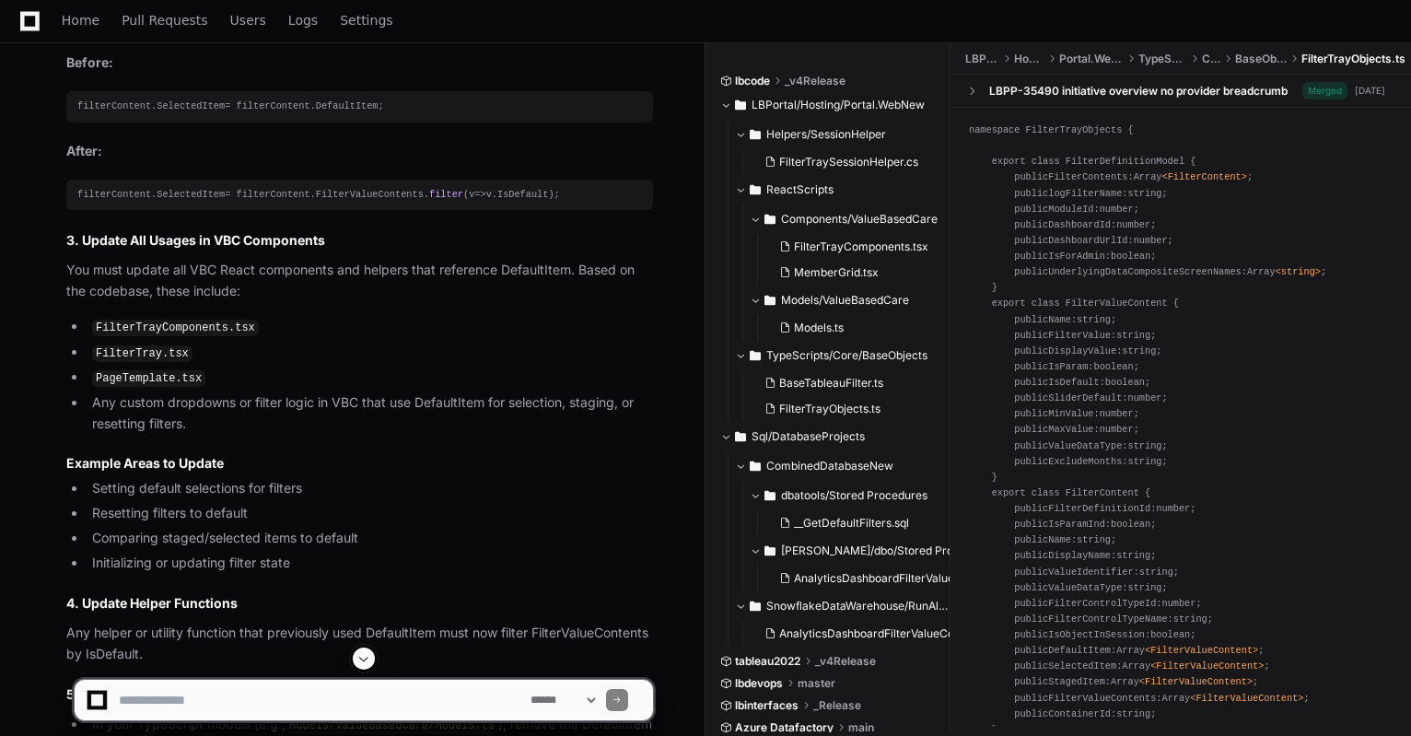
click at [268, 338] on article "To update the Value Based Care (VBC) area to use the new IsDefault property on …" at bounding box center [359, 535] width 587 height 1865
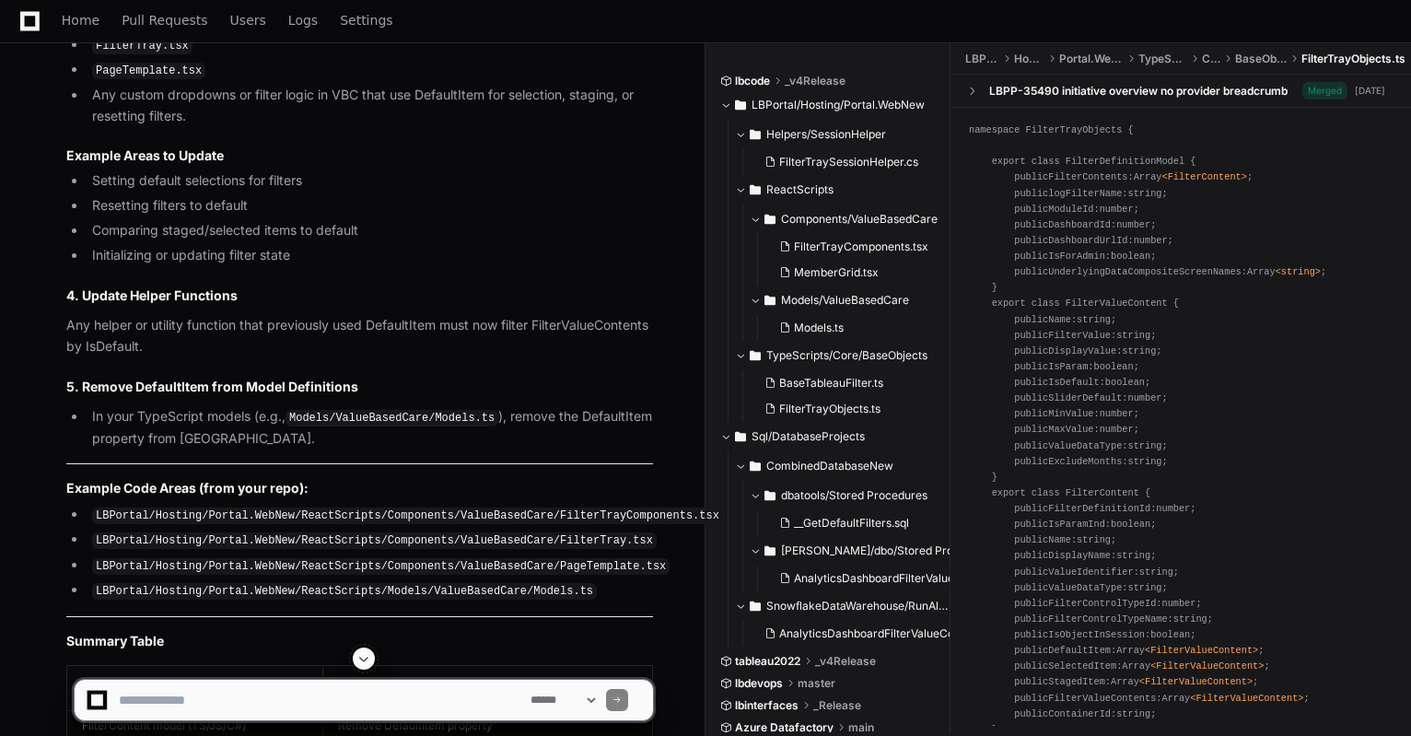
scroll to position [2385, 0]
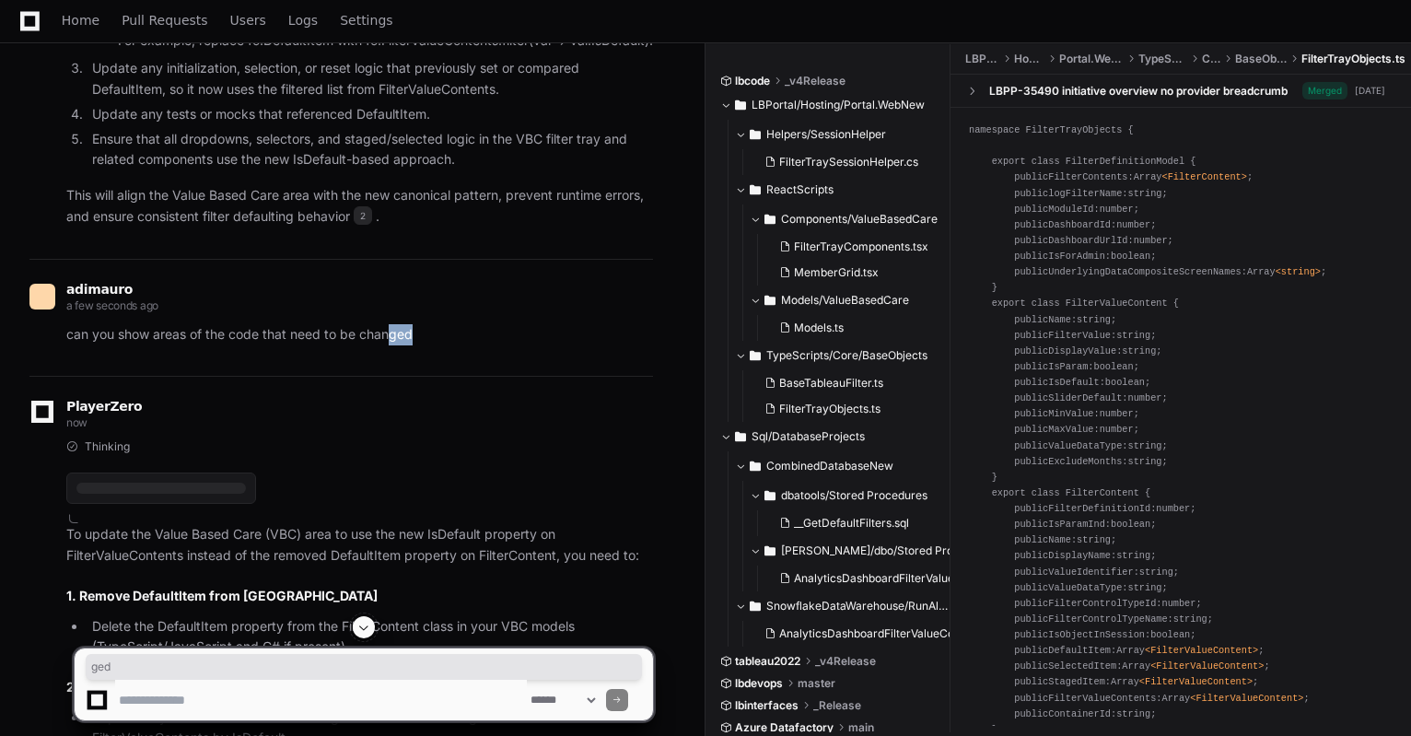
drag, startPoint x: 392, startPoint y: 375, endPoint x: 430, endPoint y: 376, distance: 37.8
click at [430, 345] on p "can you show areas of the code that need to be changed" at bounding box center [359, 334] width 587 height 21
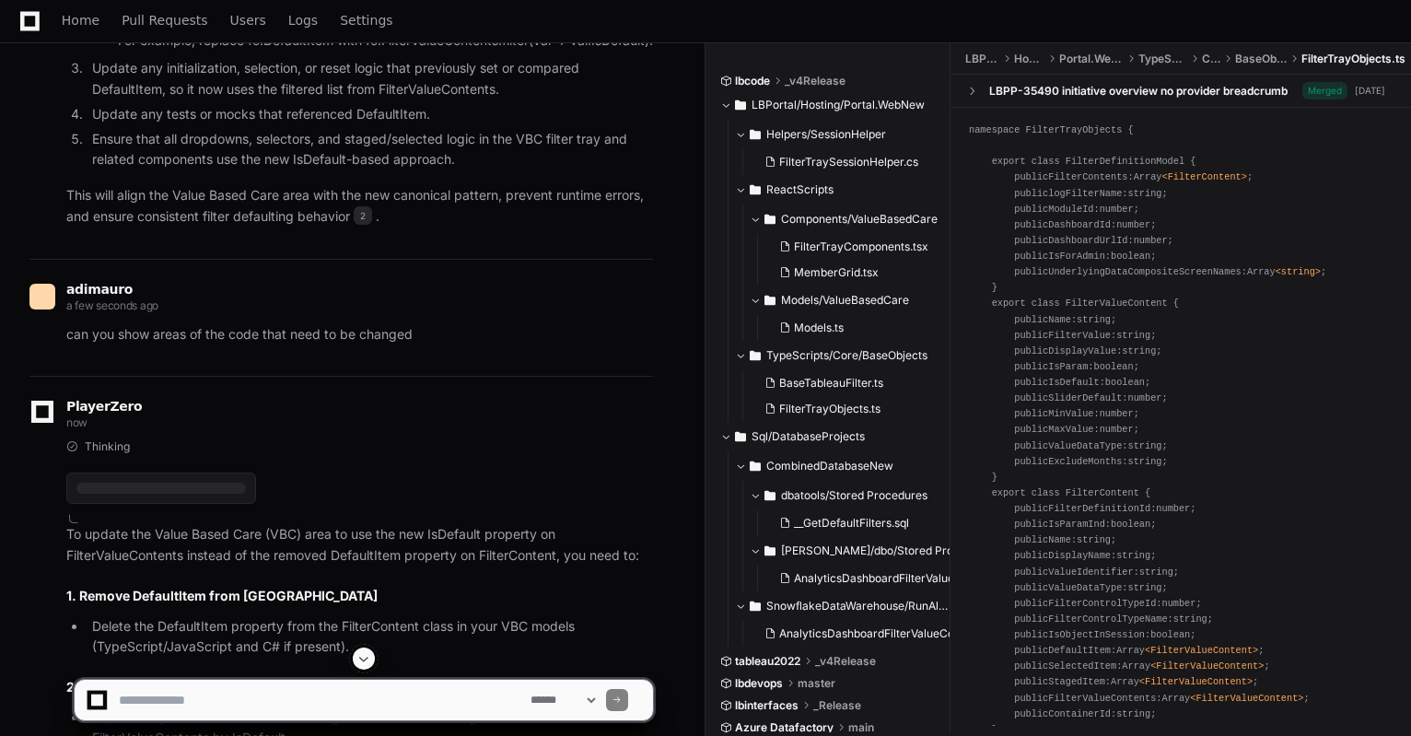
click at [99, 345] on p "can you show areas of the code that need to be changed" at bounding box center [359, 334] width 587 height 21
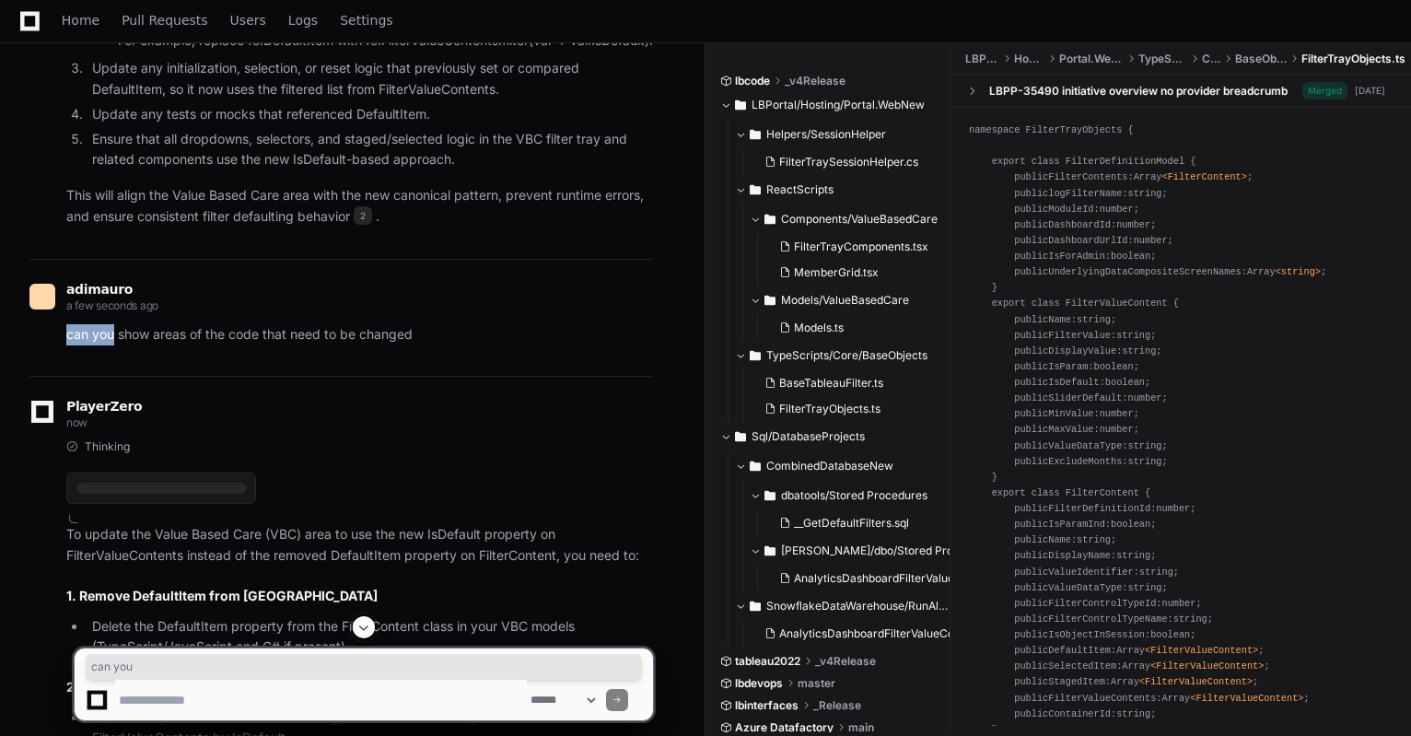
drag, startPoint x: 99, startPoint y: 372, endPoint x: 370, endPoint y: 335, distance: 273.3
click at [370, 335] on div "adimauro a few seconds ago can you show areas of the code that need to be chang…" at bounding box center [341, 315] width 624 height 62
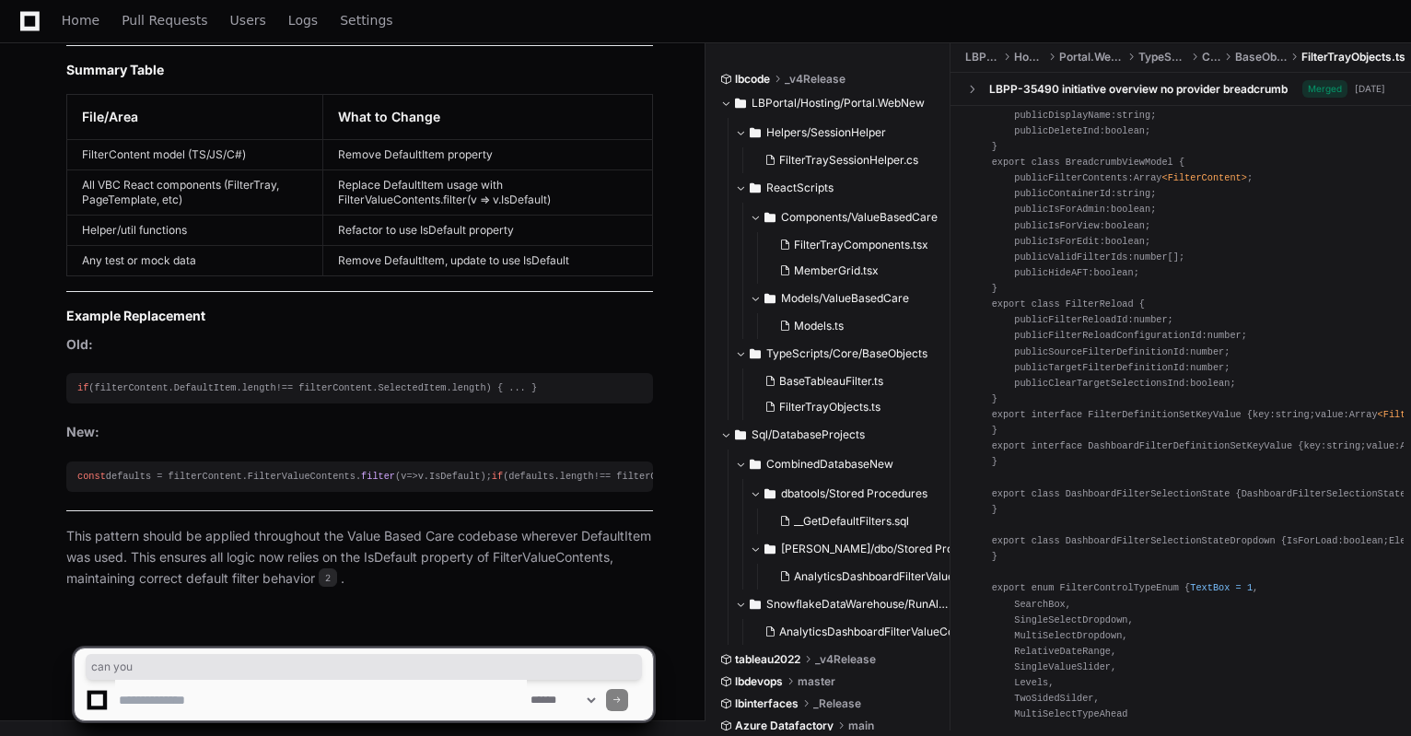
scroll to position [3921, 0]
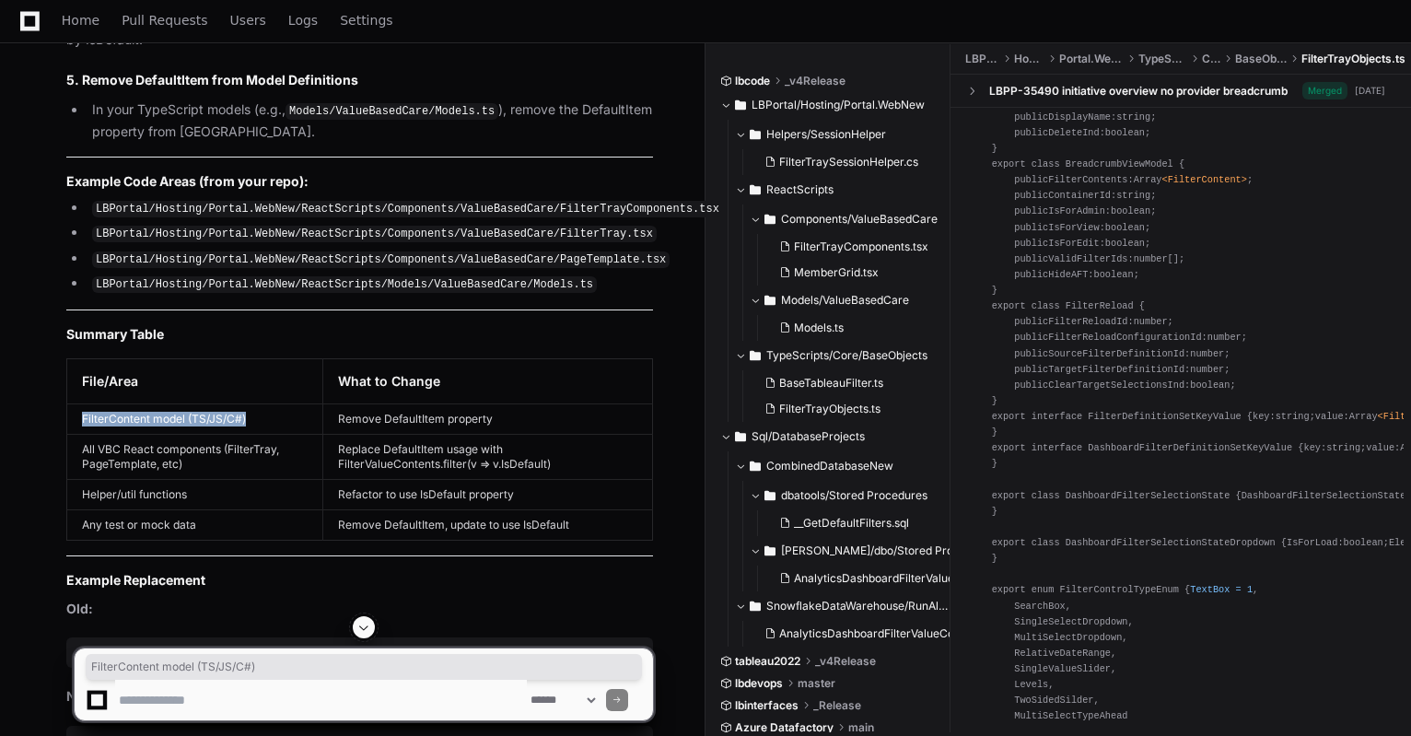
drag, startPoint x: 262, startPoint y: 441, endPoint x: 80, endPoint y: 449, distance: 181.6
click at [80, 434] on td "FilterContent model (TS/JS/C#)" at bounding box center [195, 418] width 256 height 30
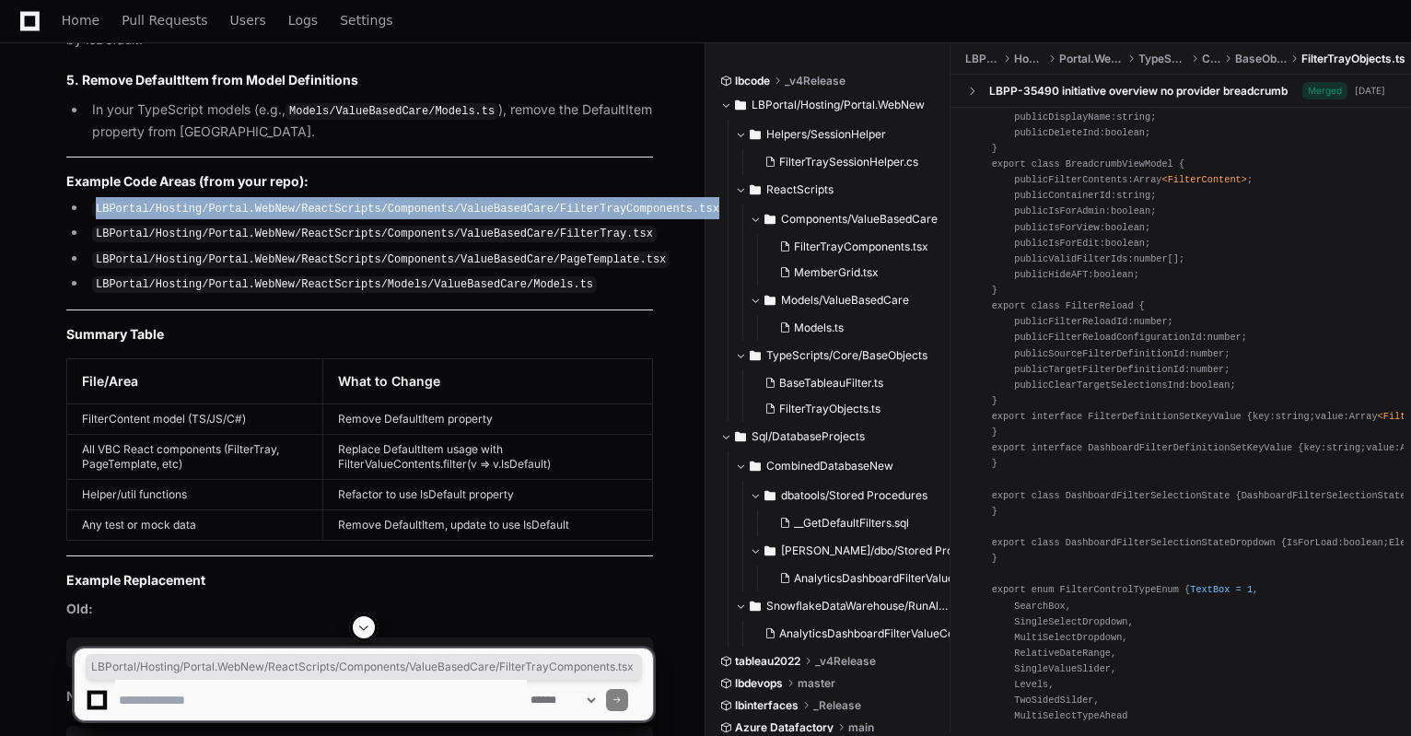
drag, startPoint x: 671, startPoint y: 239, endPoint x: 87, endPoint y: 241, distance: 584.1
copy code "LBPortal/Hosting/Portal.WebNew/ReactScripts/Components/ValueBasedCare/FilterTra…"
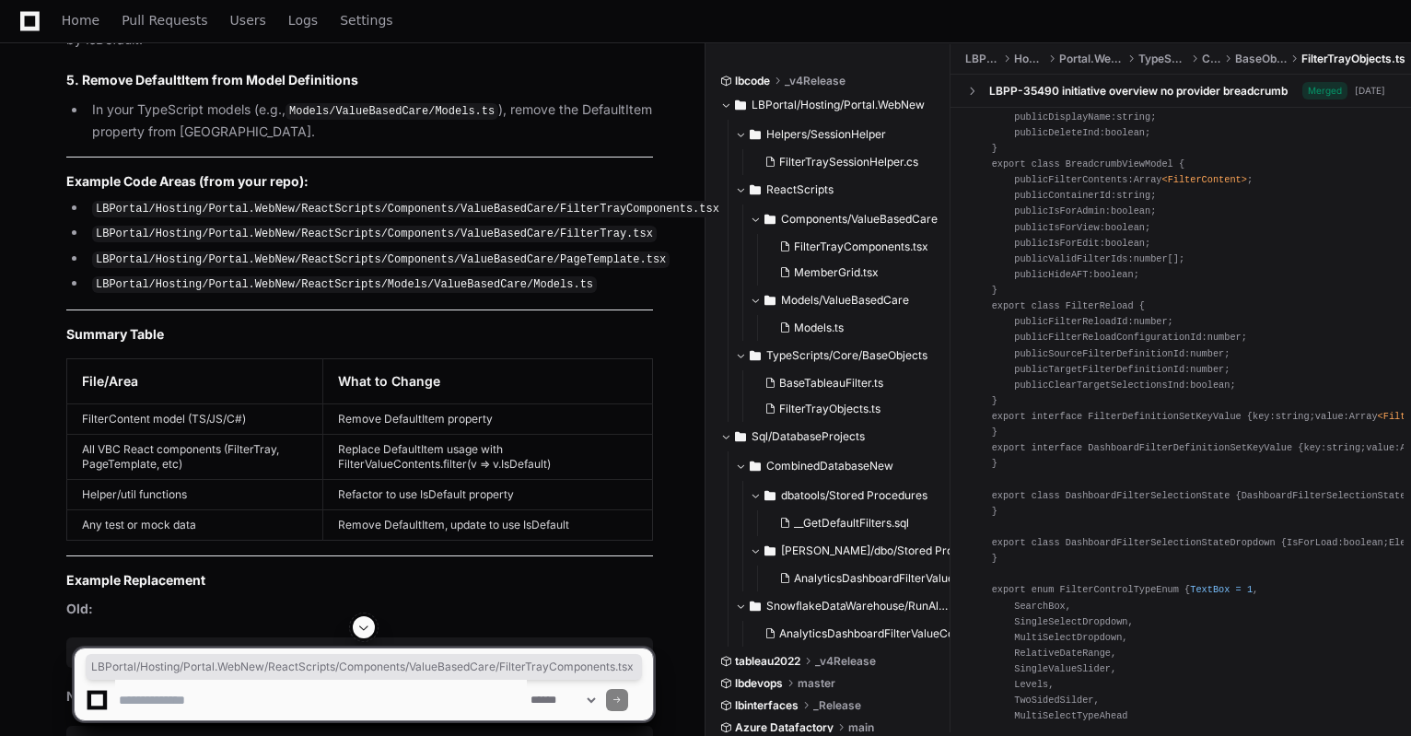
click at [229, 707] on textarea at bounding box center [321, 700] width 412 height 41
paste textarea "**********"
type textarea "**********"
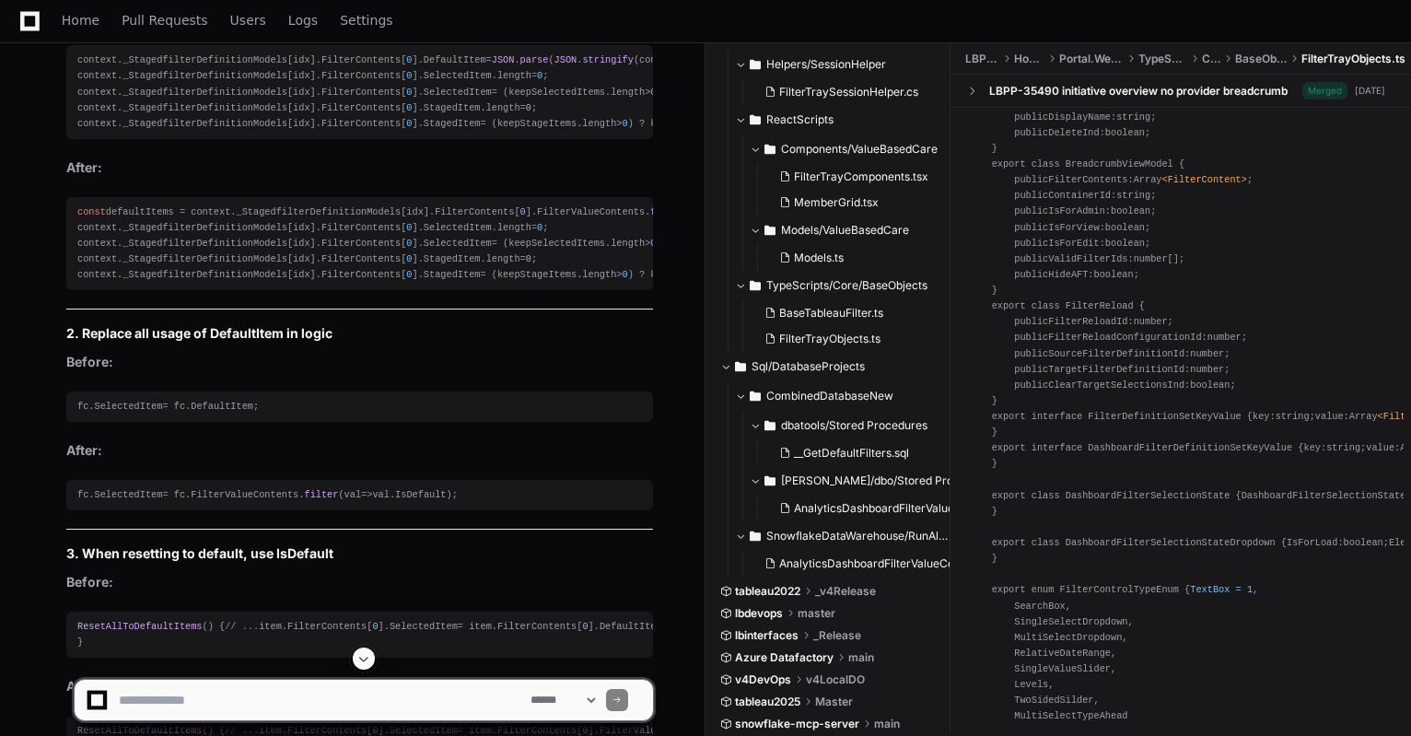
scroll to position [5129, 0]
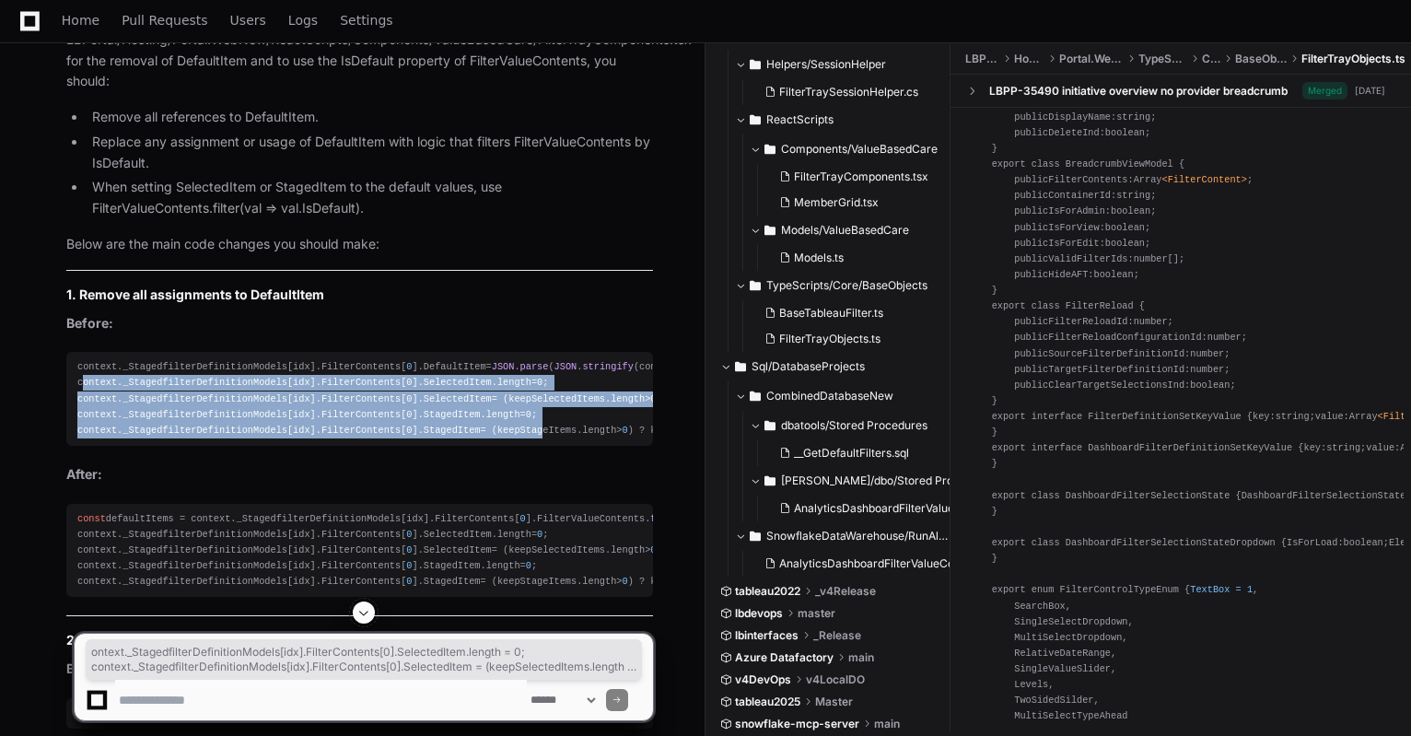
drag, startPoint x: 81, startPoint y: 422, endPoint x: 505, endPoint y: 486, distance: 428.6
click at [505, 446] on pre "context. _StagedfilterDefinitionModels [idx]. FilterContents [ 0 ]. DefaultItem…" at bounding box center [359, 399] width 587 height 94
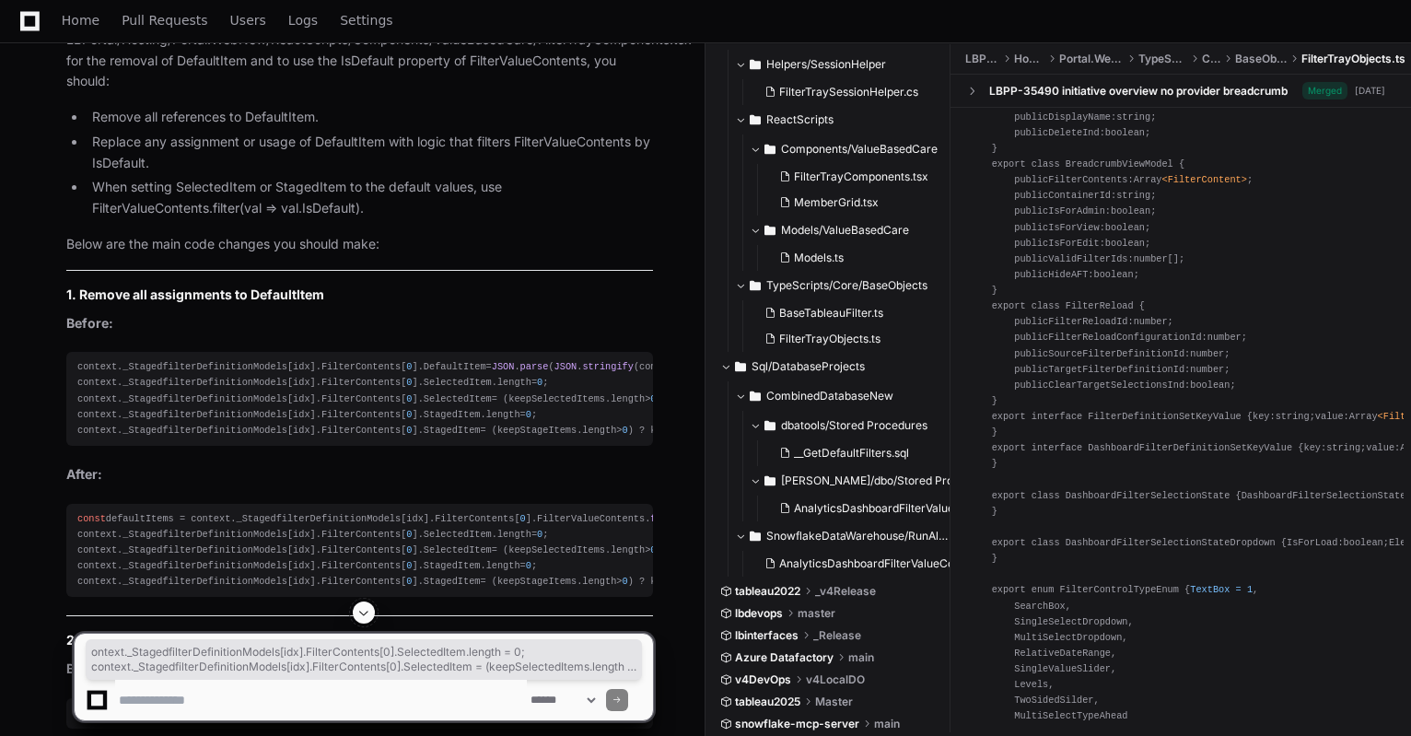
click at [260, 334] on p "Before:" at bounding box center [359, 323] width 587 height 21
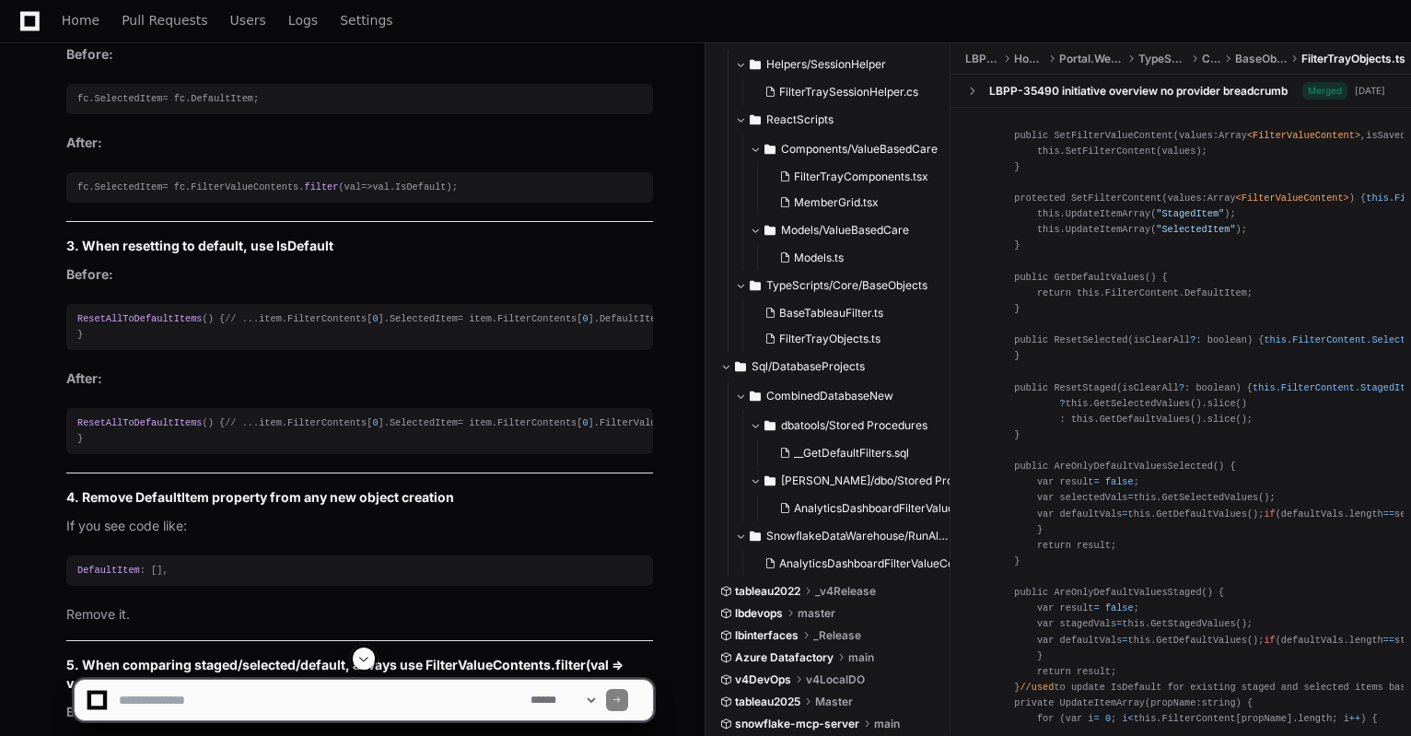
scroll to position [3389, 0]
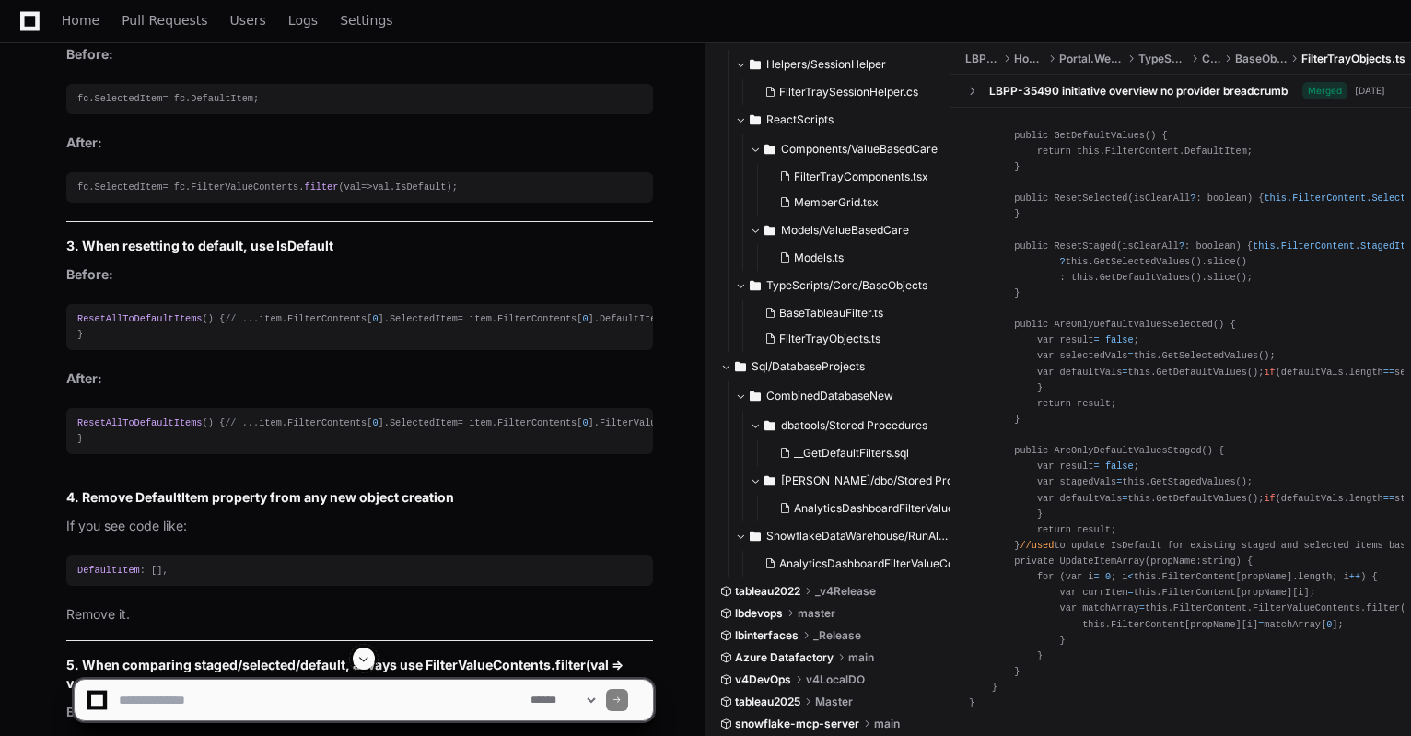
click at [842, 95] on span "FilterTraySessionHelper.cs" at bounding box center [848, 92] width 139 height 15
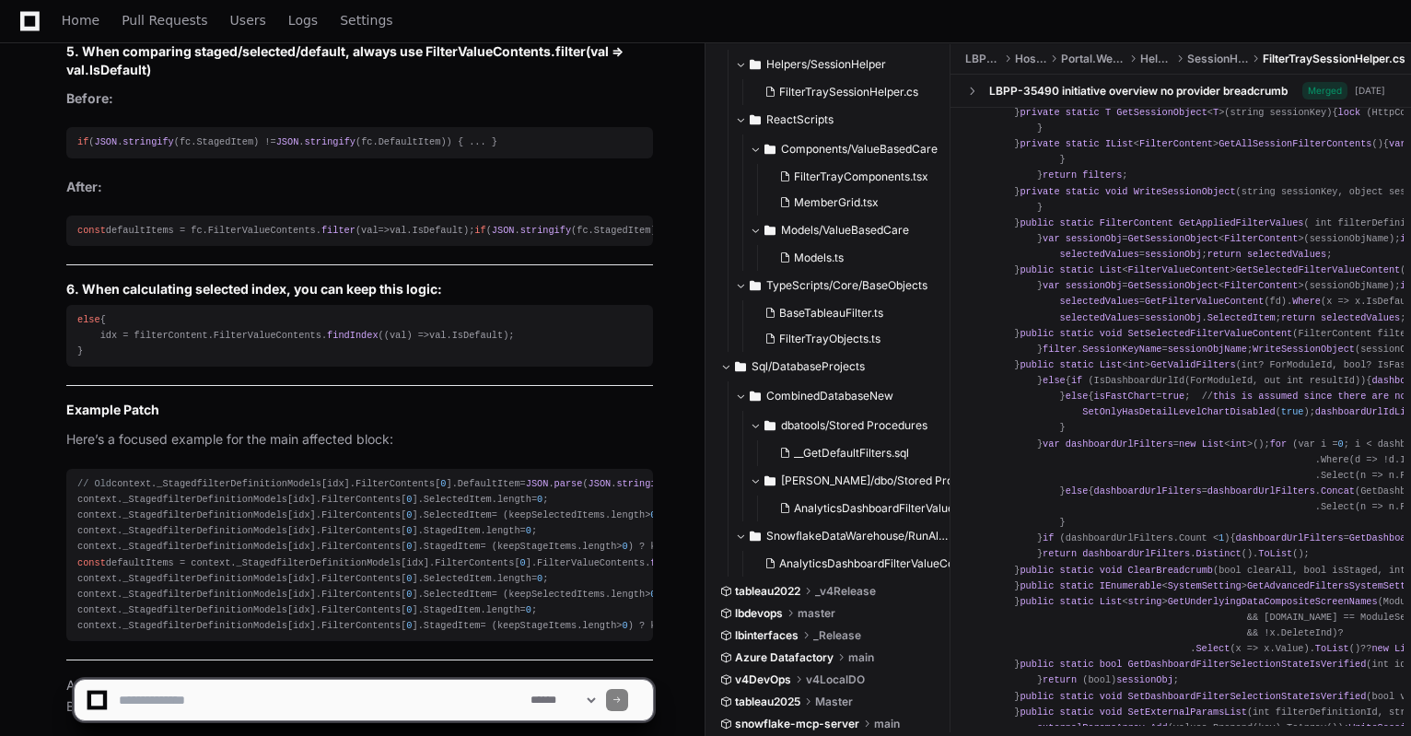
scroll to position [6652, 0]
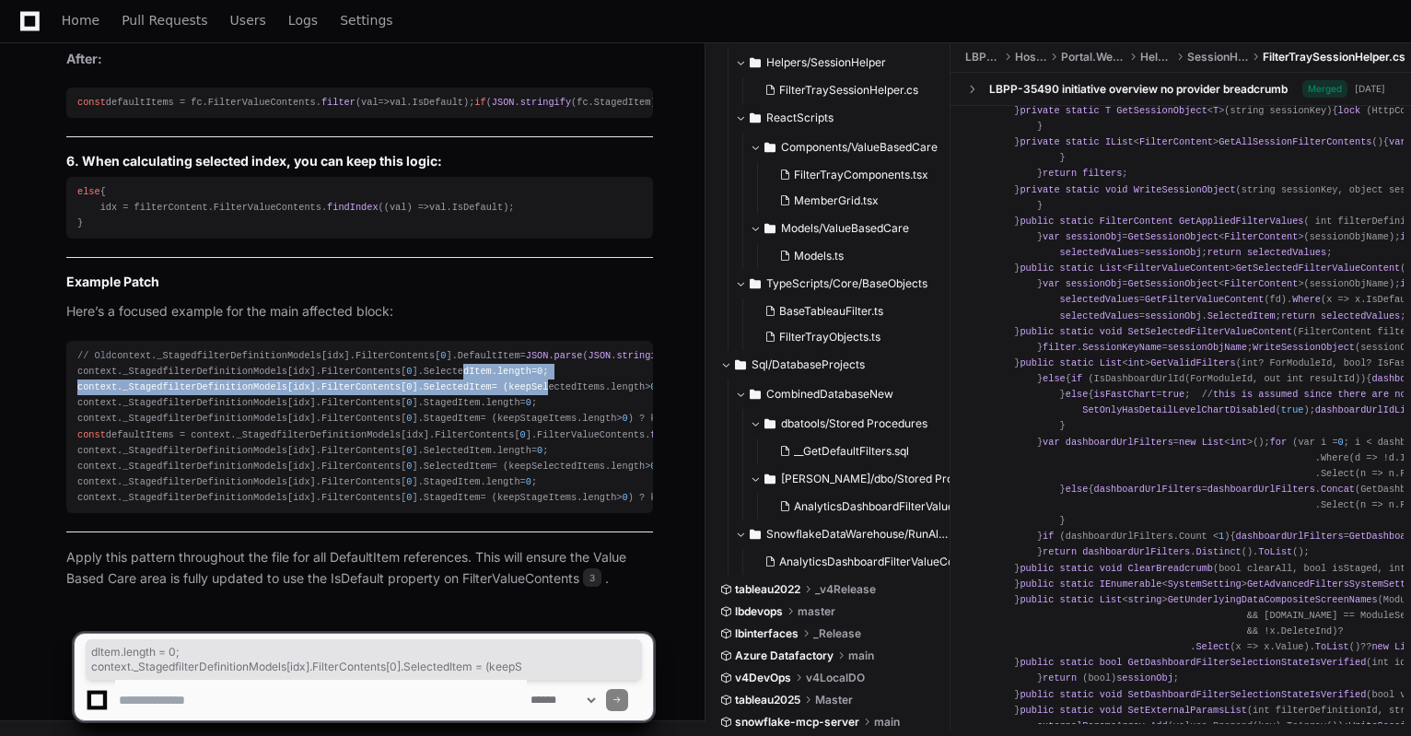
drag, startPoint x: 429, startPoint y: 337, endPoint x: 508, endPoint y: 365, distance: 83.0
click at [508, 365] on div "// Old context. _StagedfilterDefinitionModels [idx]. FilterContents [ 0 ]. Defa…" at bounding box center [359, 427] width 565 height 158
click at [515, 348] on div "// Old context. _StagedfilterDefinitionModels [idx]. FilterContents [ 0 ]. Defa…" at bounding box center [359, 427] width 565 height 158
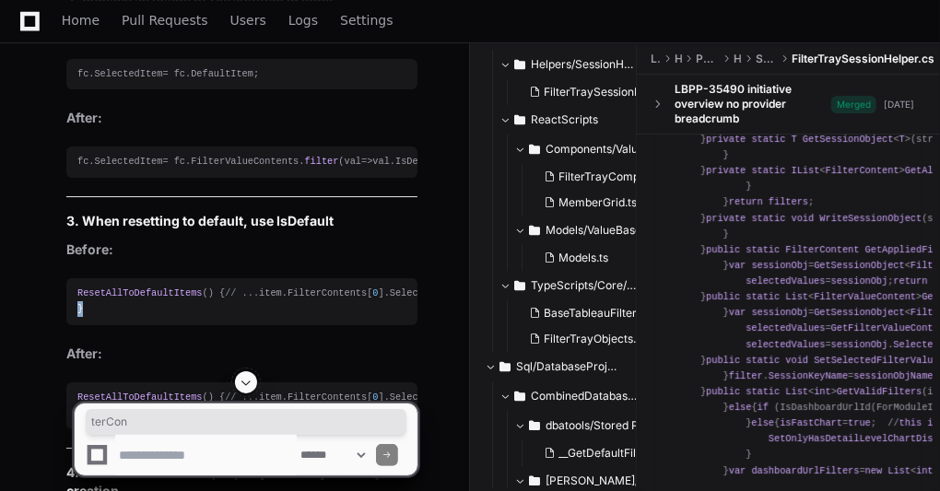
scroll to position [0, 59]
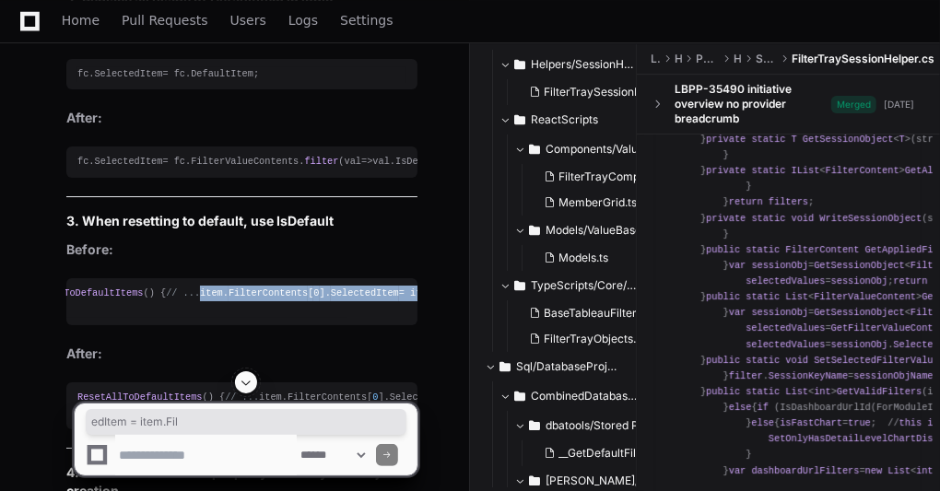
drag, startPoint x: 346, startPoint y: 341, endPoint x: 168, endPoint y: 310, distance: 181.3
click at [165, 317] on div "ResetAllToDefaultItems () { // ... item. FilterContents [ 0 ]. SelectedItem = i…" at bounding box center [182, 301] width 329 height 31
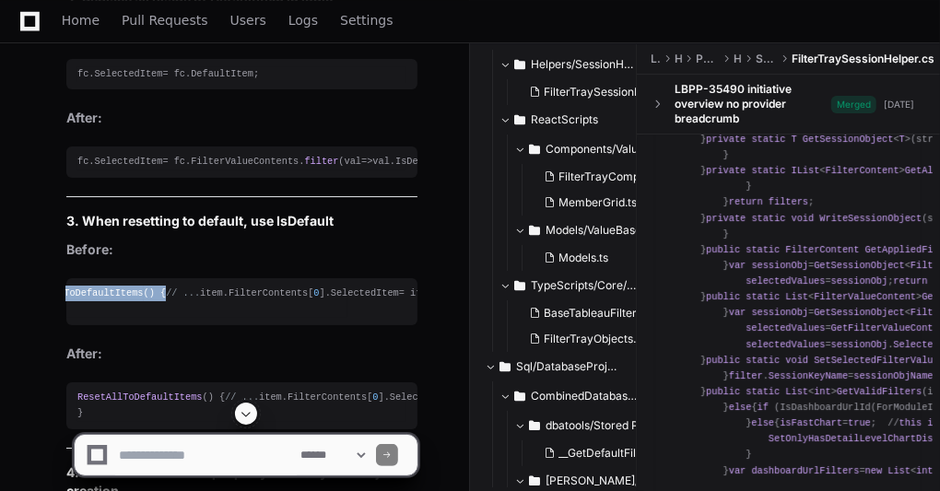
scroll to position [0, 0]
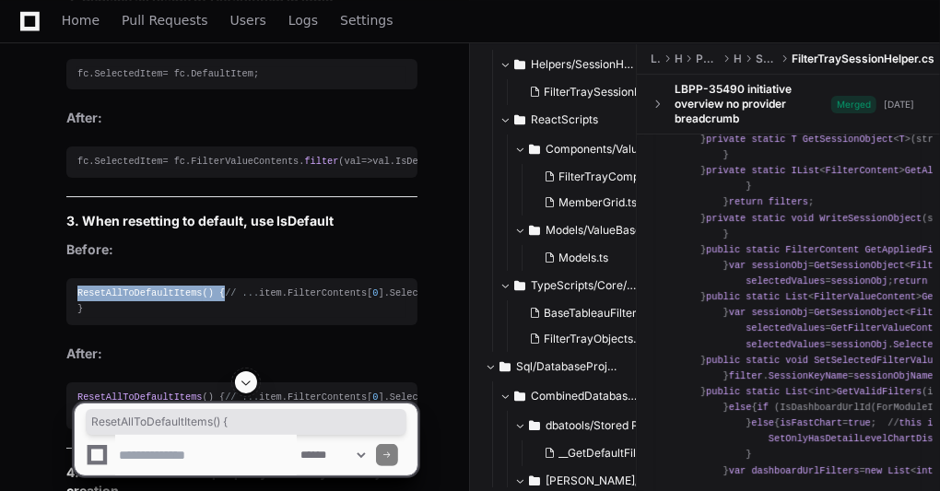
drag, startPoint x: 156, startPoint y: 310, endPoint x: 13, endPoint y: 306, distance: 142.8
click at [166, 298] on span "ResetAllToDefaultItems" at bounding box center [139, 292] width 125 height 11
click at [111, 298] on span "ResetAllToDefaultItems" at bounding box center [139, 292] width 125 height 11
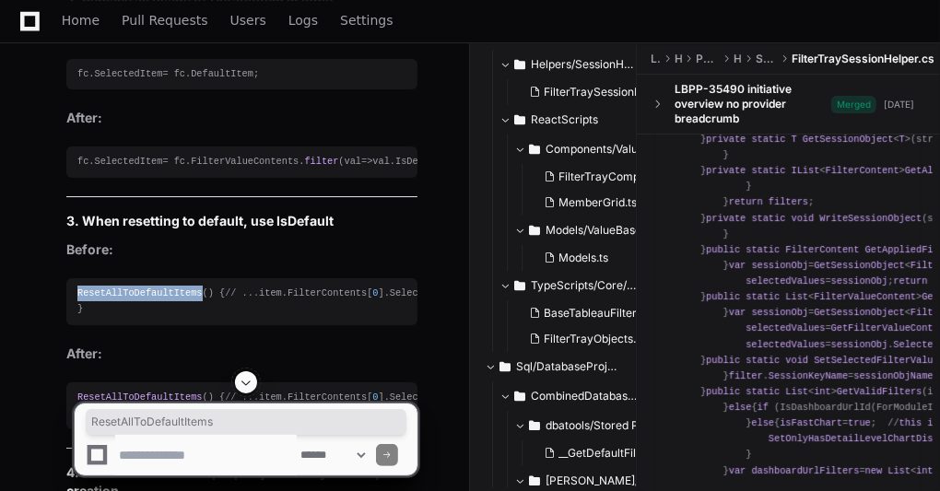
click at [111, 298] on span "ResetAllToDefaultItems" at bounding box center [139, 292] width 125 height 11
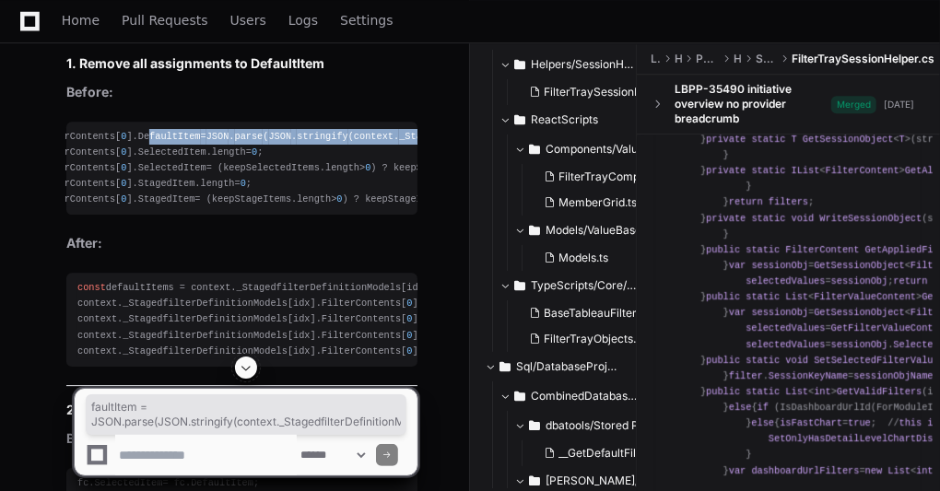
scroll to position [0, 555]
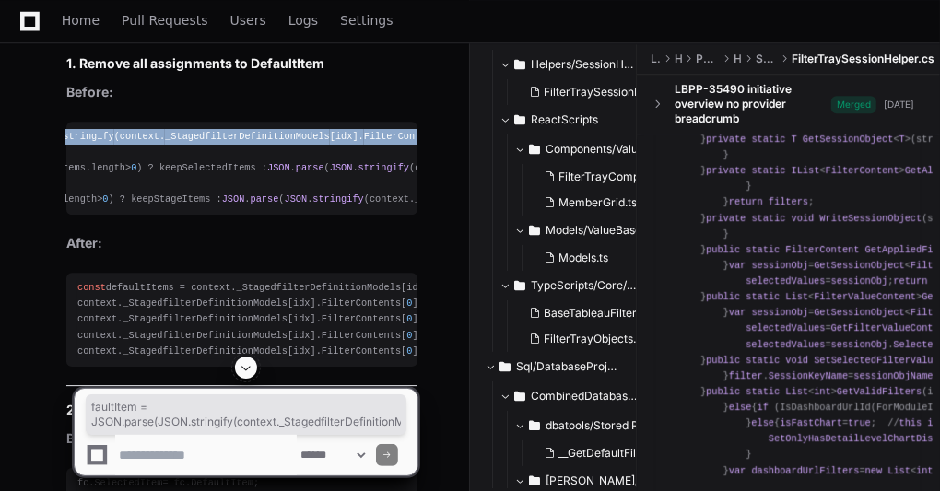
drag, startPoint x: 406, startPoint y: 150, endPoint x: 433, endPoint y: 151, distance: 26.7
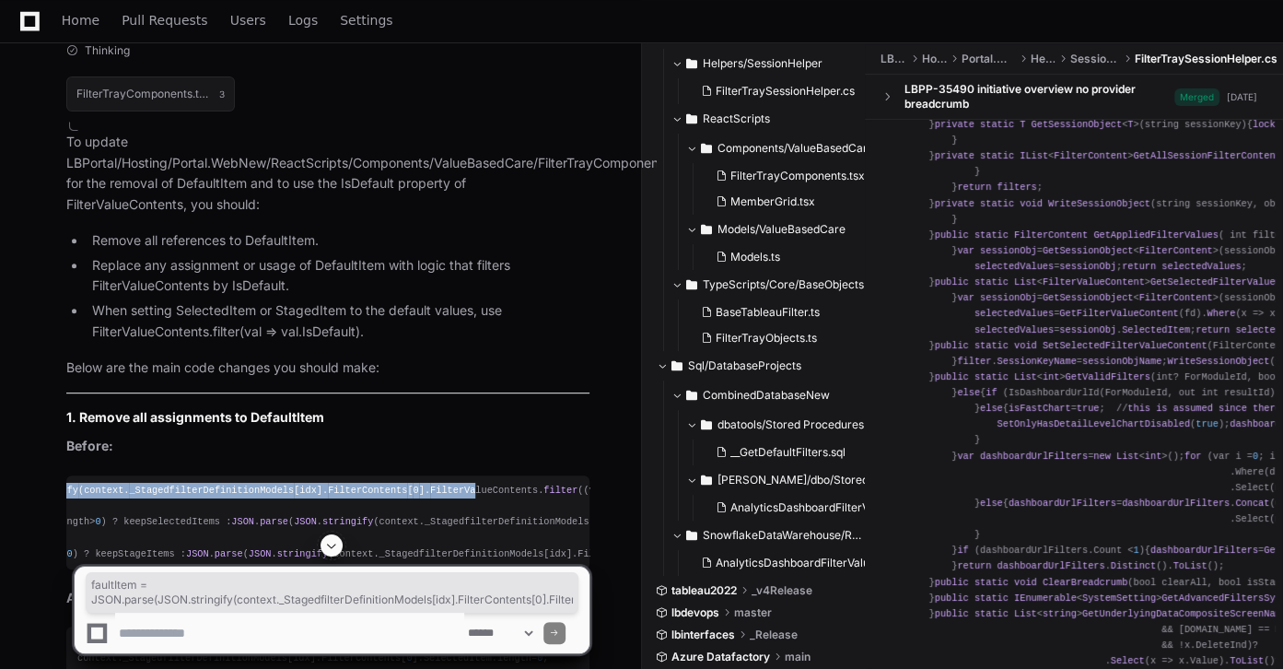
scroll to position [5405, 0]
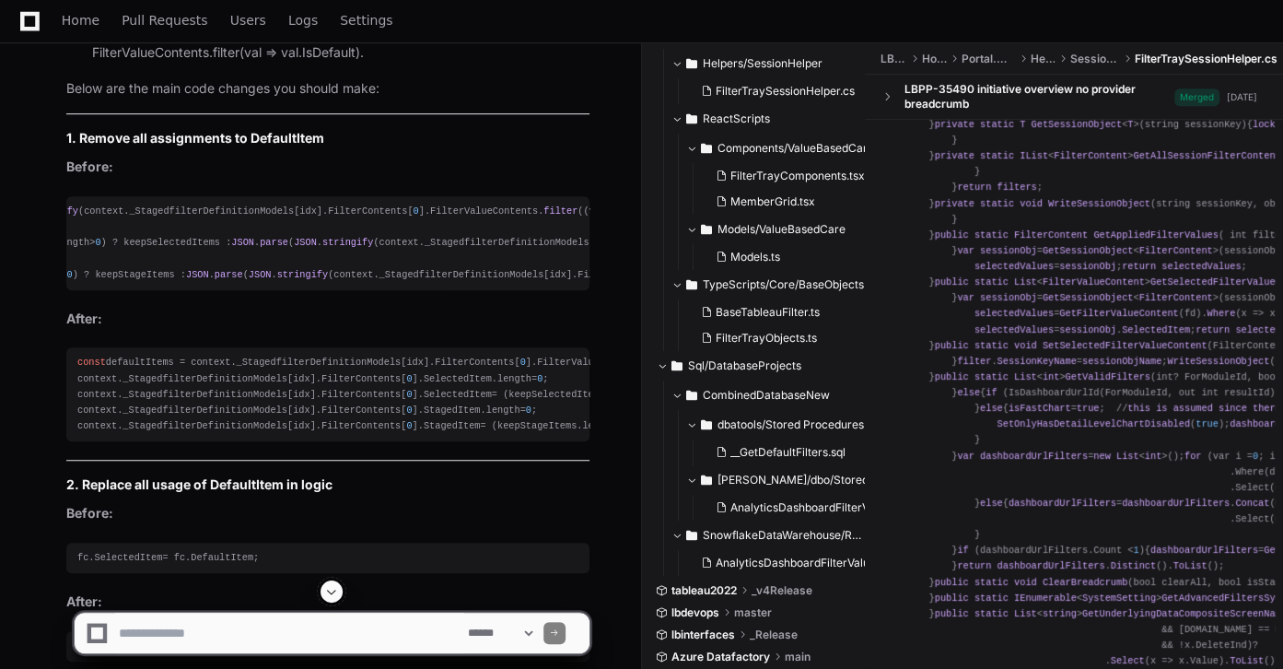
click at [430, 214] on span "FilterValueContents" at bounding box center [484, 210] width 108 height 11
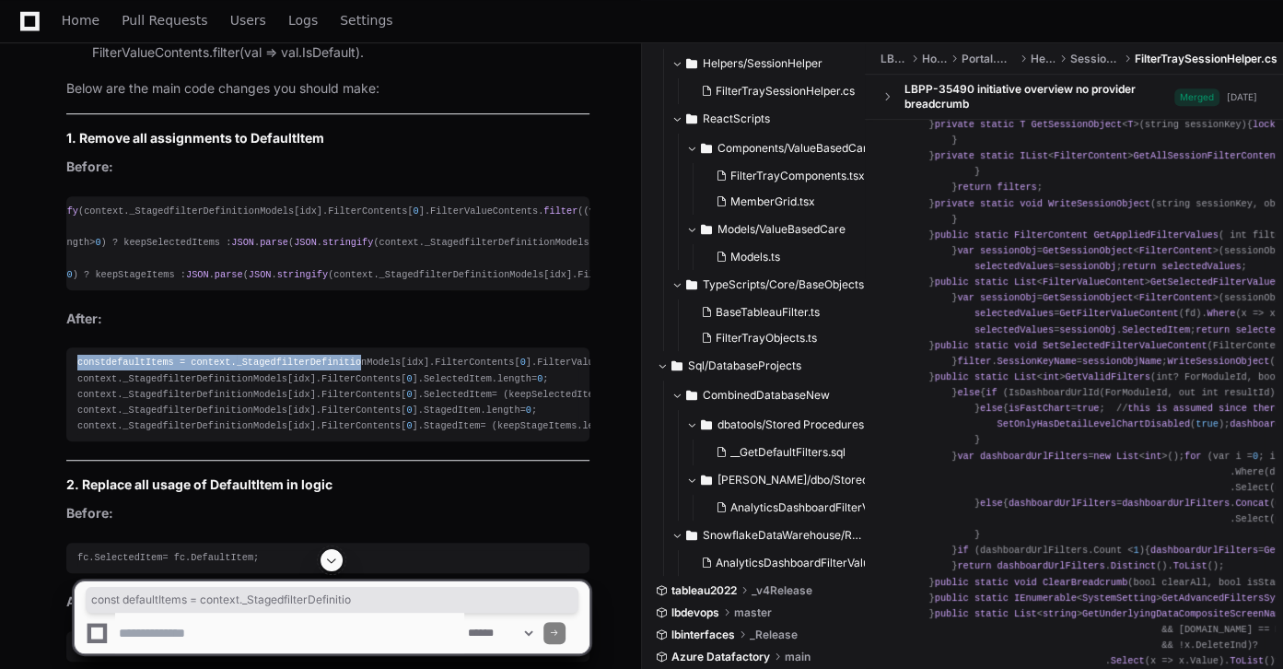
drag, startPoint x: 343, startPoint y: 363, endPoint x: 53, endPoint y: 357, distance: 290.2
click at [275, 368] on div "const defaultItems = context. _StagedfilterDefinitionModels [idx]. FilterConten…" at bounding box center [327, 394] width 501 height 79
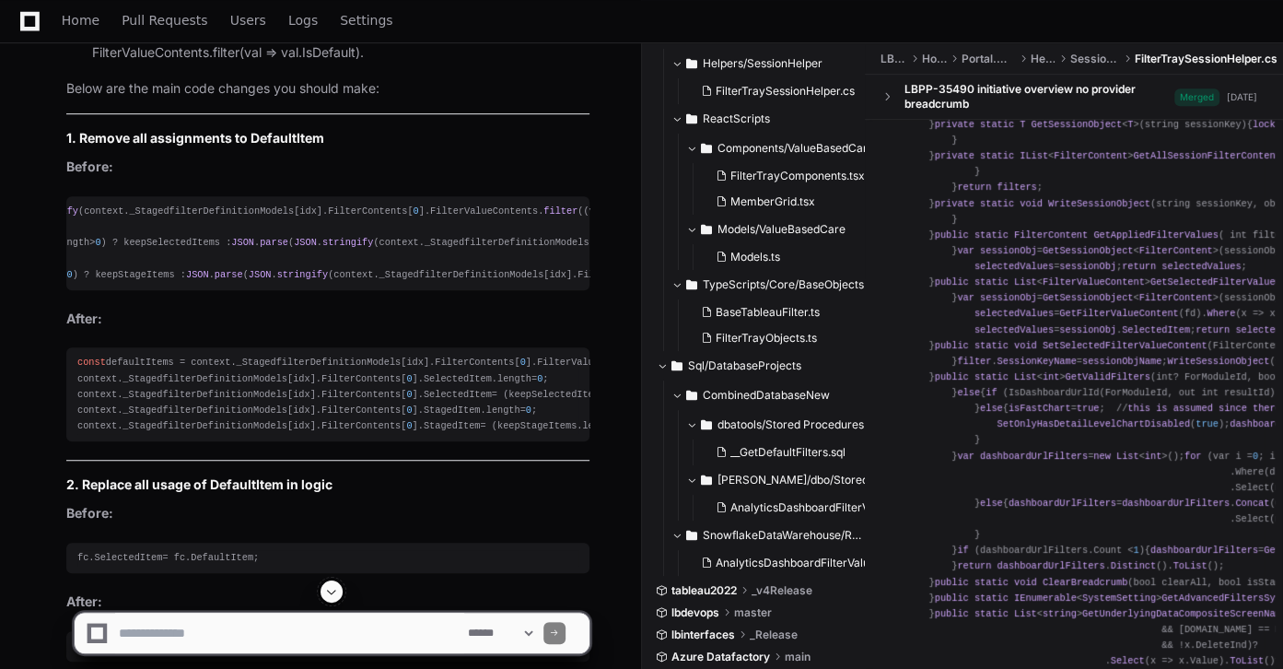
click at [285, 361] on span "_StagedfilterDefinitionModels" at bounding box center [319, 362] width 165 height 11
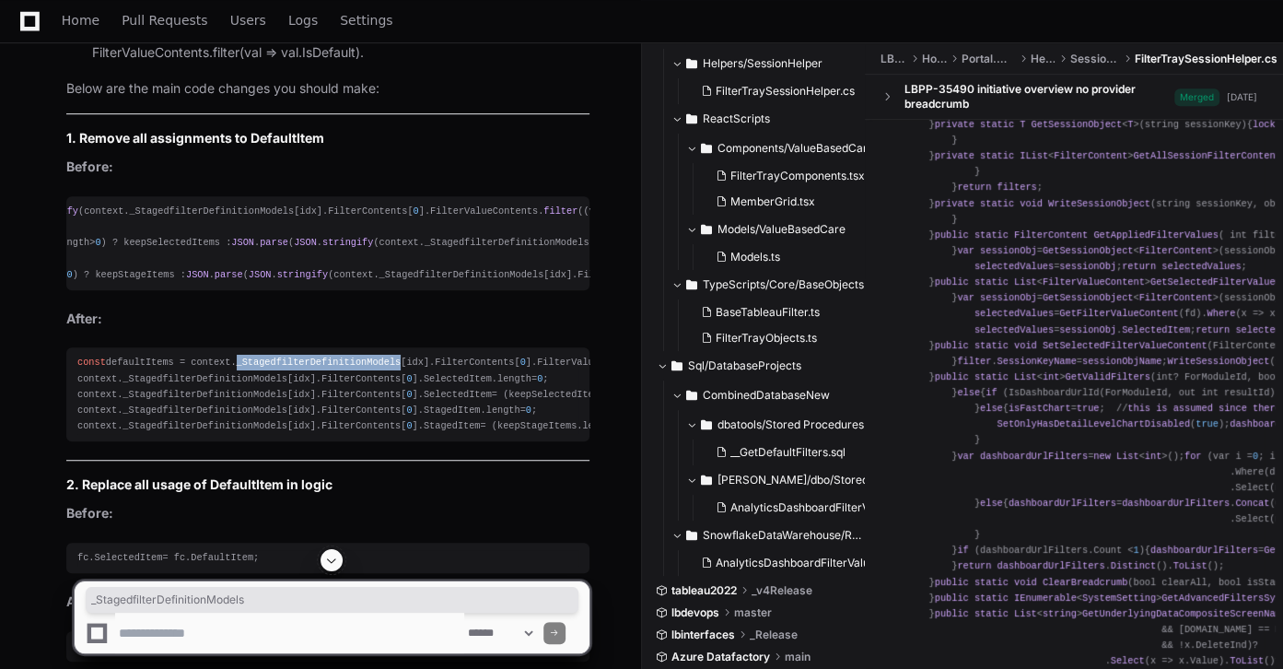
click at [285, 361] on span "_StagedfilterDefinitionModels" at bounding box center [319, 362] width 165 height 11
copy span "_StagedfilterDefinitionModels"
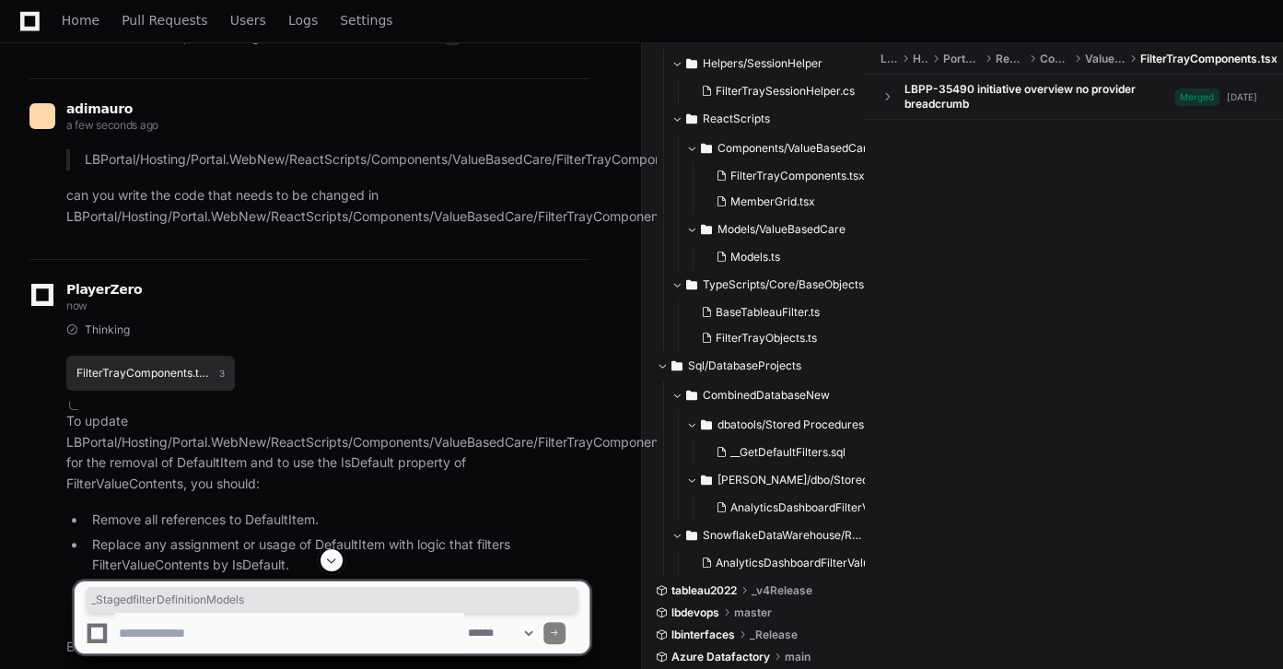
click at [151, 363] on button "FilterTrayComponents.tsx 3" at bounding box center [150, 373] width 169 height 35
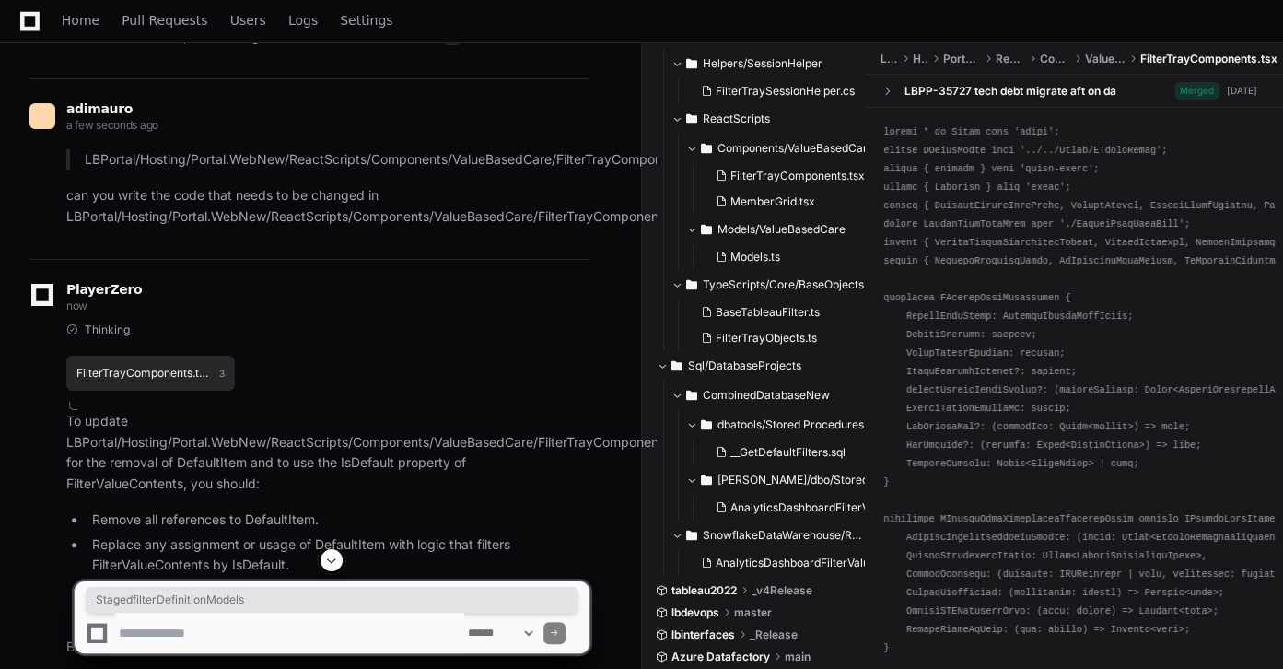
click at [151, 363] on button "FilterTrayComponents.tsx 3" at bounding box center [150, 373] width 169 height 35
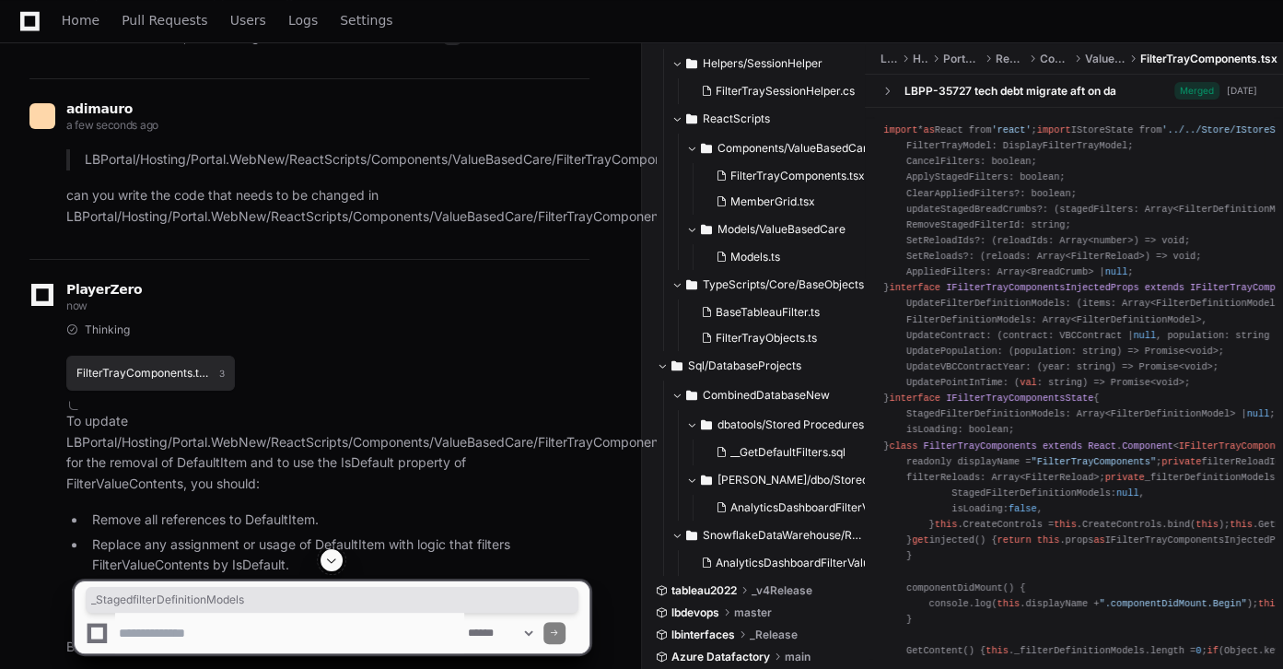
drag, startPoint x: 220, startPoint y: 372, endPoint x: 99, endPoint y: 373, distance: 121.6
click at [161, 378] on button "FilterTrayComponents.tsx 3" at bounding box center [150, 373] width 169 height 35
drag, startPoint x: 86, startPoint y: 373, endPoint x: 273, endPoint y: 369, distance: 187.0
click at [230, 370] on button "FilterTrayComponents.tsx 3" at bounding box center [150, 373] width 169 height 35
click at [181, 368] on h1 "FilterTrayComponents.tsx" at bounding box center [143, 373] width 134 height 11
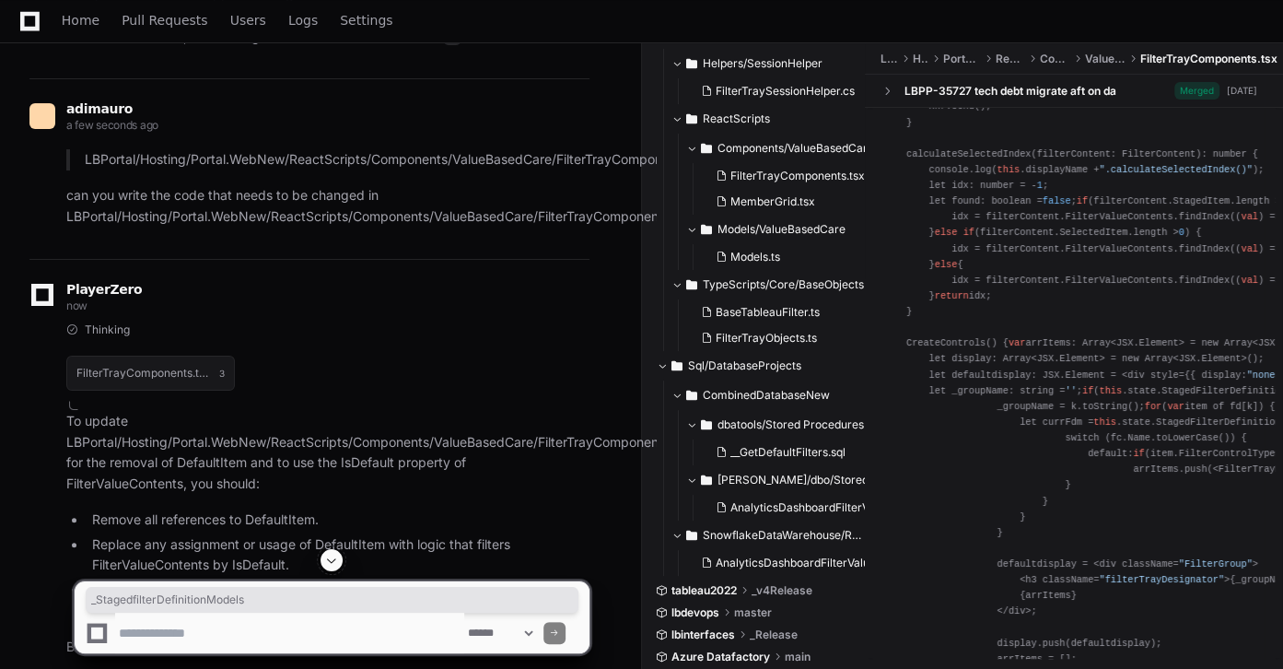
scroll to position [4840, 0]
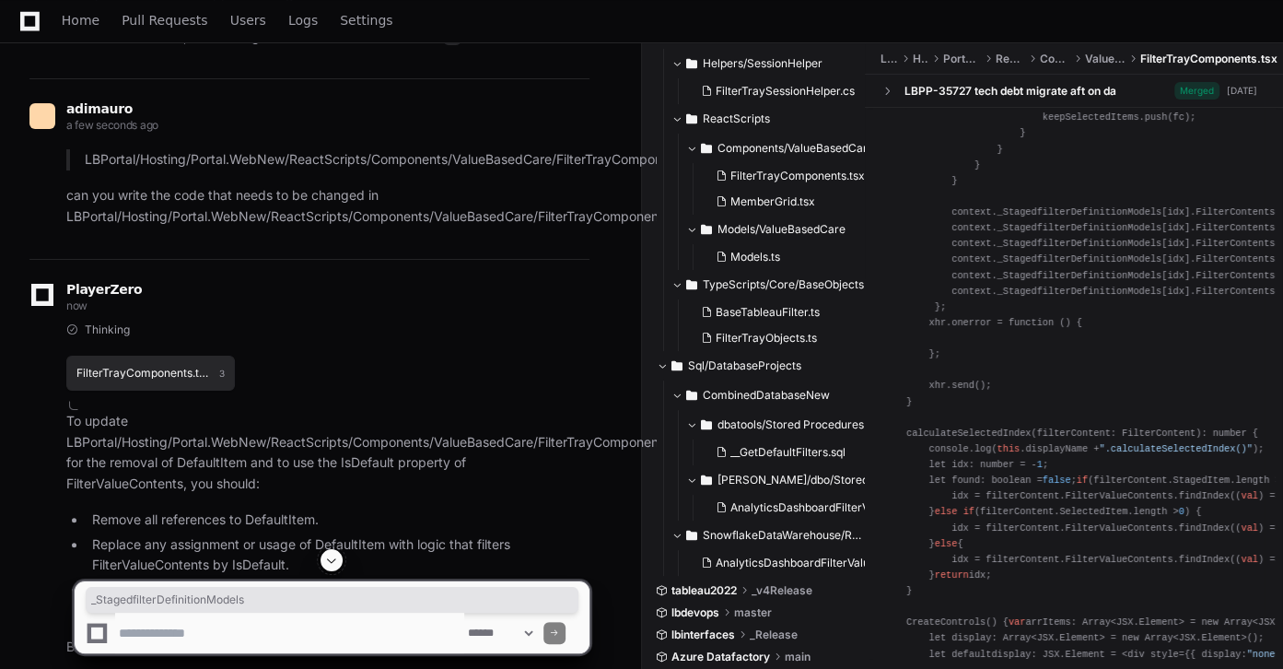
click at [174, 368] on h1 "FilterTrayComponents.tsx" at bounding box center [143, 373] width 134 height 11
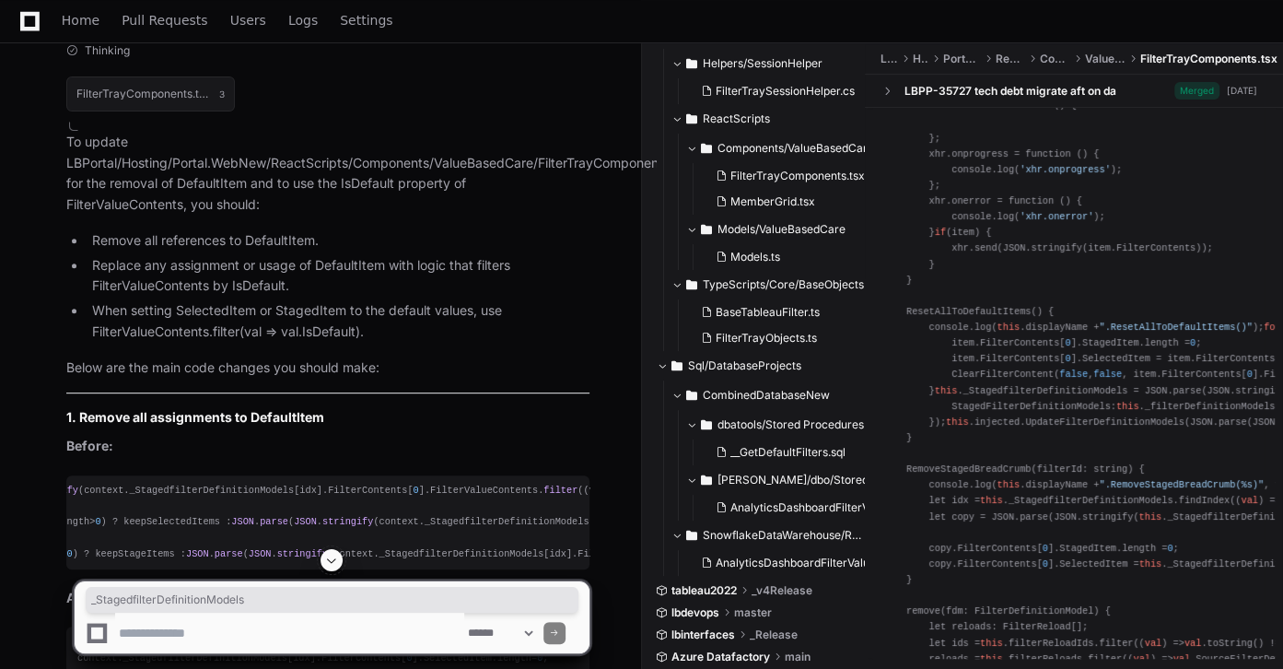
scroll to position [5405, 0]
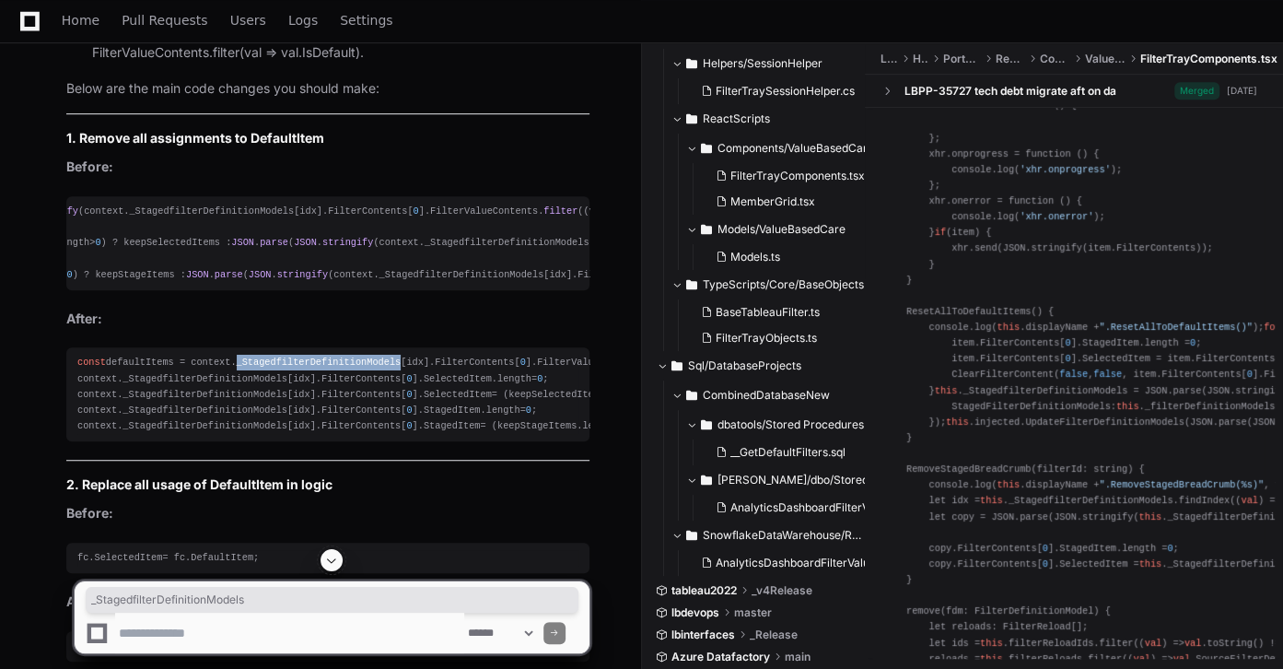
copy span "_StagedfilterDefinitionModels"
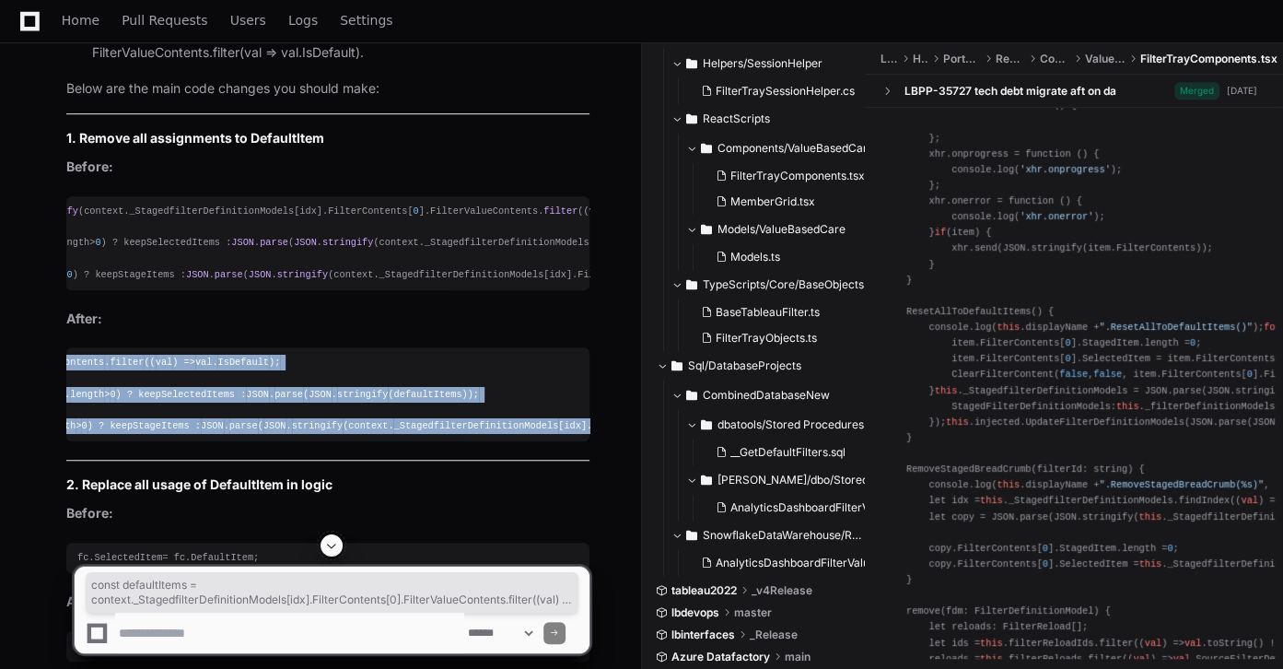
scroll to position [0, 648]
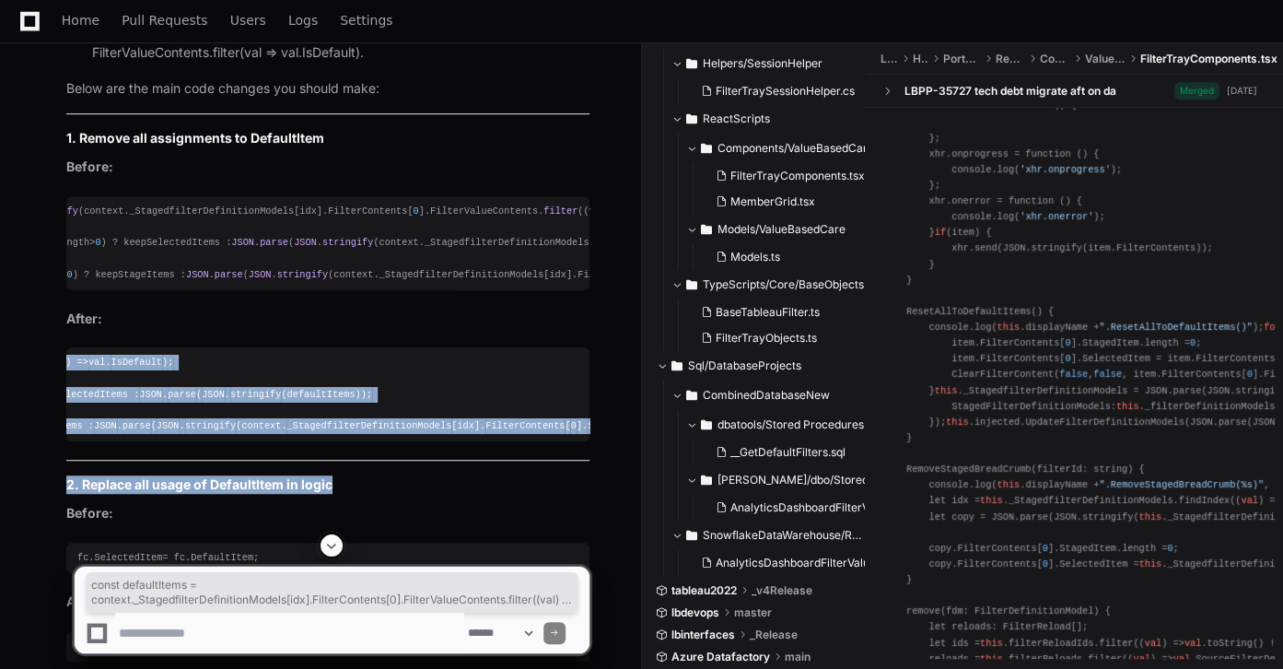
drag, startPoint x: 76, startPoint y: 365, endPoint x: 606, endPoint y: 464, distance: 539.9
copy article "const defaultItems = context. _StagedfilterDefinitionModels [idx]. FilterConten…"
click at [425, 351] on pre "const defaultItems = context. _StagedfilterDefinitionModels [idx]. FilterConten…" at bounding box center [327, 394] width 523 height 94
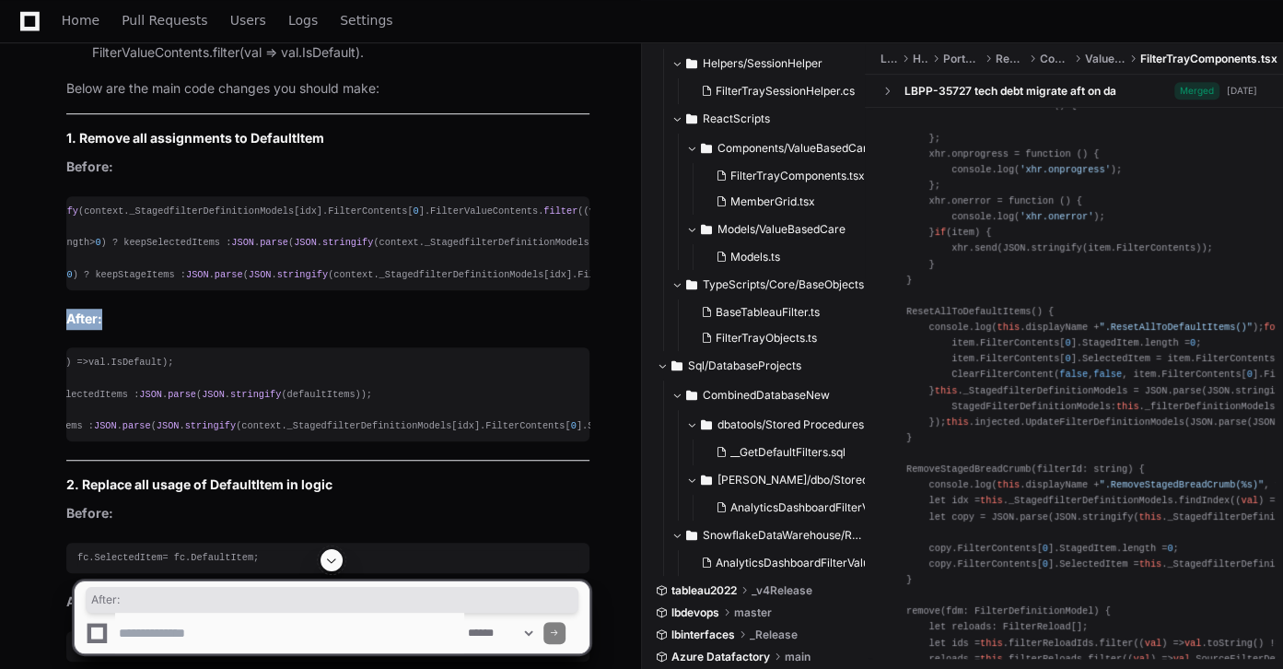
drag, startPoint x: 320, startPoint y: 305, endPoint x: 66, endPoint y: 251, distance: 259.1
drag, startPoint x: 74, startPoint y: 244, endPoint x: 18, endPoint y: 203, distance: 69.8
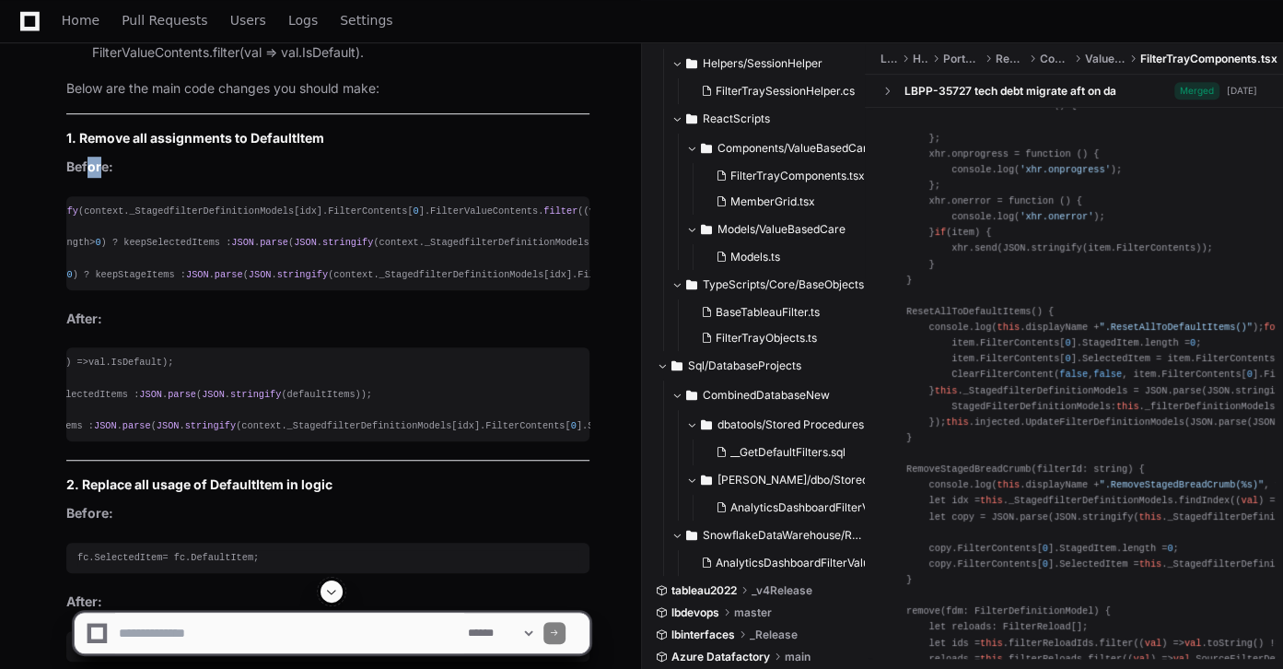
drag, startPoint x: 100, startPoint y: 168, endPoint x: 87, endPoint y: 169, distance: 13.8
click at [87, 169] on strong "Before:" at bounding box center [89, 166] width 47 height 16
drag, startPoint x: 218, startPoint y: 373, endPoint x: -66, endPoint y: 372, distance: 284.7
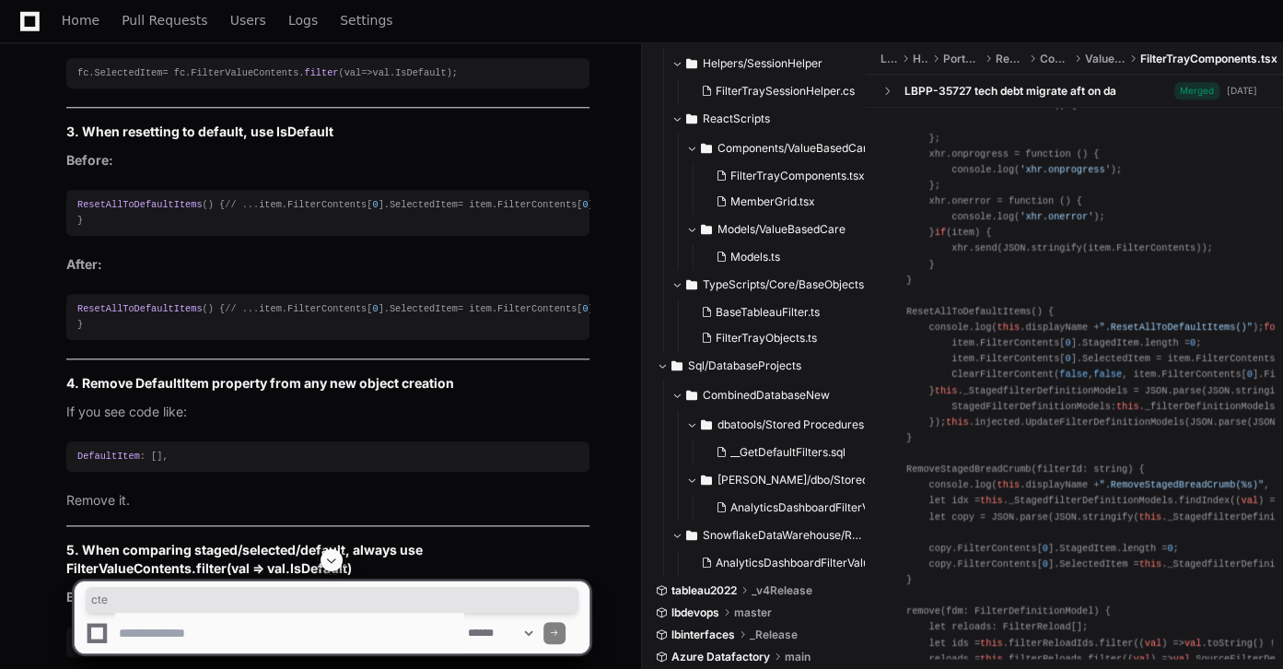
scroll to position [5420, 0]
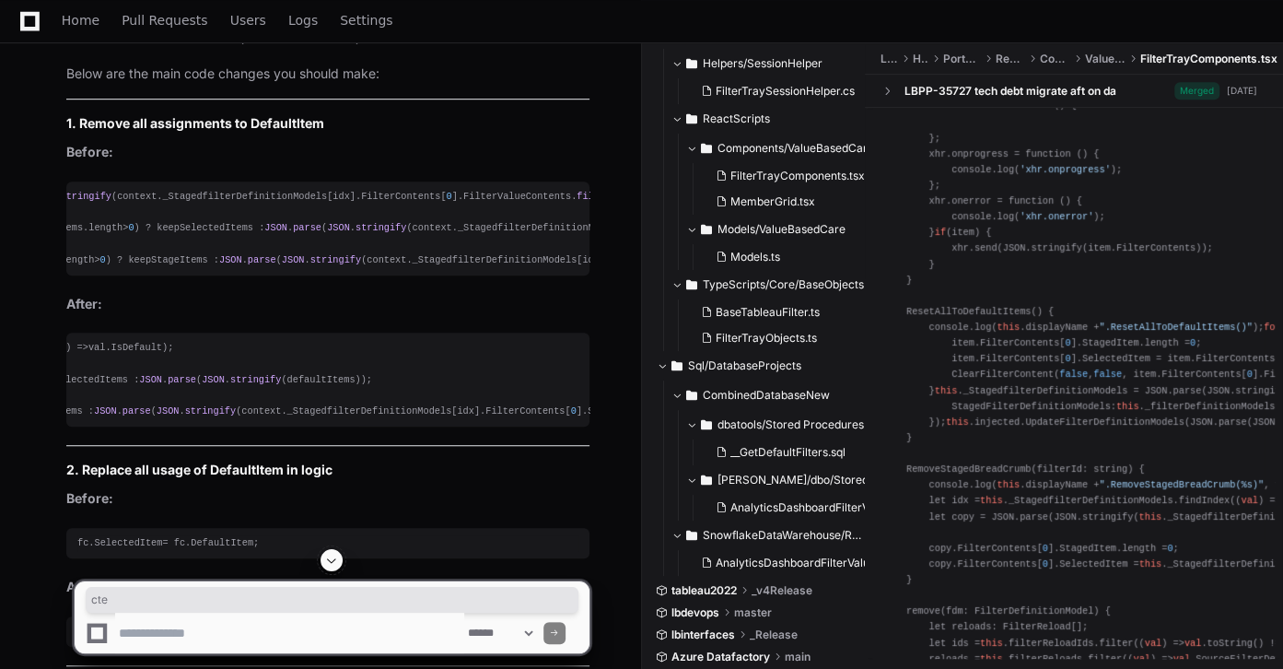
click at [162, 197] on span "_StagedfilterDefinitionModels" at bounding box center [244, 196] width 165 height 11
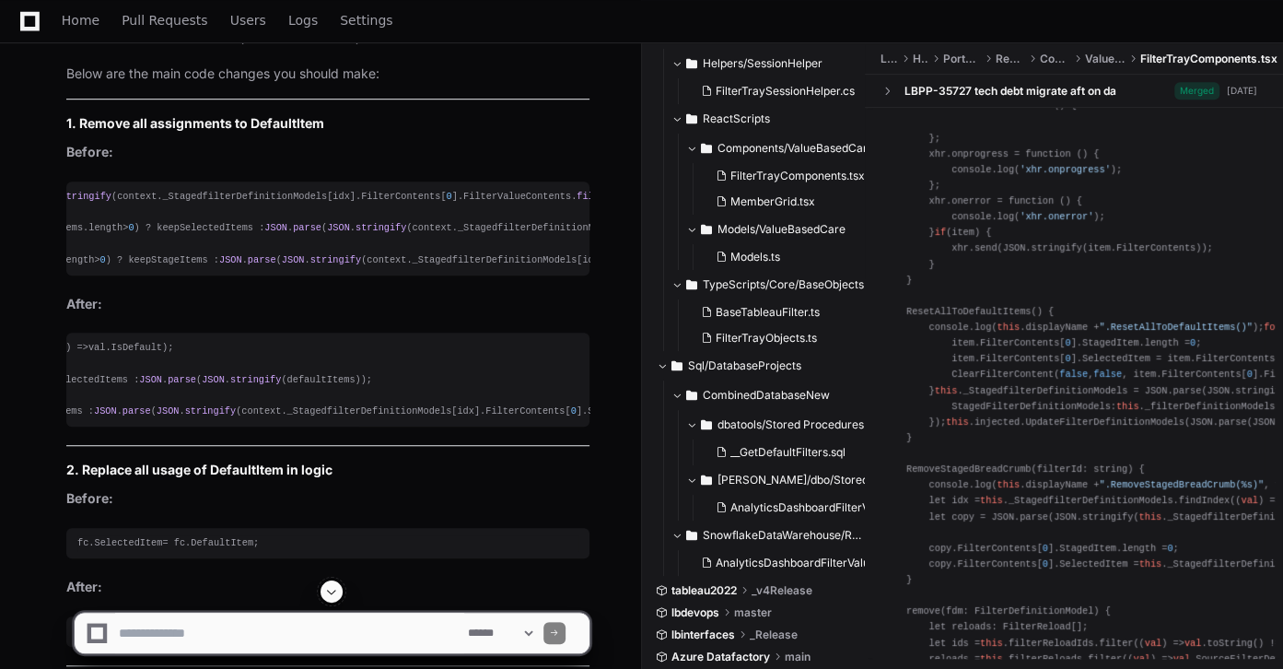
click at [162, 193] on span "_StagedfilterDefinitionModels" at bounding box center [244, 196] width 165 height 11
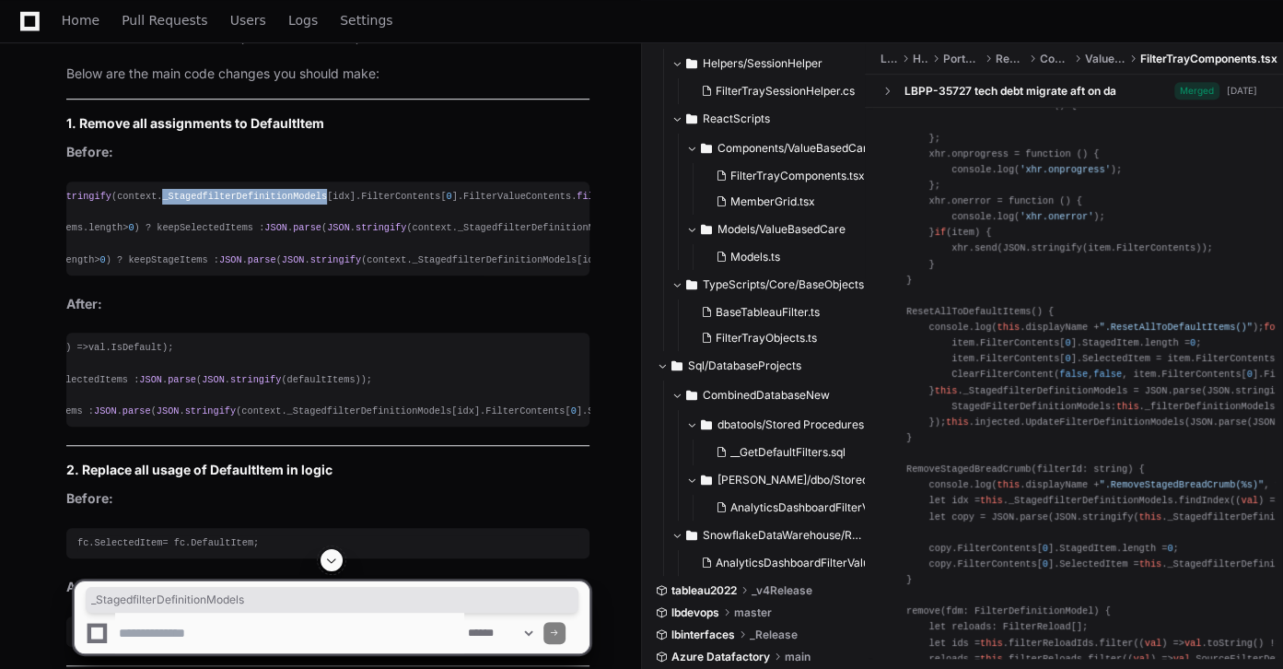
click at [162, 193] on span "_StagedfilterDefinitionModels" at bounding box center [244, 196] width 165 height 11
copy span "_StagedfilterDefinitionModels"
click at [133, 201] on pre "context. _StagedfilterDefinitionModels [idx]. FilterContents [ 0 ]. DefaultItem…" at bounding box center [327, 228] width 523 height 94
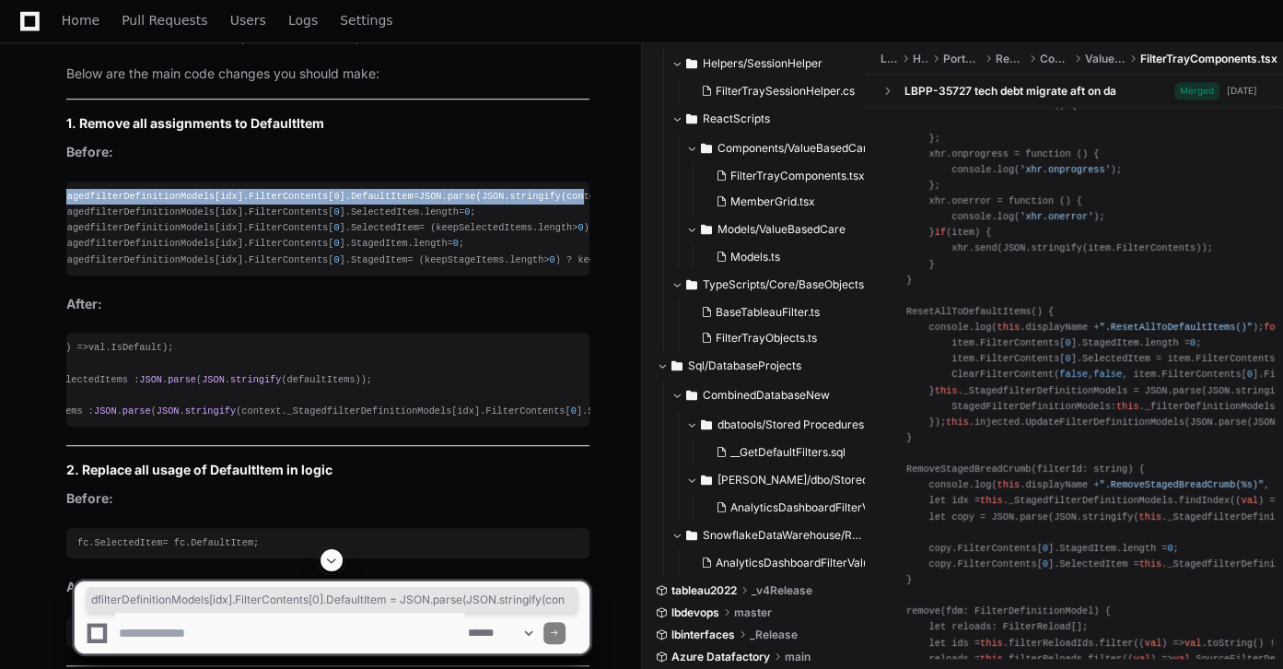
scroll to position [0, 0]
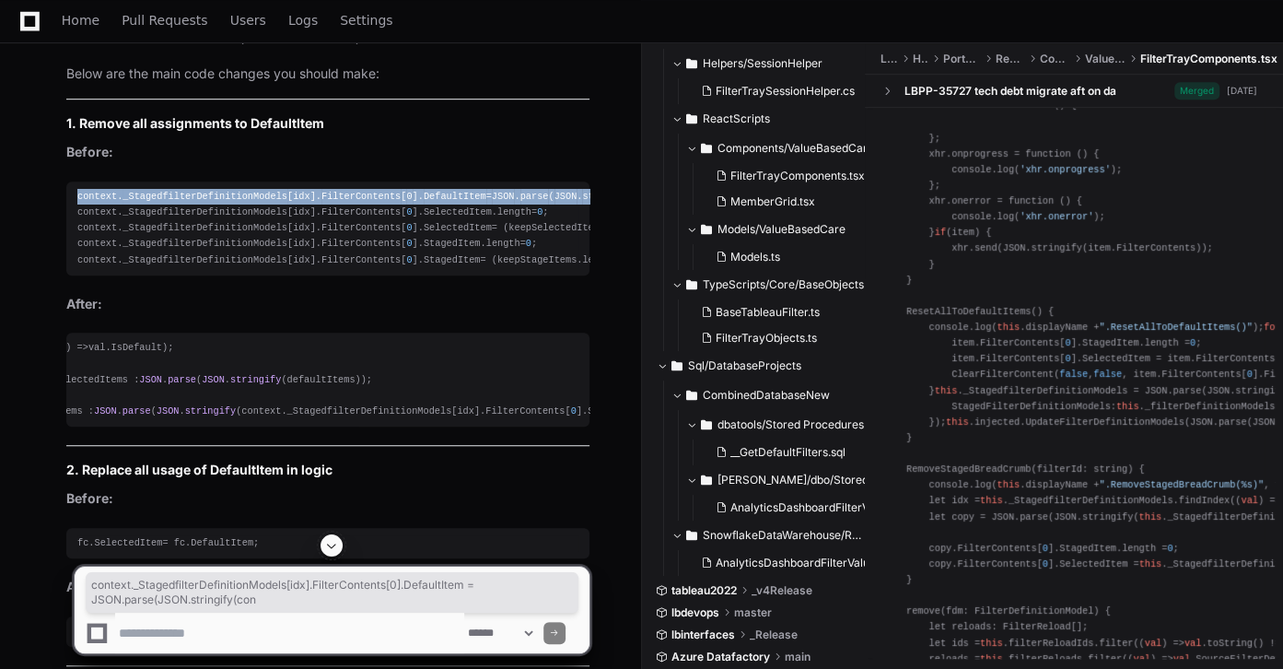
drag, startPoint x: 94, startPoint y: 192, endPoint x: 56, endPoint y: 197, distance: 38.2
click at [147, 192] on span "_StagedfilterDefinitionModels" at bounding box center [205, 196] width 165 height 11
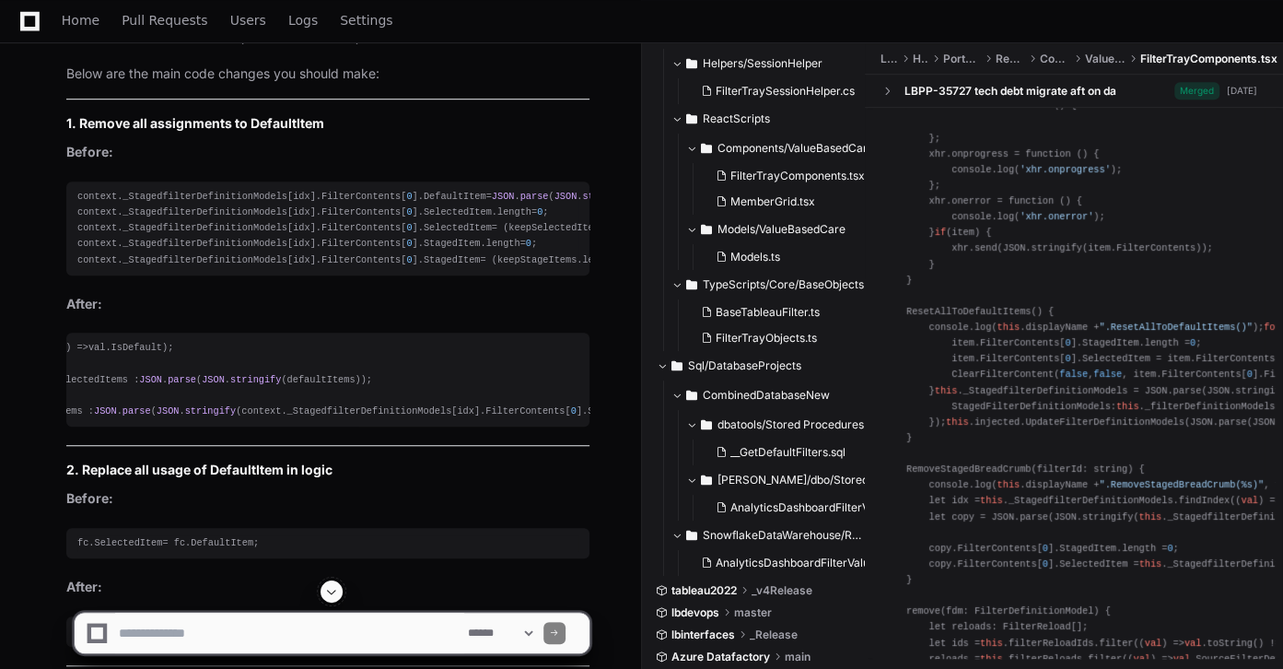
click at [98, 191] on div "context. _StagedfilterDefinitionModels [idx]. FilterContents [ 0 ]. DefaultItem…" at bounding box center [327, 228] width 501 height 79
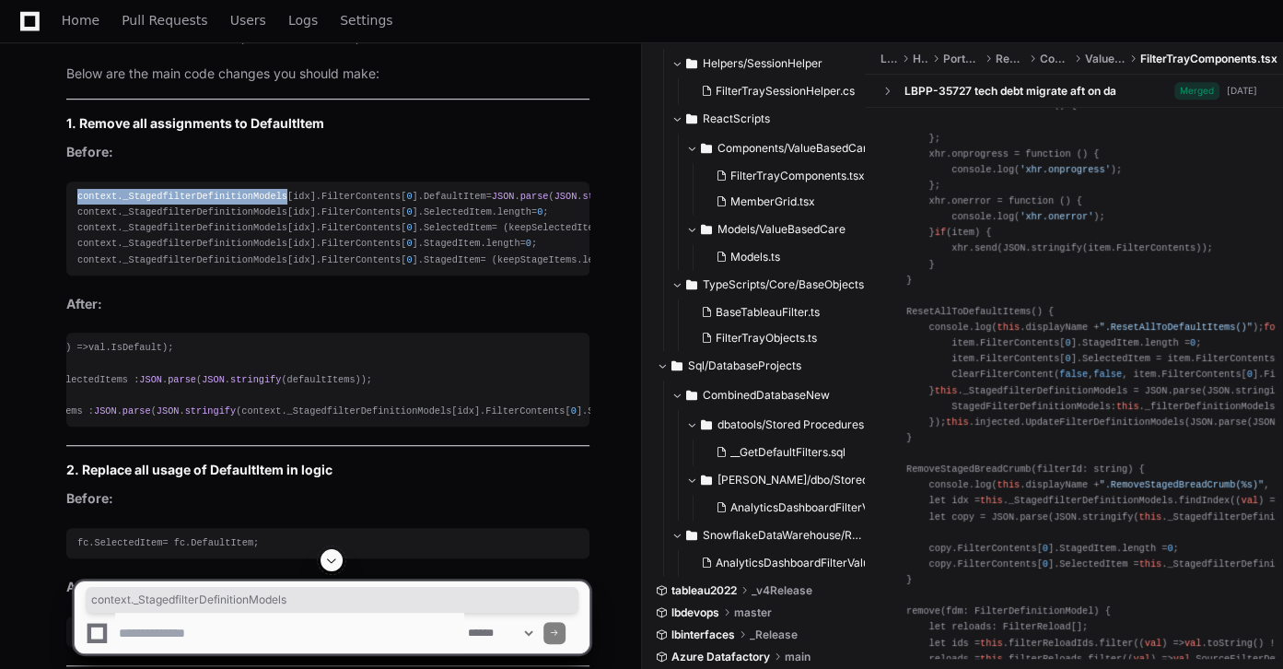
drag, startPoint x: 98, startPoint y: 191, endPoint x: 149, endPoint y: 195, distance: 51.8
click at [149, 195] on div "context. _StagedfilterDefinitionModels [idx]. FilterContents [ 0 ]. DefaultItem…" at bounding box center [327, 228] width 501 height 79
copy div "context. _StagedfilterDefinitionModels"
click at [118, 353] on pre "const defaultItems = context. _StagedfilterDefinitionModels [idx]. FilterConten…" at bounding box center [327, 380] width 523 height 94
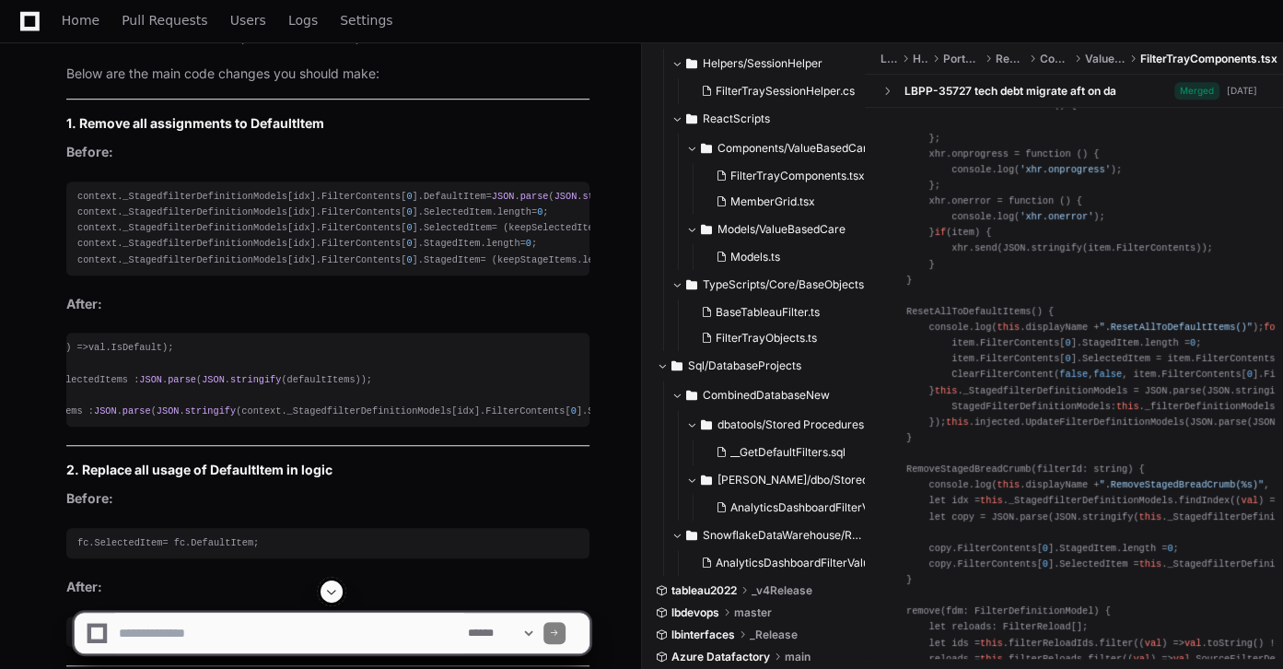
scroll to position [5699, 0]
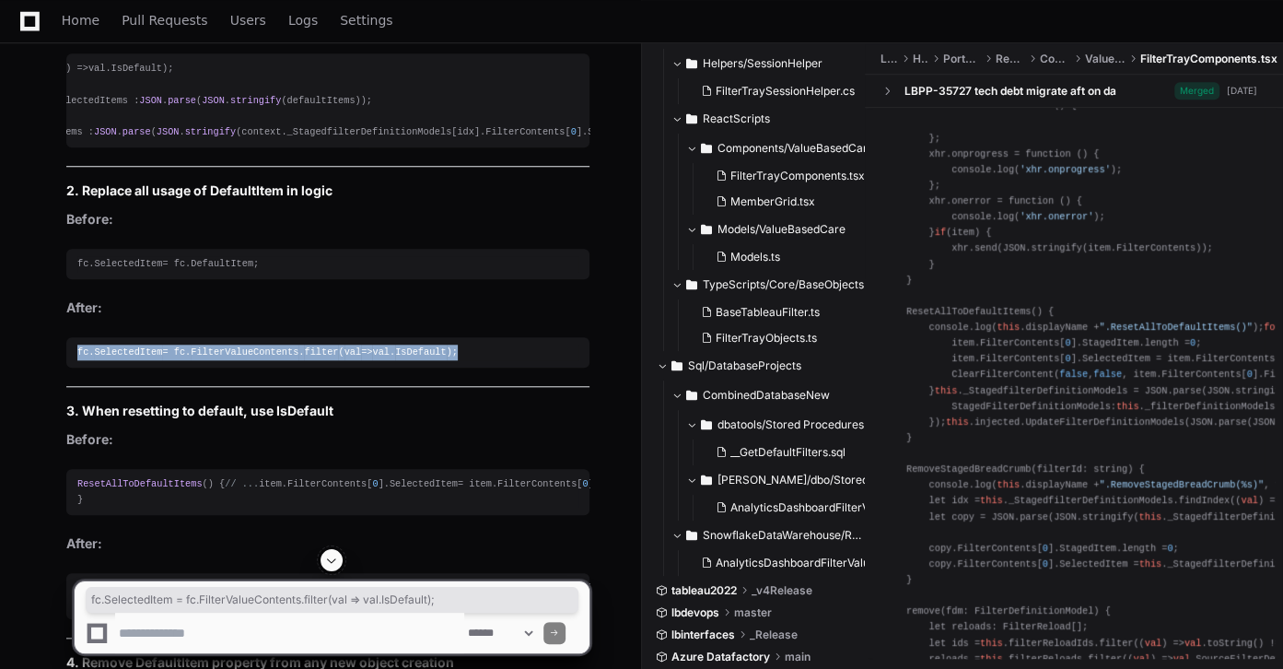
drag, startPoint x: 450, startPoint y: 349, endPoint x: 37, endPoint y: 363, distance: 413.9
click at [37, 363] on div "Thinking FilterTrayComponents.tsx 3 To update LBPortal/Hosting/Portal.WebNew/Re…" at bounding box center [309, 493] width 560 height 2047
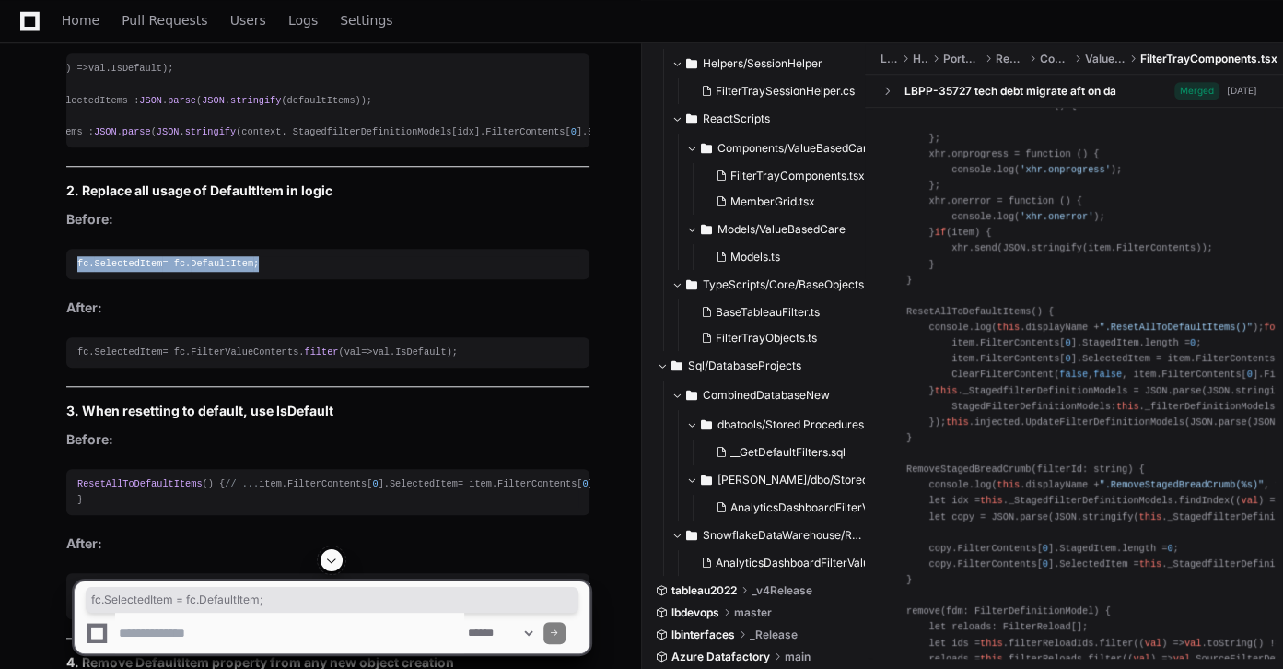
drag, startPoint x: 260, startPoint y: 263, endPoint x: 22, endPoint y: 268, distance: 237.7
click at [198, 262] on span "DefaultItem" at bounding box center [222, 263] width 63 height 11
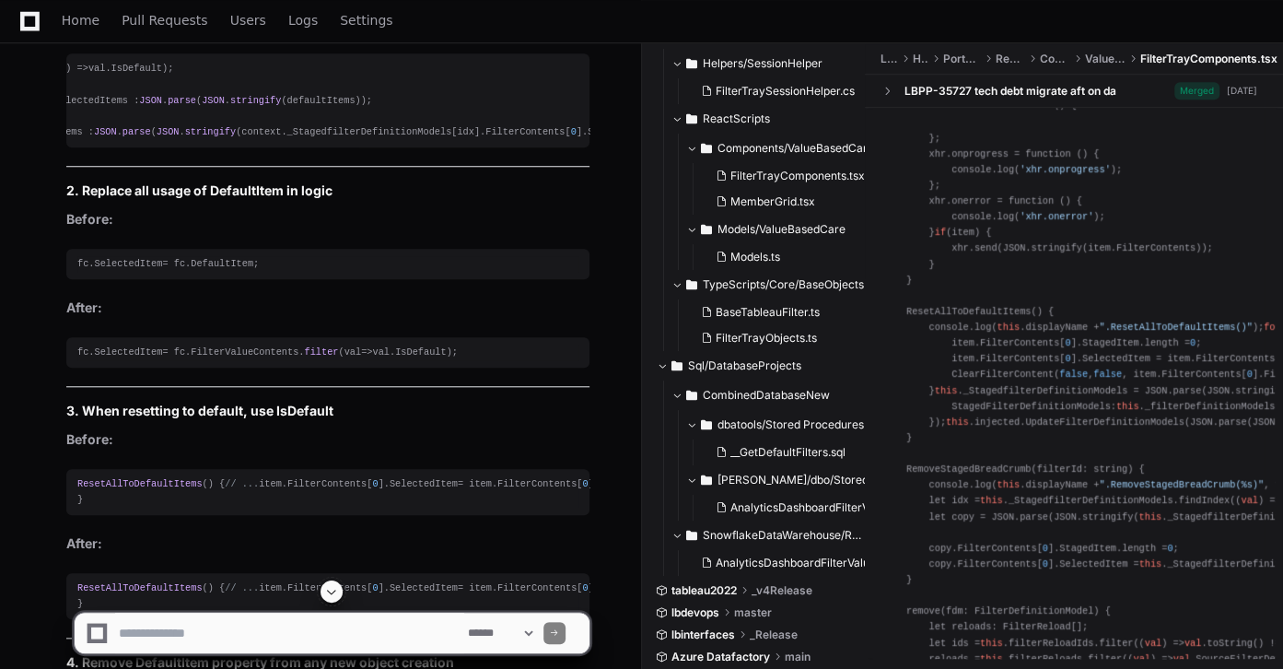
click at [181, 262] on div "fc. SelectedItem = fc. DefaultItem ;" at bounding box center [327, 264] width 501 height 16
click at [199, 261] on span "DefaultItem" at bounding box center [222, 263] width 63 height 11
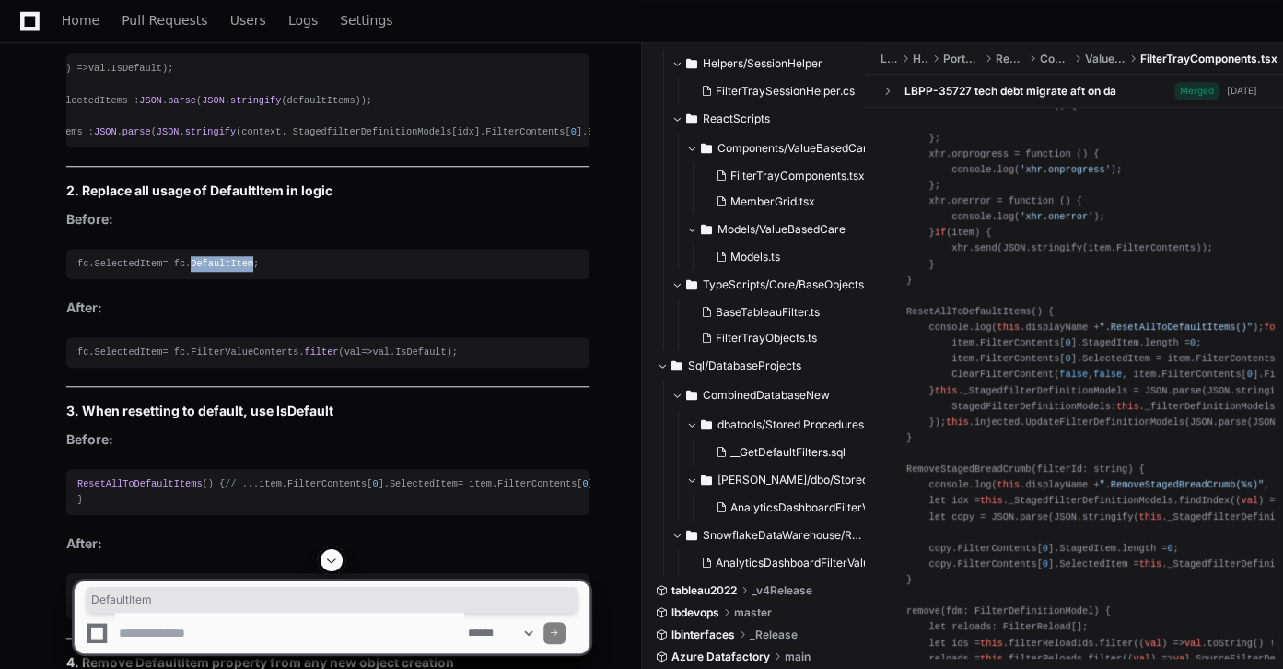
click at [199, 261] on span "DefaultItem" at bounding box center [222, 263] width 63 height 11
copy span "DefaultItem"
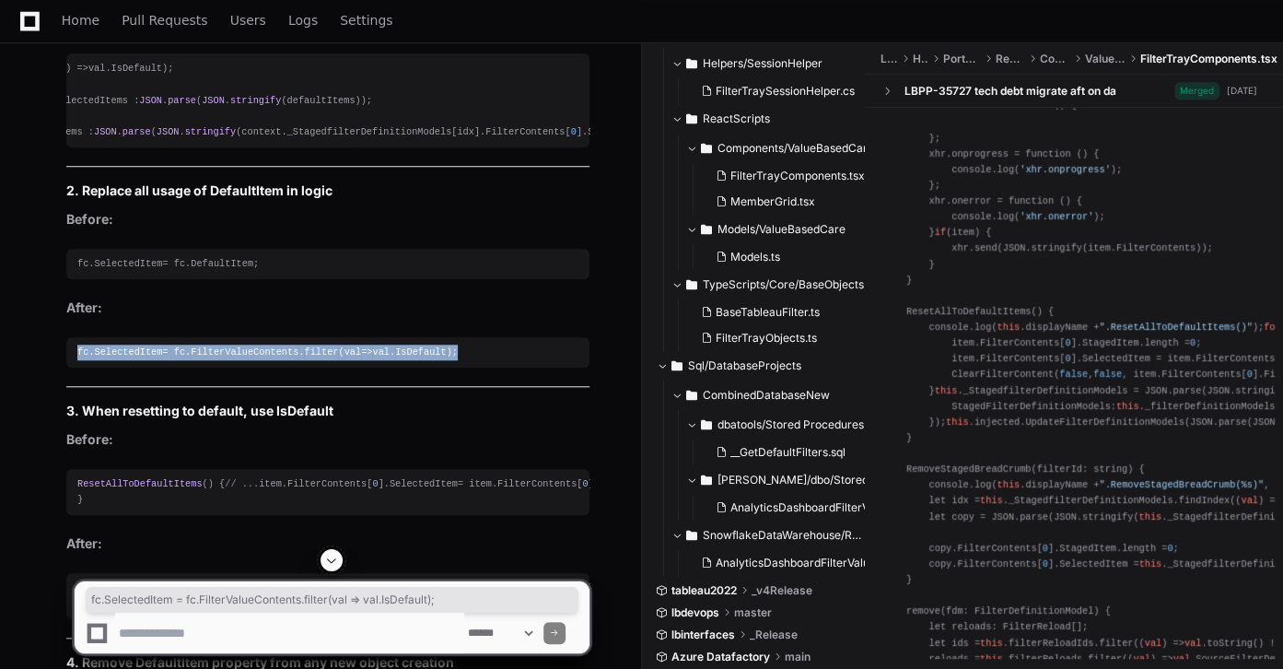
drag, startPoint x: 393, startPoint y: 353, endPoint x: 74, endPoint y: 353, distance: 319.7
click at [74, 353] on pre "fc. SelectedItem = fc. FilterValueContents . filter ( val => val. IsDefault );" at bounding box center [327, 352] width 523 height 30
copy div "fc. SelectedItem = fc. FilterValueContents . filter ( val => val. IsDefault );"
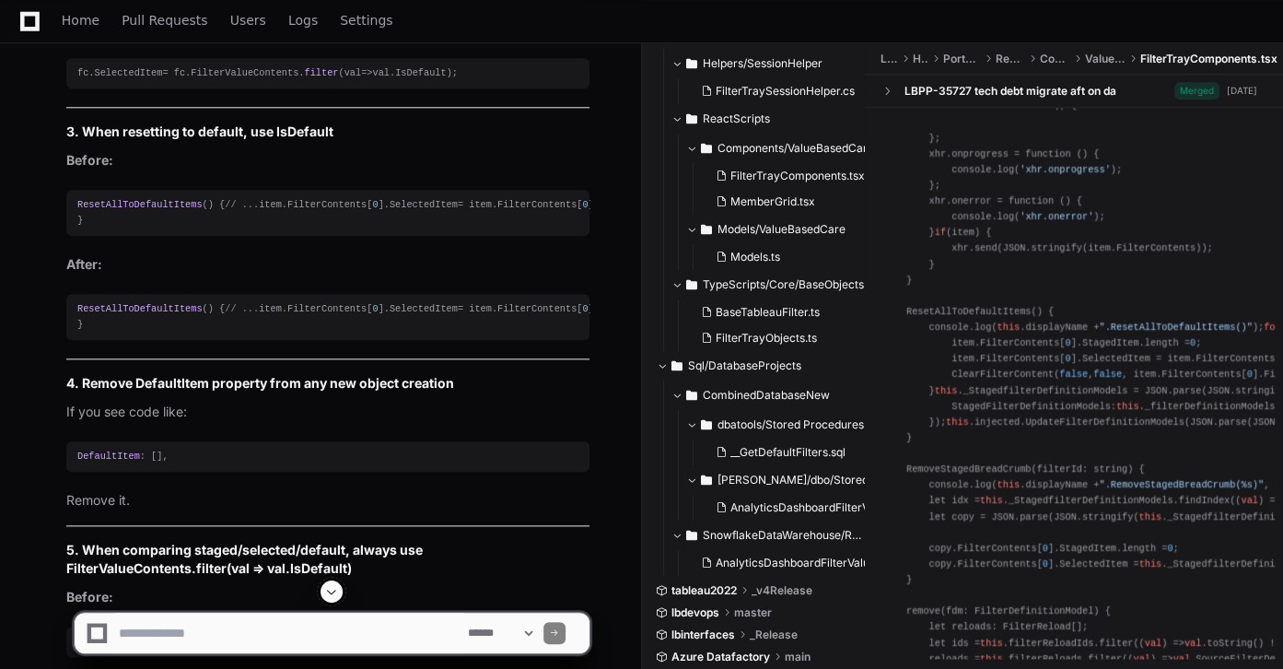
click at [64, 370] on div "Thinking FilterTrayComponents.tsx 3 To update LBPortal/Hosting/Portal.WebNew/Re…" at bounding box center [309, 214] width 560 height 2047
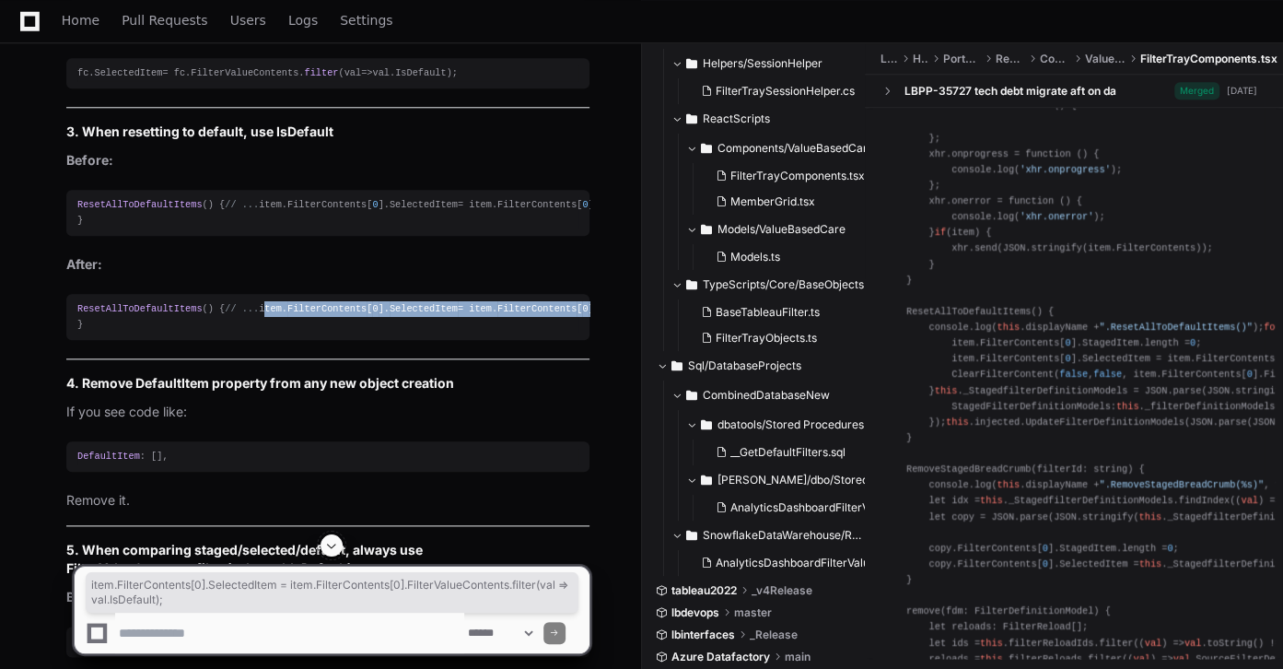
drag, startPoint x: 66, startPoint y: 370, endPoint x: 67, endPoint y: 381, distance: 11.1
click at [67, 340] on pre "ResetAllToDefaultItems () { // ... item. FilterContents [ 0 ]. SelectedItem = i…" at bounding box center [327, 317] width 523 height 46
copy div "item. FilterContents [ 0 ]. SelectedItem = item. FilterContents [ 0 ]. FilterVa…"
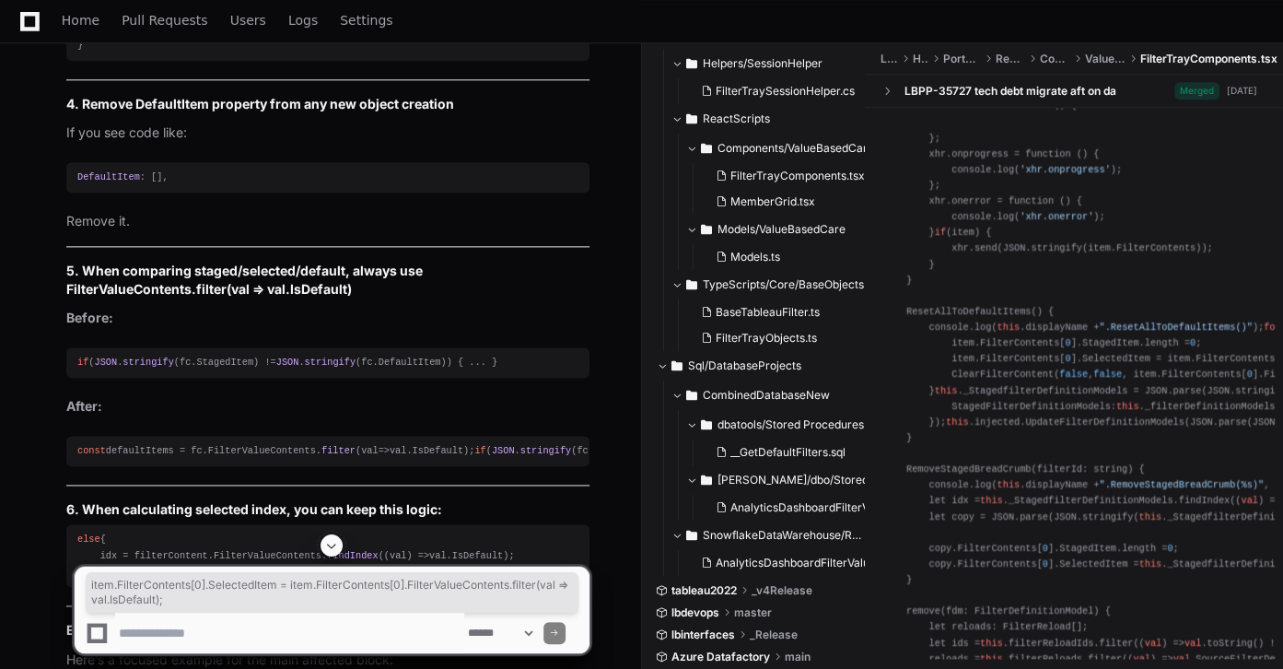
click at [98, 182] on span "DefaultItem" at bounding box center [108, 176] width 63 height 11
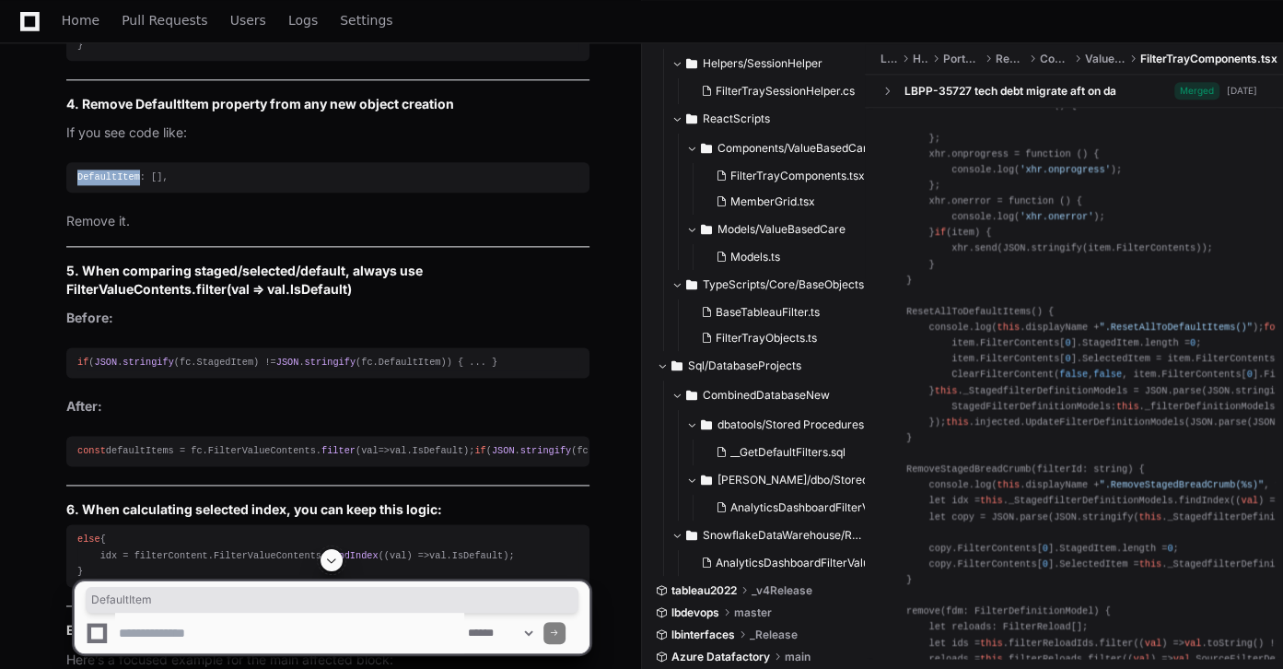
click at [98, 182] on span "DefaultItem" at bounding box center [108, 176] width 63 height 11
copy span "DefaultItem"
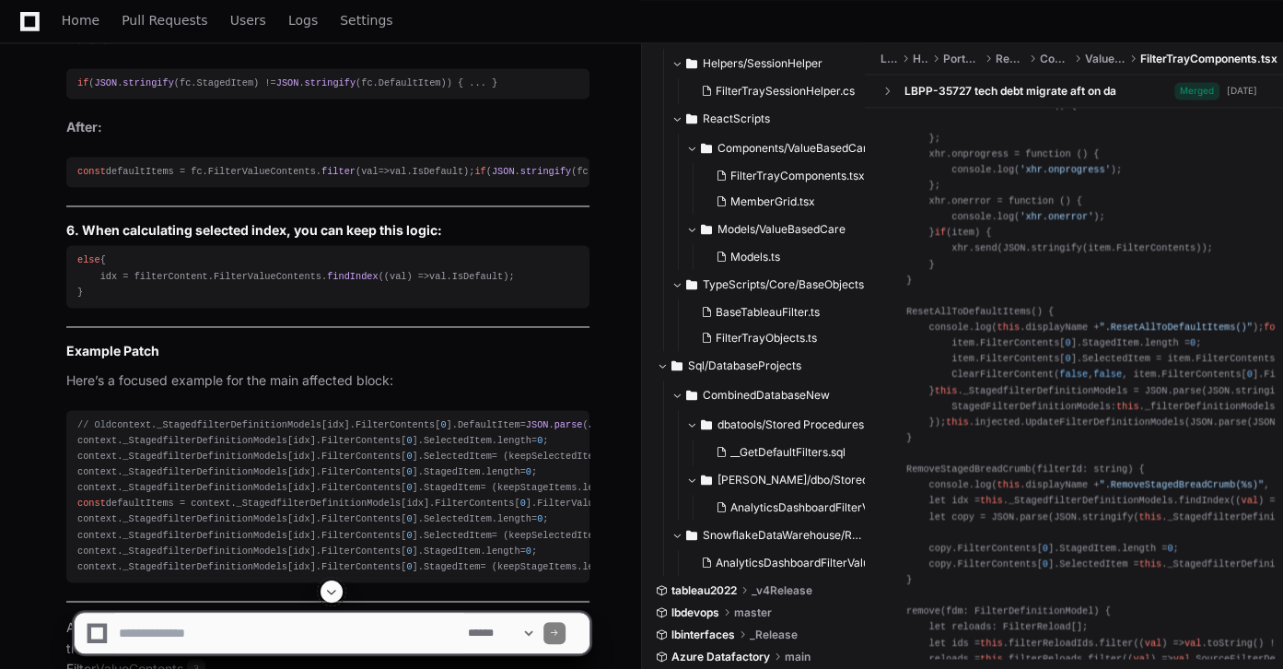
click at [406, 88] on span "DefaultItem" at bounding box center [410, 82] width 63 height 11
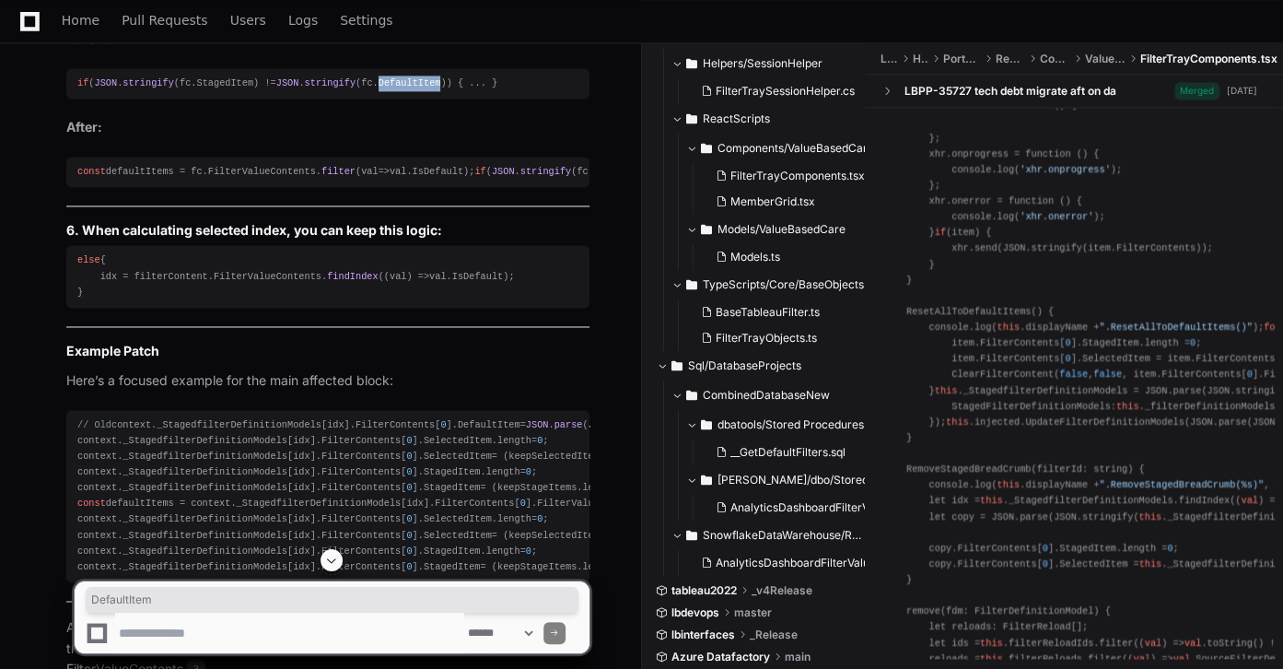
click at [406, 88] on span "DefaultItem" at bounding box center [410, 82] width 63 height 11
drag, startPoint x: 493, startPoint y: 352, endPoint x: 299, endPoint y: 349, distance: 193.5
click at [299, 299] on div "else { idx = filterContent. FilterValueContents . findIndex ( ( val ) => val. I…" at bounding box center [327, 275] width 501 height 47
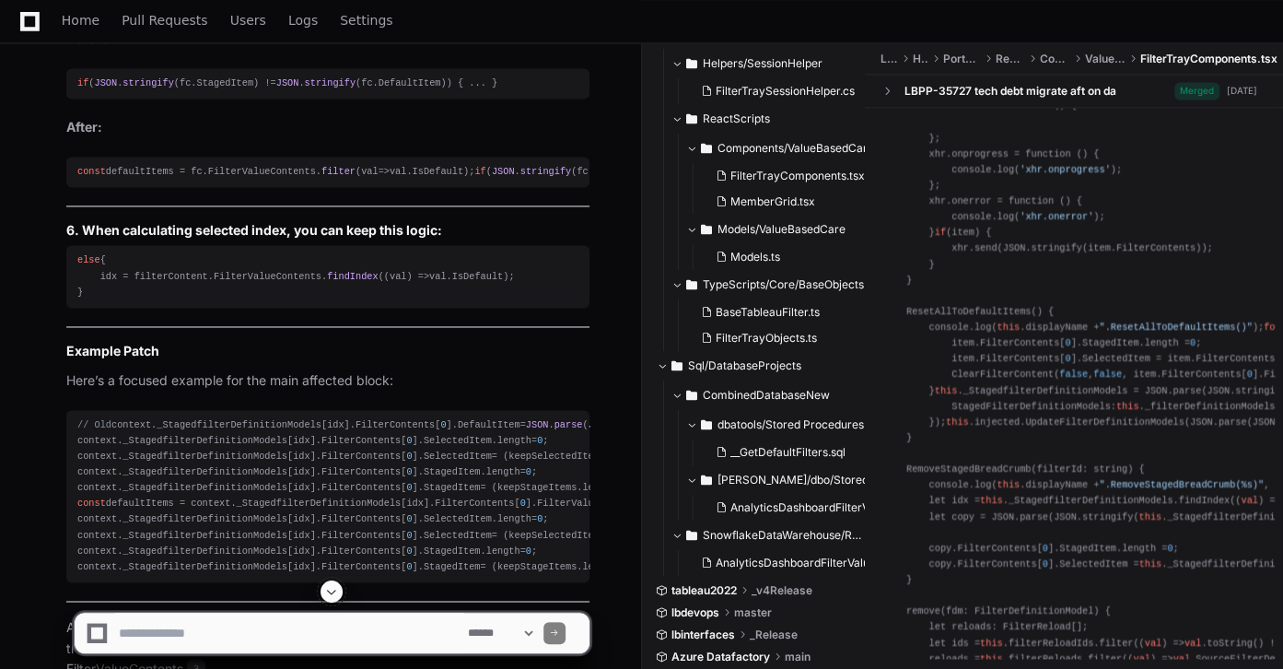
click at [375, 630] on textarea at bounding box center [289, 633] width 349 height 41
type textarea "*"
type textarea "**********"
paste textarea "**********"
type textarea "**********"
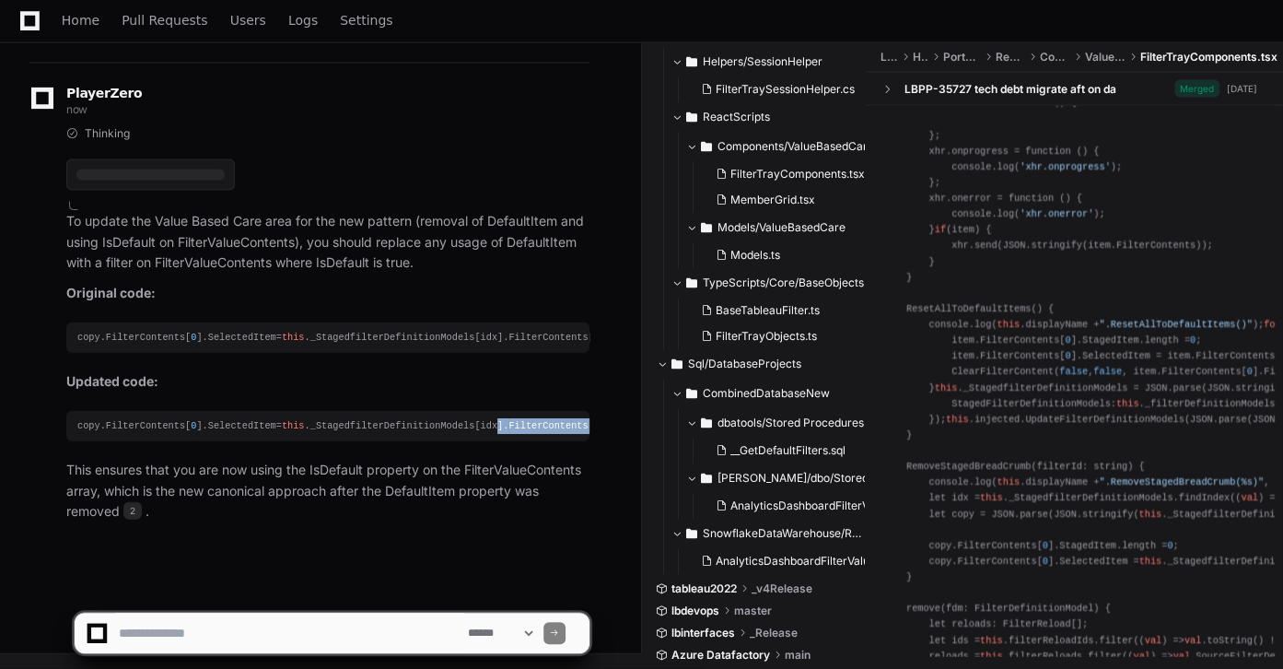
scroll to position [0, 221]
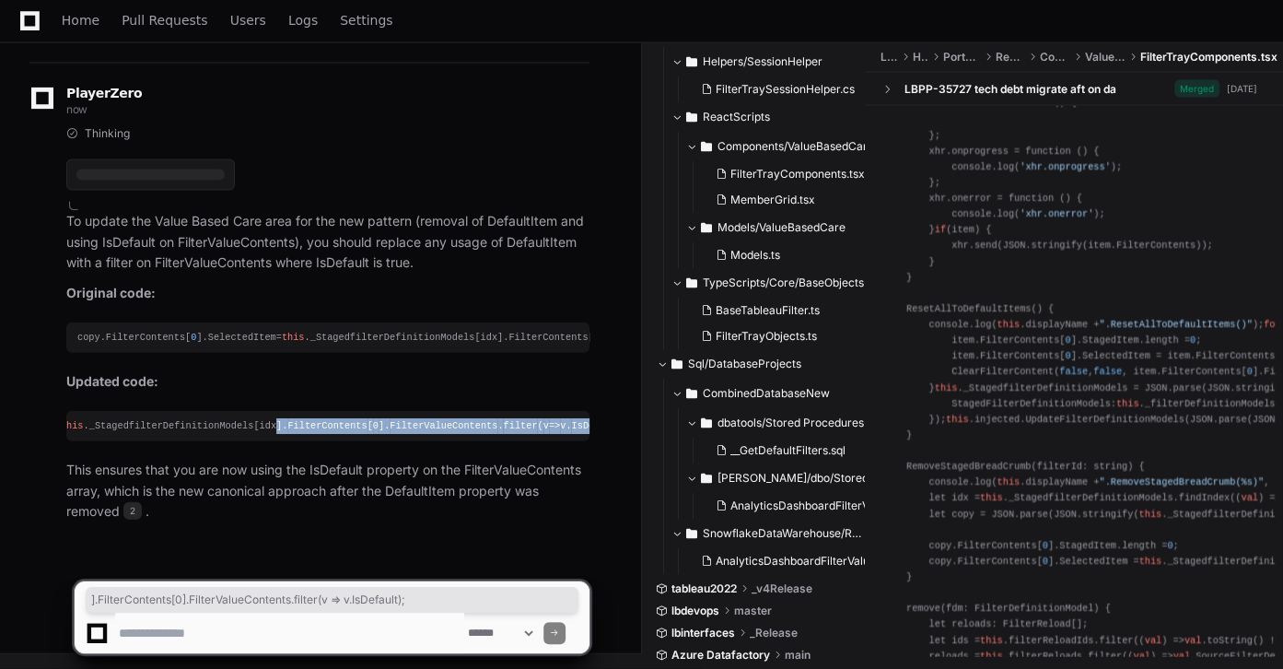
drag, startPoint x: 475, startPoint y: 431, endPoint x: 628, endPoint y: 430, distance: 152.9
click at [357, 421] on div "copy. FilterContents [ 0 ]. SelectedItem = this . _StagedfilterDefinitionModels…" at bounding box center [106, 426] width 501 height 16
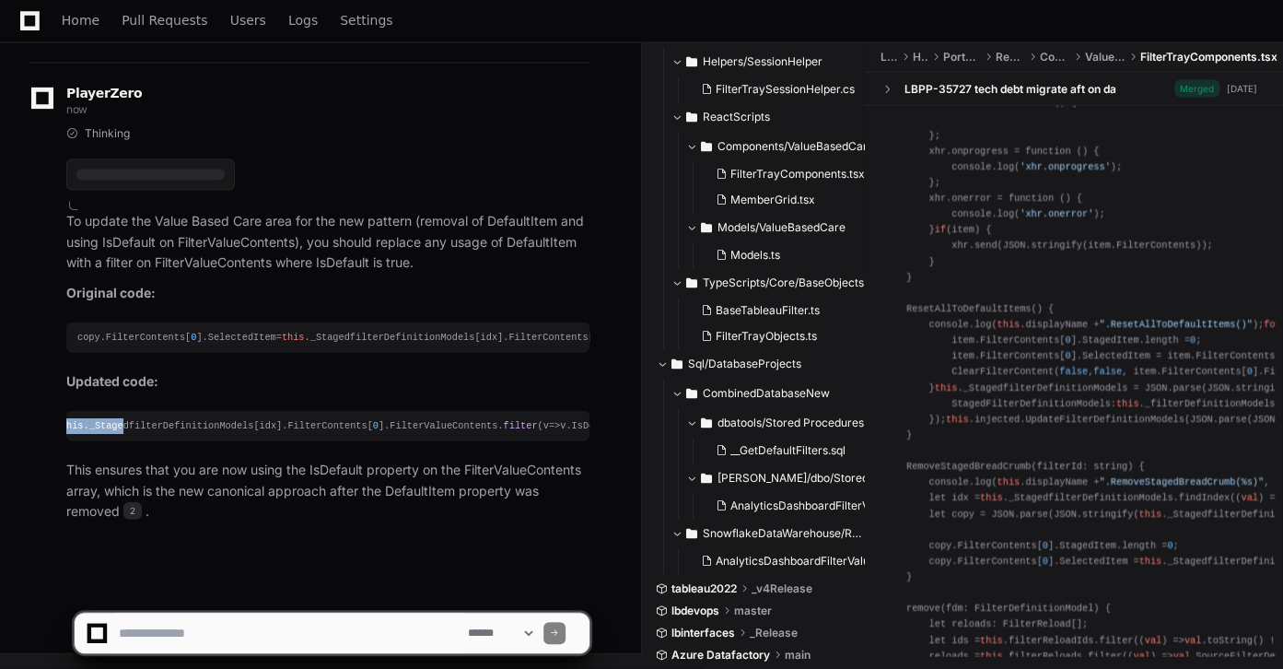
scroll to position [0, 0]
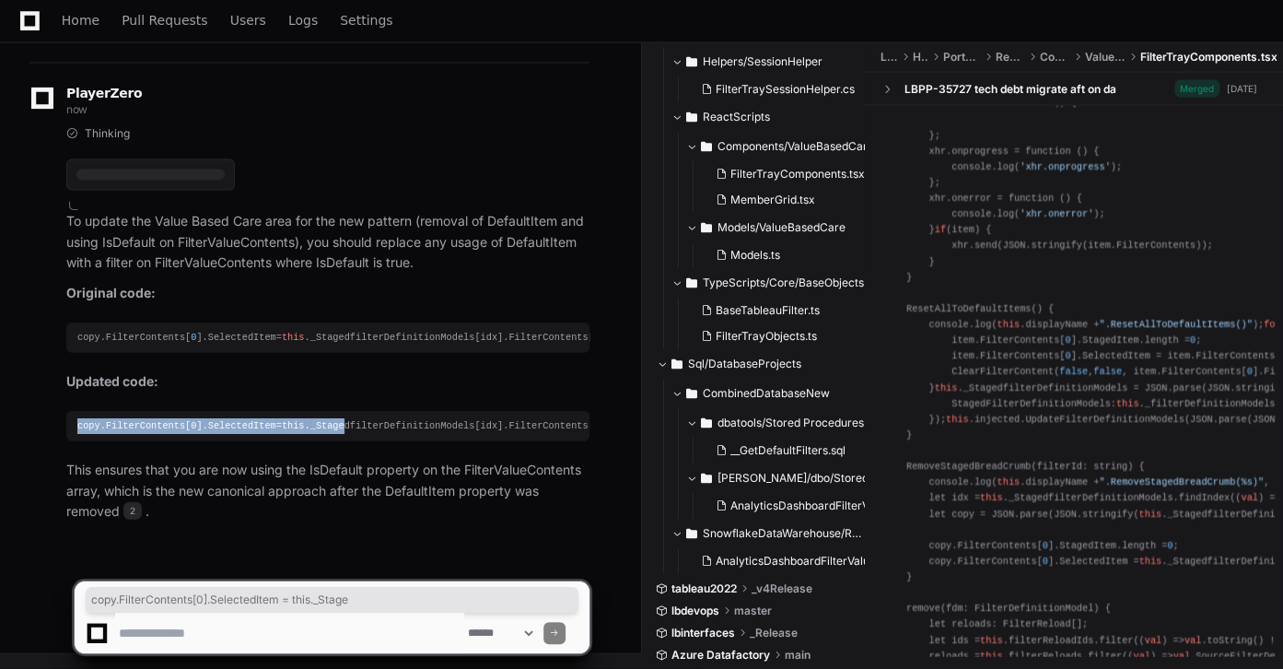
drag, startPoint x: 98, startPoint y: 431, endPoint x: -15, endPoint y: 432, distance: 112.4
click at [81, 434] on pre "copy. FilterContents [ 0 ]. SelectedItem = this . _StagedfilterDefinitionModels…" at bounding box center [327, 426] width 523 height 30
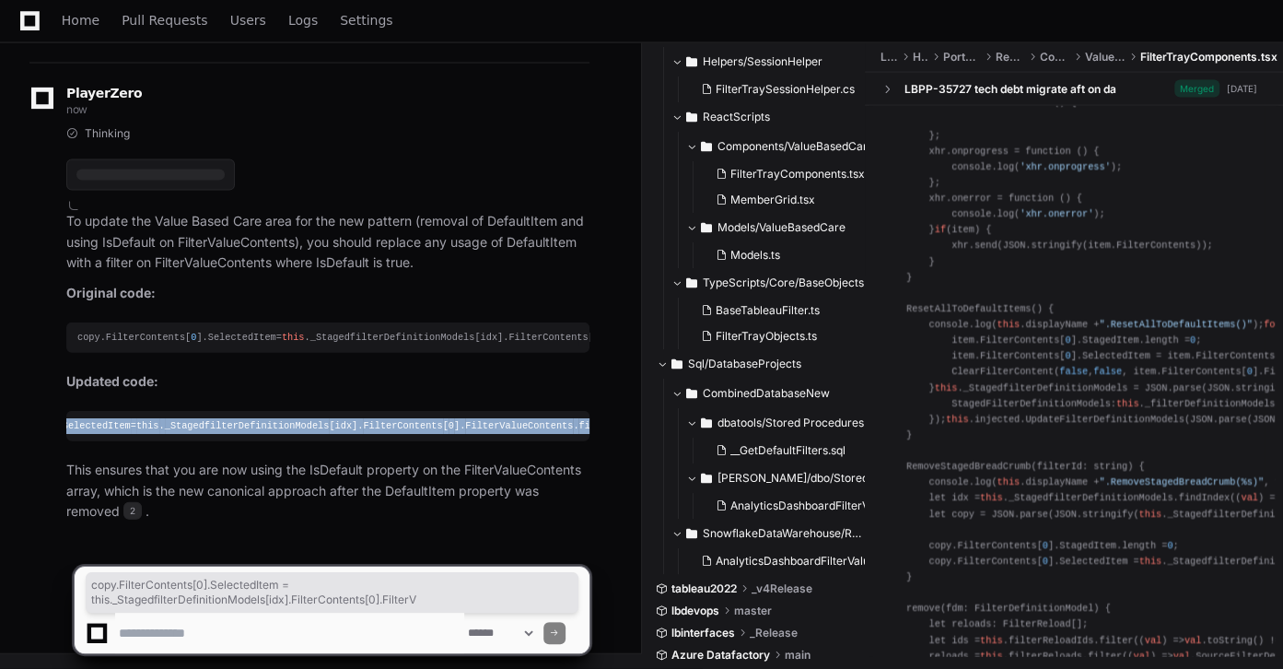
scroll to position [0, 221]
drag, startPoint x: 78, startPoint y: 430, endPoint x: 641, endPoint y: 427, distance: 562.9
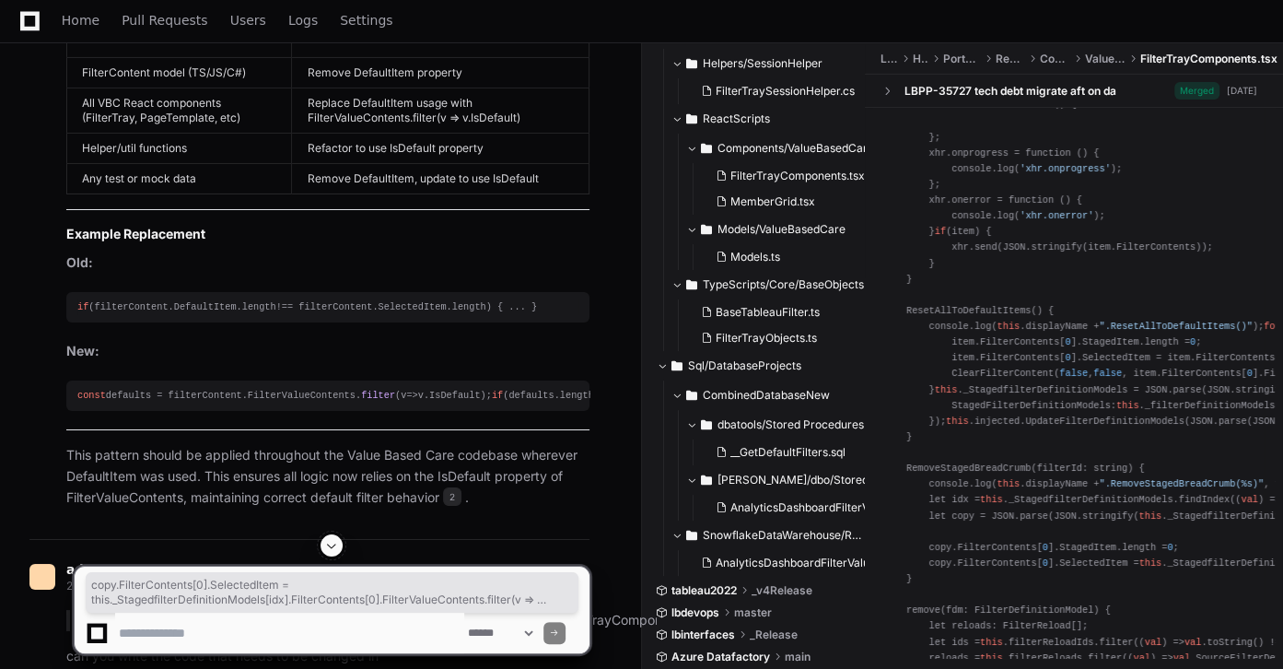
scroll to position [4107, 0]
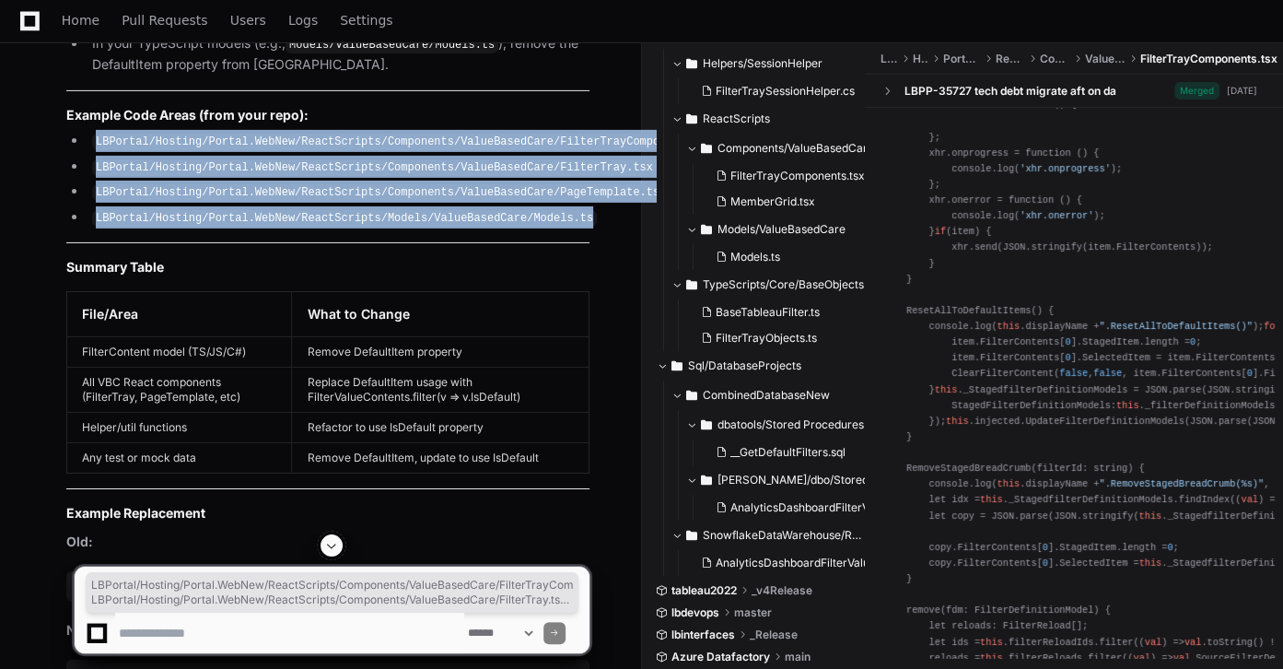
drag, startPoint x: 573, startPoint y: 215, endPoint x: 10, endPoint y: 131, distance: 569.1
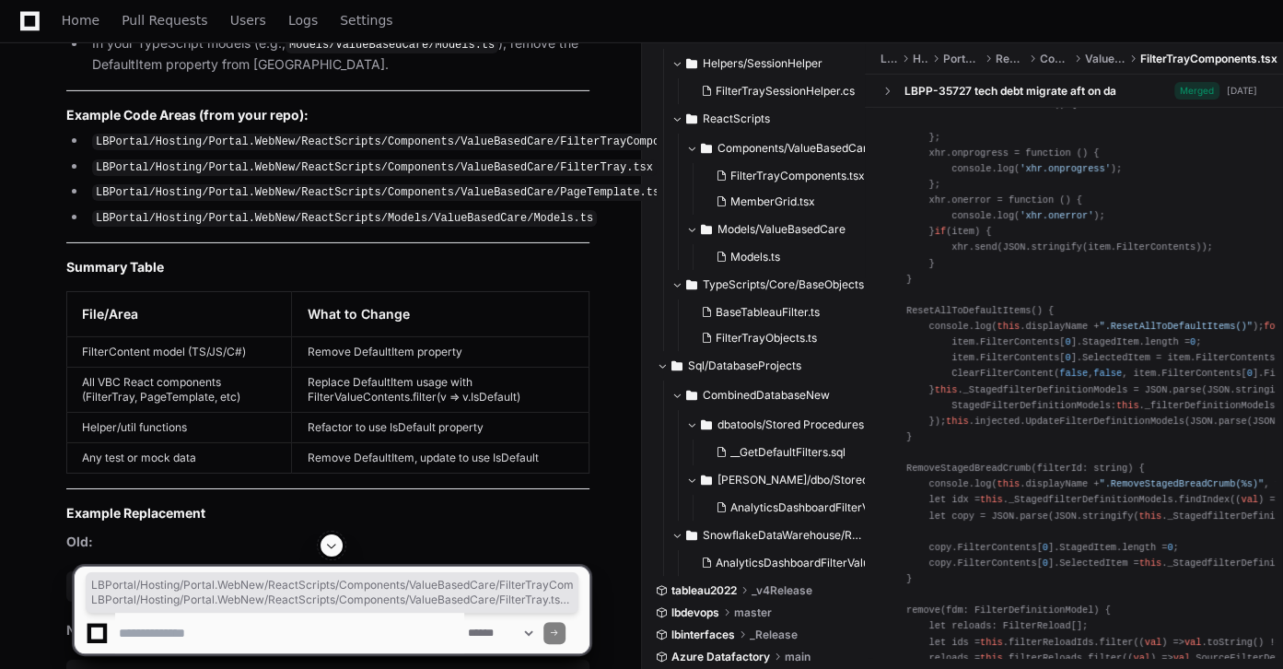
click at [356, 618] on textarea at bounding box center [289, 633] width 349 height 41
paste textarea "**********"
type textarea "**********"
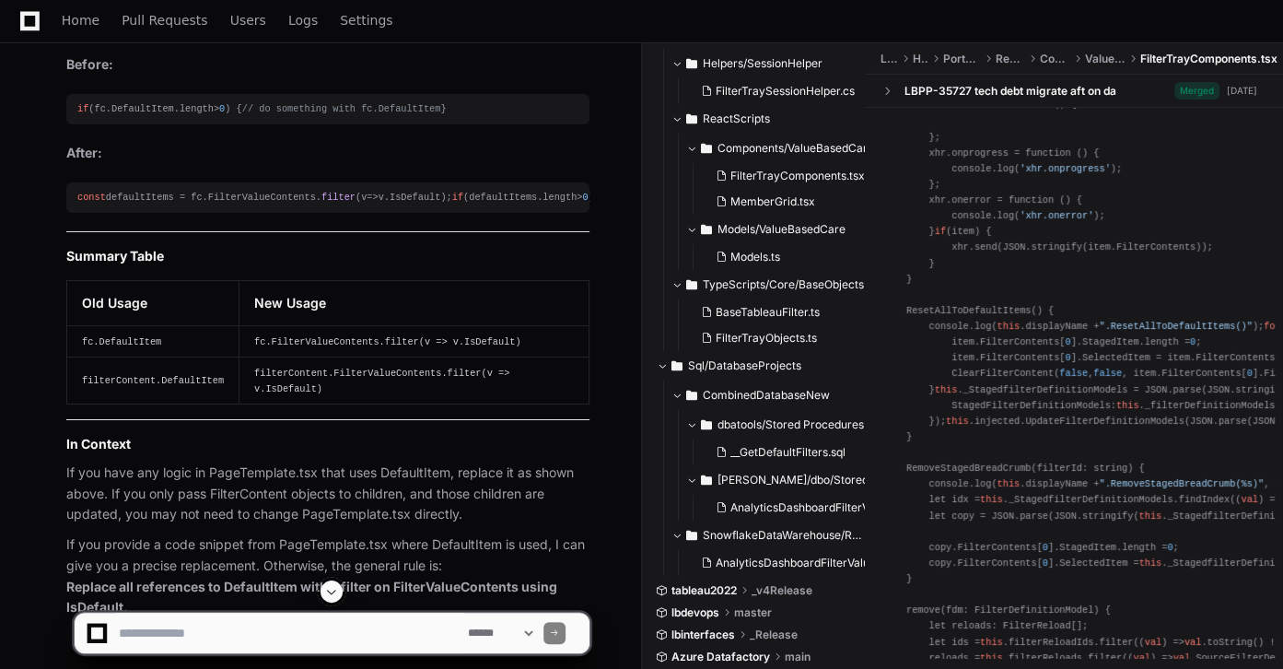
scroll to position [8593, 0]
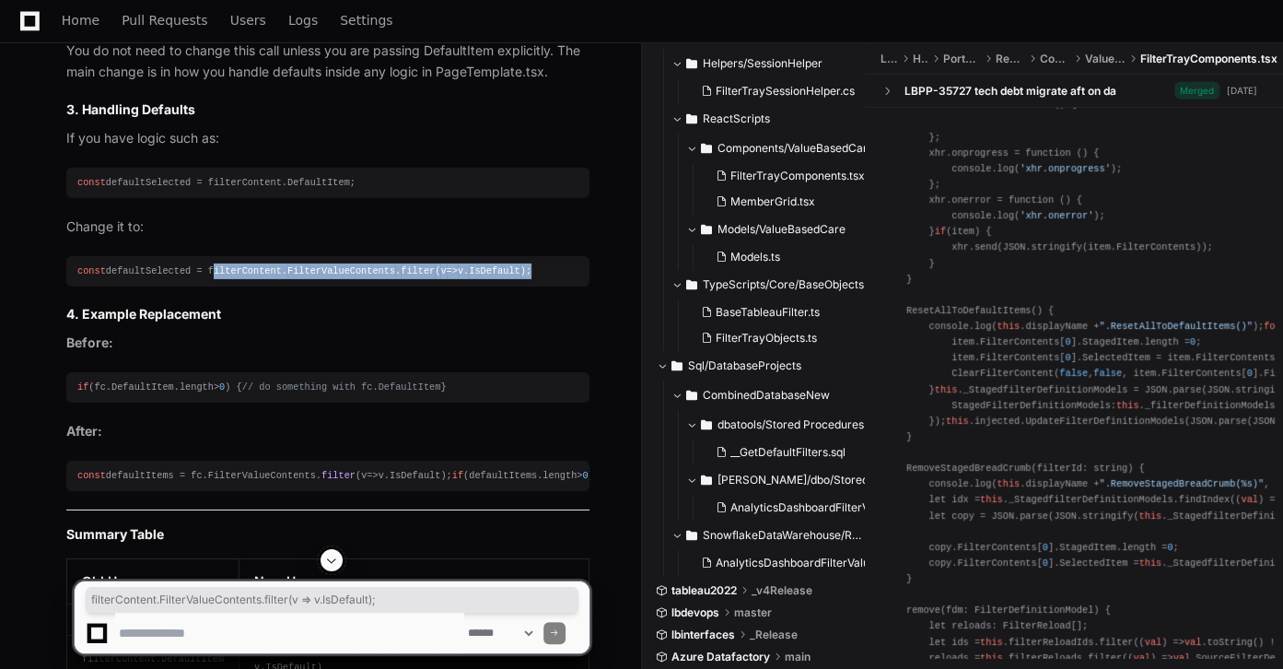
drag, startPoint x: 532, startPoint y: 397, endPoint x: 200, endPoint y: 407, distance: 332.7
click at [200, 287] on pre "const defaultSelected = filterContent. FilterValueContents . filter ( v => v. I…" at bounding box center [327, 271] width 523 height 30
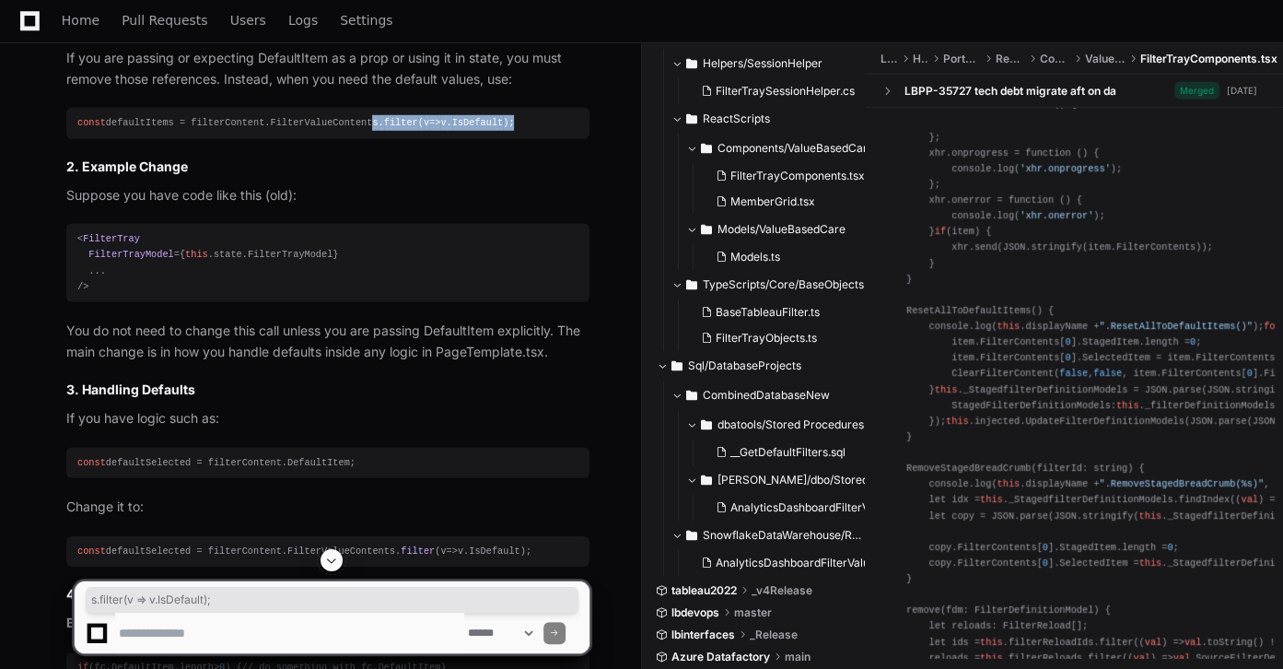
drag, startPoint x: 355, startPoint y: 244, endPoint x: 500, endPoint y: 240, distance: 145.6
click at [500, 131] on div "const defaultItems = filterContent. FilterValueContents . filter ( v => v. IsDe…" at bounding box center [327, 123] width 501 height 16
